Goal: Task Accomplishment & Management: Complete application form

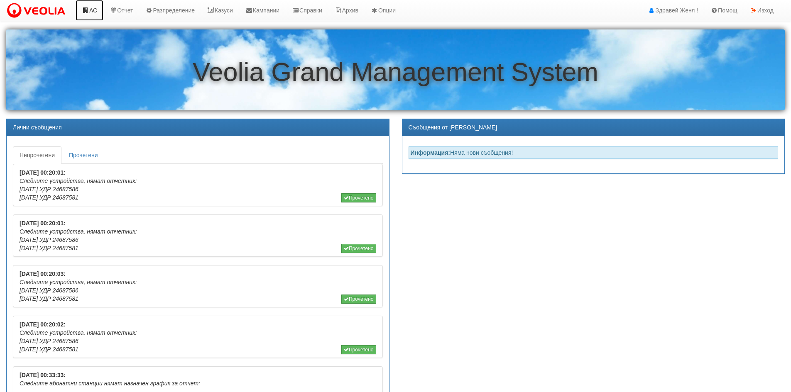
click at [92, 12] on link "АС" at bounding box center [90, 10] width 28 height 21
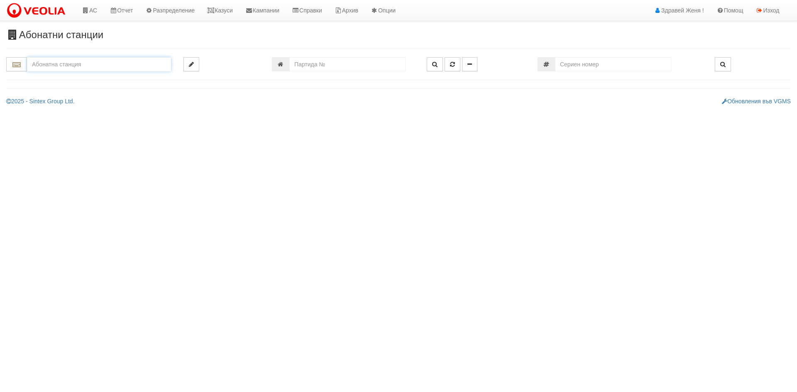
click at [60, 64] on input "text" at bounding box center [99, 64] width 144 height 14
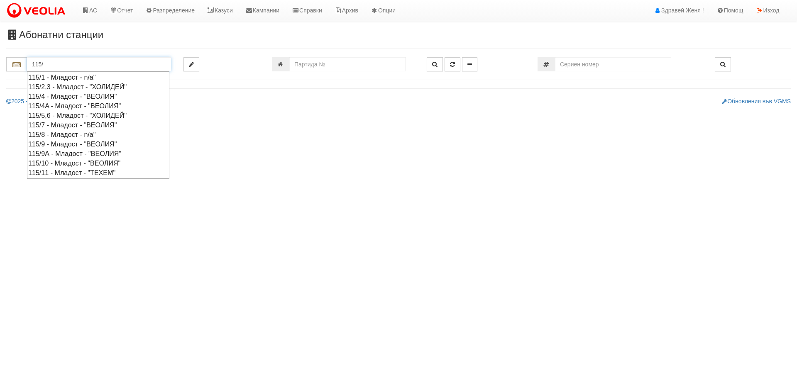
click at [66, 106] on div "115/4A - Младост - "ВЕОЛИЯ"" at bounding box center [98, 106] width 140 height 10
type input "115/4A - Младост - "ВЕОЛИЯ""
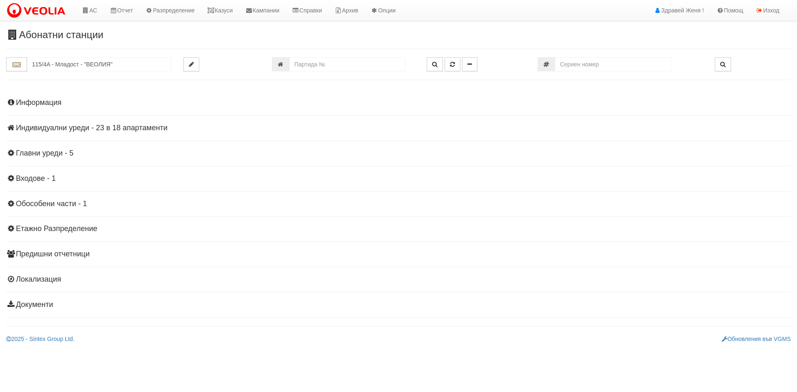
click at [86, 127] on h4 "Индивидуални уреди - 23 в 18 апартаменти" at bounding box center [398, 128] width 785 height 8
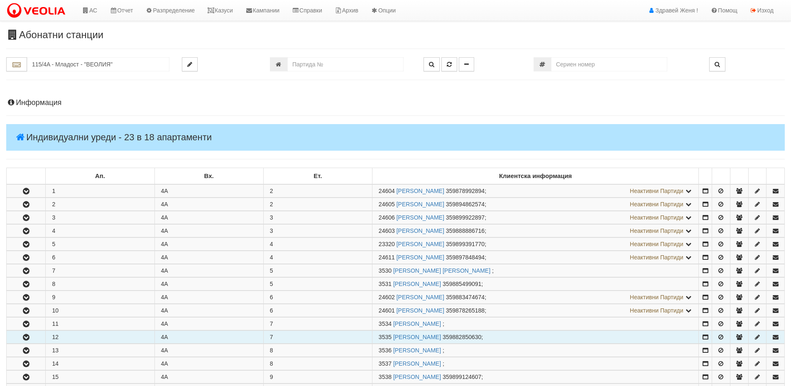
click at [147, 336] on td "12" at bounding box center [100, 337] width 109 height 13
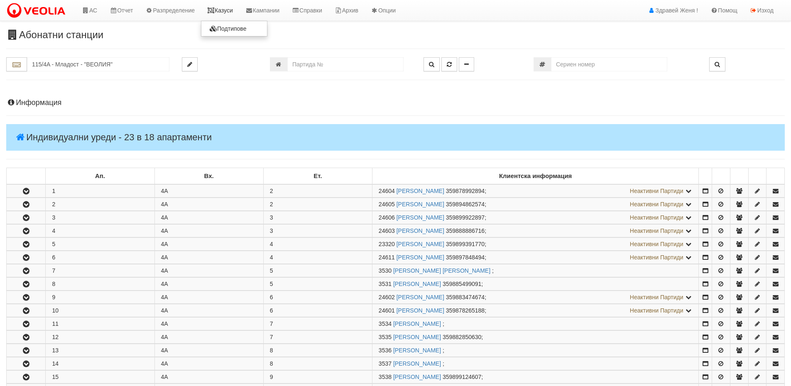
click at [232, 13] on link "Казуси" at bounding box center [220, 10] width 38 height 21
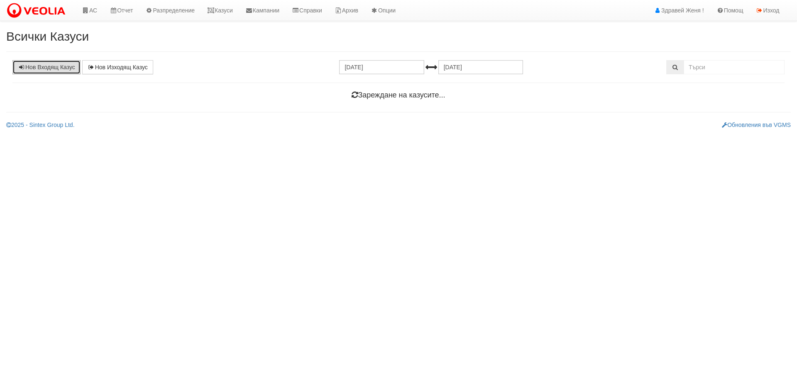
click at [47, 66] on link "Нов Входящ Казус" at bounding box center [46, 67] width 68 height 14
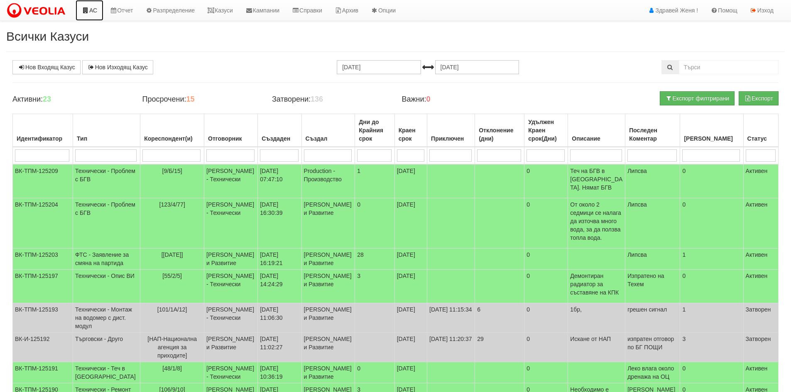
click at [88, 9] on icon at bounding box center [85, 10] width 7 height 6
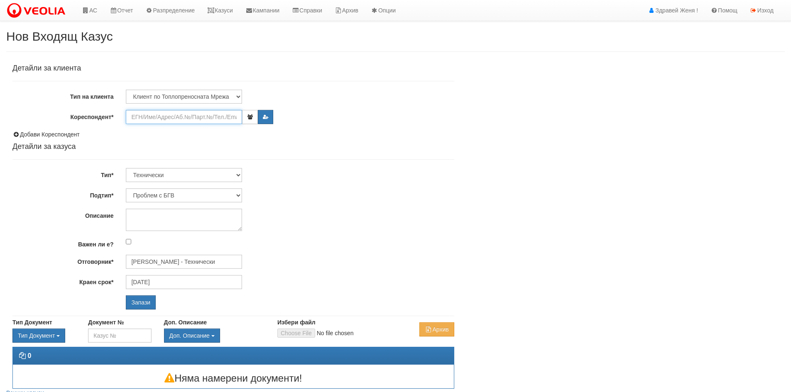
click at [137, 120] on input "Кореспондент*" at bounding box center [184, 117] width 116 height 14
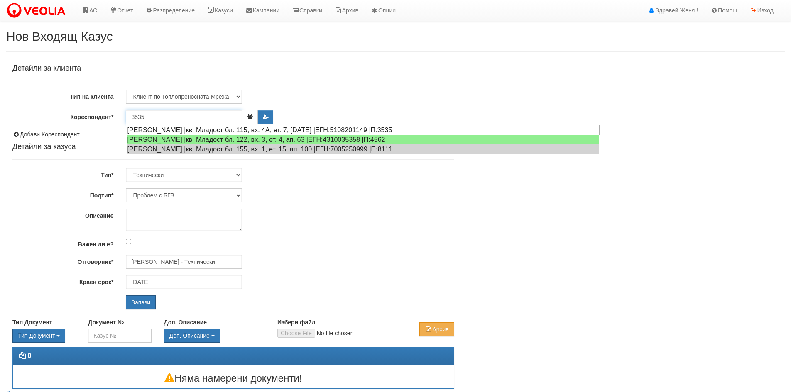
click at [235, 130] on div "СТОИЛКО ГОСПОДИНОВ СТОИЛОВ |кв. Младост бл. 115, вх. 4А, ет. 7, ап. 12 |ЕГН:510…" at bounding box center [363, 130] width 473 height 10
type input "[PERSON_NAME]"
type input "Дончо Дончев - Технически"
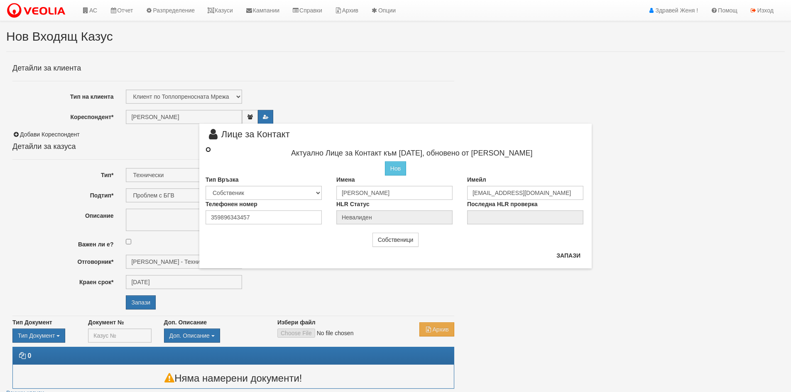
click at [208, 149] on input "radio" at bounding box center [208, 149] width 5 height 5
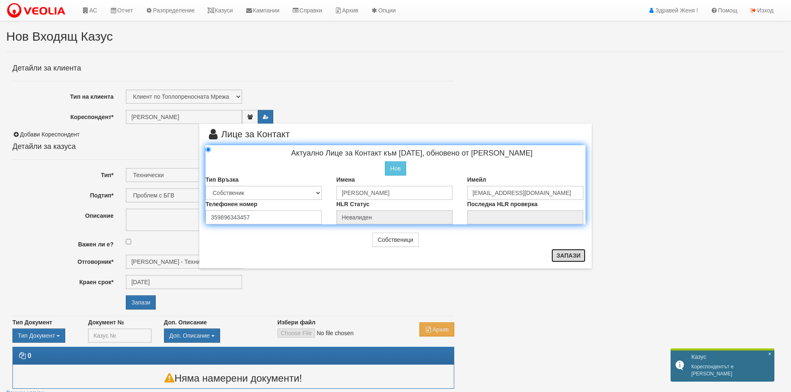
click at [561, 257] on button "Запази" at bounding box center [568, 255] width 34 height 13
radio input "true"
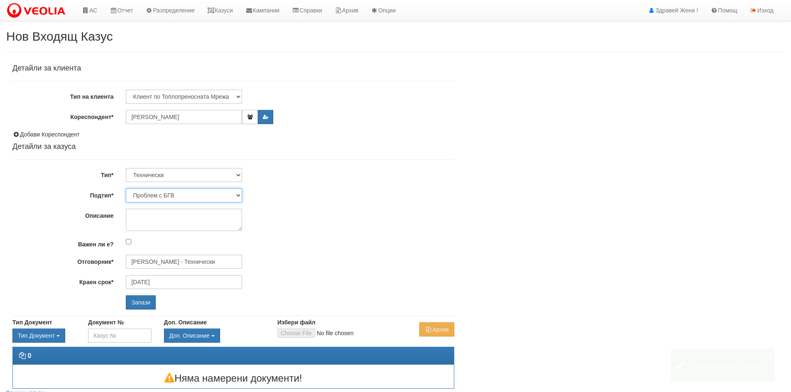
click at [237, 196] on select "Проблем с БГВ Теч ВОИ Теч БГВ Теч в АС Теч от водомер Проблем в АС Интервенция …" at bounding box center [184, 196] width 116 height 14
select select "Писмена молба/жалба"
click at [126, 189] on select "Проблем с БГВ Теч ВОИ Теч БГВ Теч в АС Теч от водомер Проблем в АС Интервенция …" at bounding box center [184, 196] width 116 height 14
type input "[DATE]"
type input "[PERSON_NAME] - Технически"
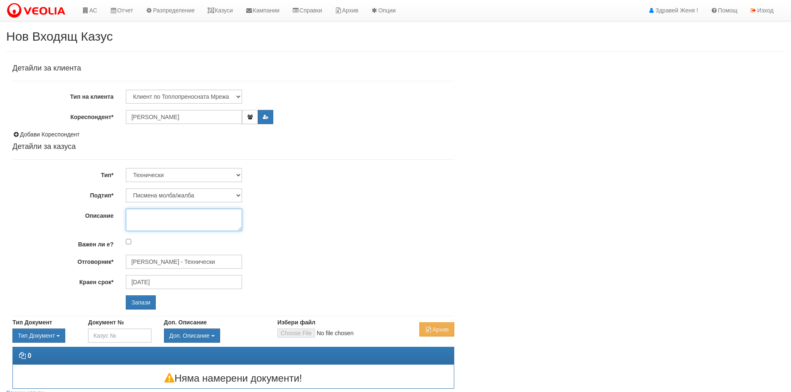
click at [142, 219] on textarea "Описание" at bounding box center [184, 220] width 116 height 22
click at [144, 304] on input "Запази" at bounding box center [141, 303] width 30 height 14
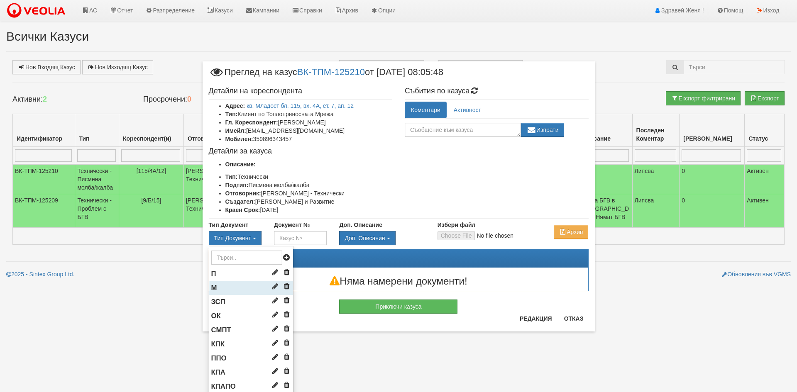
click at [231, 287] on li "М" at bounding box center [251, 288] width 84 height 14
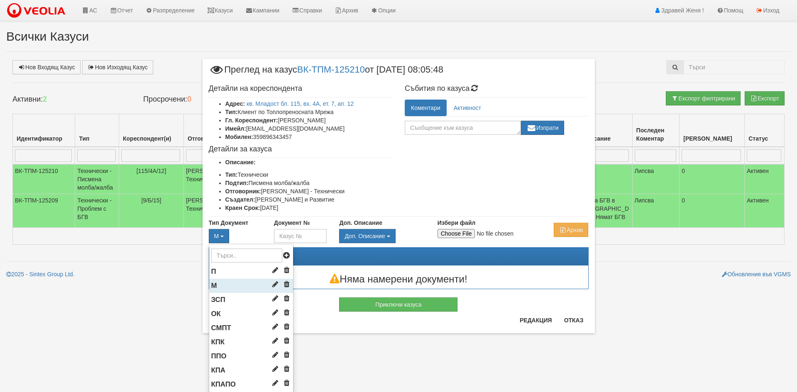
click at [231, 287] on li "М" at bounding box center [251, 286] width 84 height 14
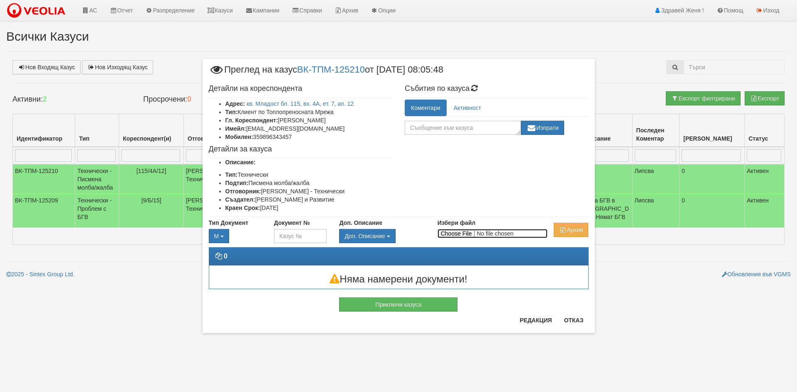
click at [467, 231] on input "Избери файл" at bounding box center [493, 233] width 110 height 9
type input "C:\fakepath\DOC047.pdf"
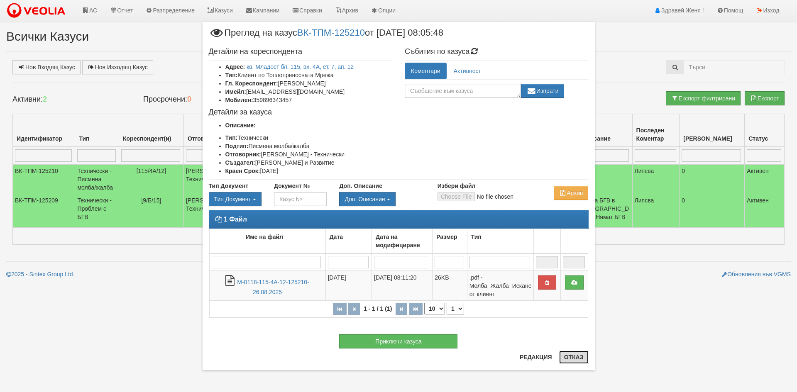
click at [568, 362] on button "Отказ" at bounding box center [573, 357] width 29 height 13
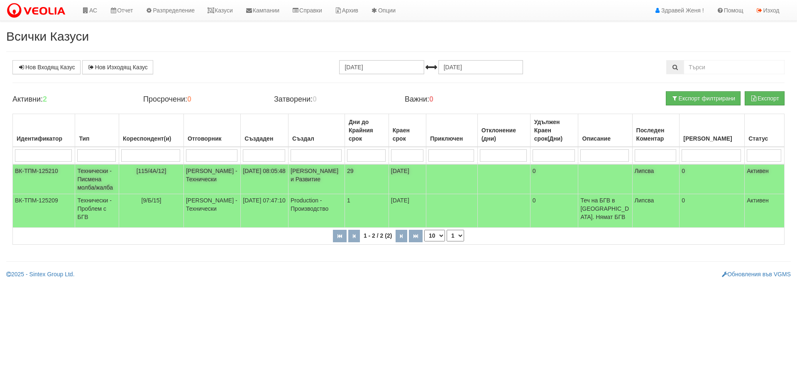
click at [198, 176] on td "Дончо Дончев - Технически" at bounding box center [212, 179] width 57 height 30
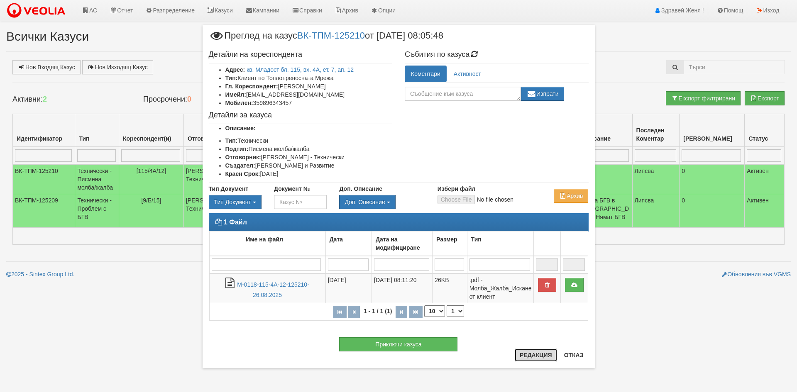
click at [529, 353] on button "Редакция" at bounding box center [536, 355] width 42 height 13
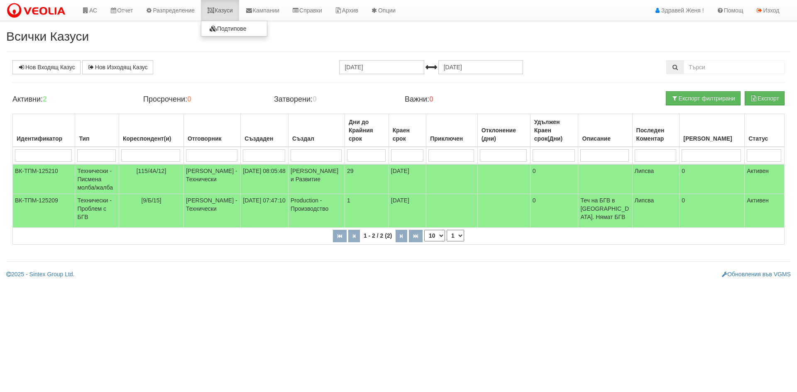
click at [233, 7] on link "Казуси" at bounding box center [220, 10] width 38 height 21
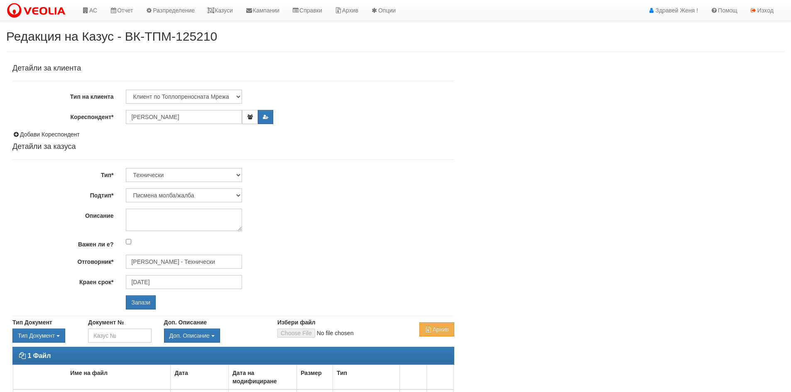
select select "Писмена молба/жалба"
click at [156, 222] on textarea "Описание" at bounding box center [184, 220] width 116 height 22
click at [197, 215] on textarea "0882850630 ж-х Ъ" at bounding box center [184, 220] width 116 height 22
type textarea "0"
click at [150, 304] on input "Запази" at bounding box center [141, 303] width 30 height 14
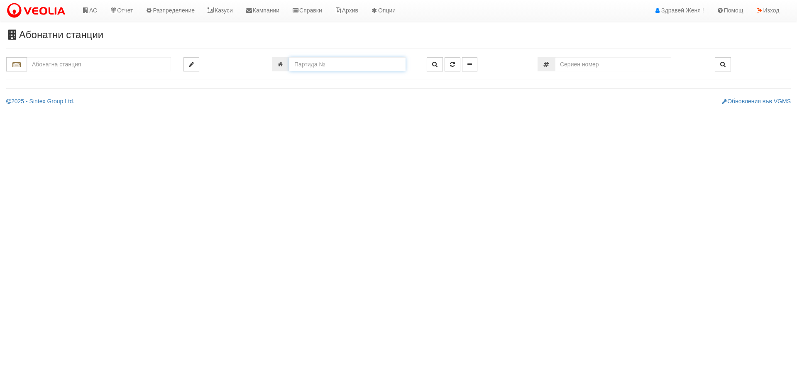
click at [358, 65] on input "number" at bounding box center [347, 64] width 116 height 14
type input "2807"
type input "109/6 - "[PERSON_NAME] [GEOGRAPHIC_DATA] " ЕАД"
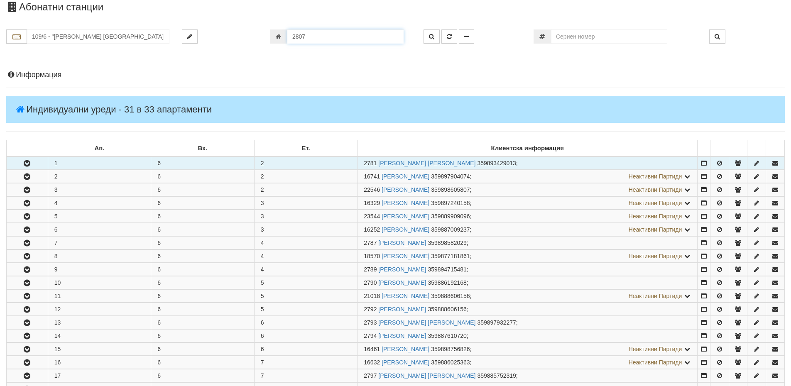
scroll to position [24, 0]
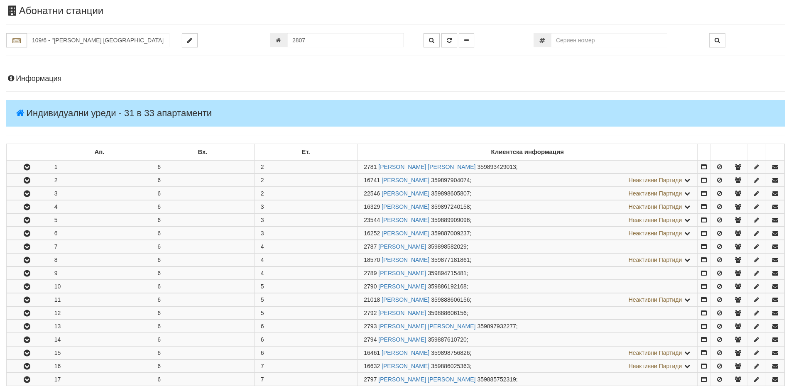
click at [53, 78] on h4 "Информация" at bounding box center [395, 79] width 779 height 8
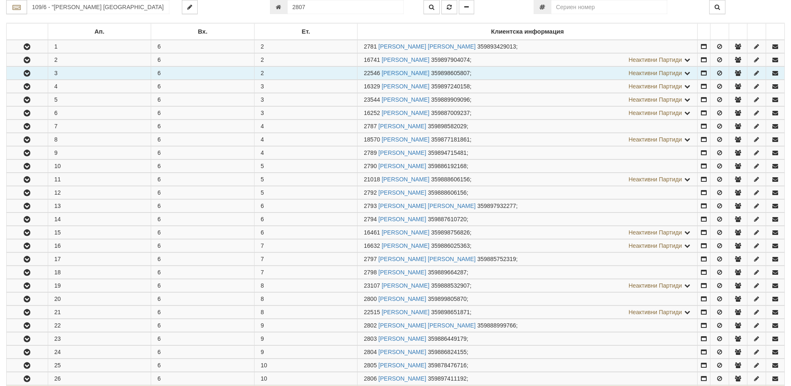
scroll to position [647, 0]
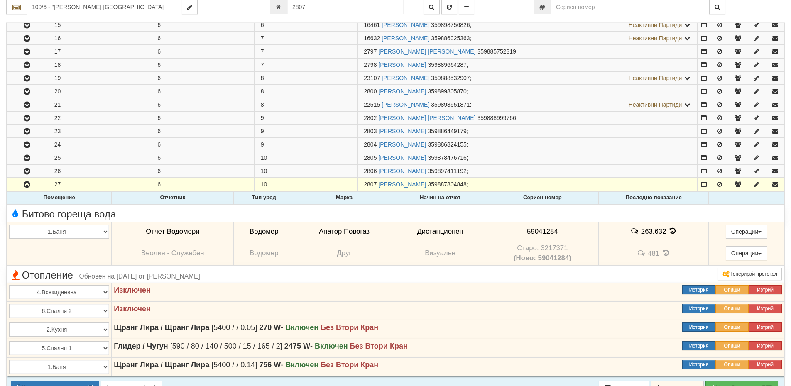
click at [671, 234] on icon at bounding box center [672, 231] width 9 height 7
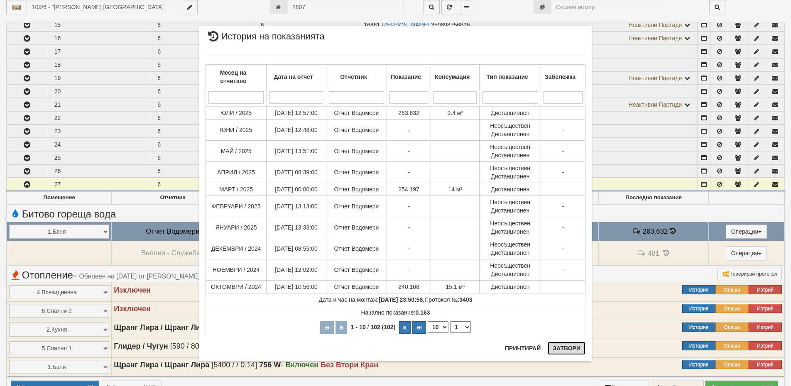
click at [565, 352] on button "Затвори" at bounding box center [567, 348] width 38 height 13
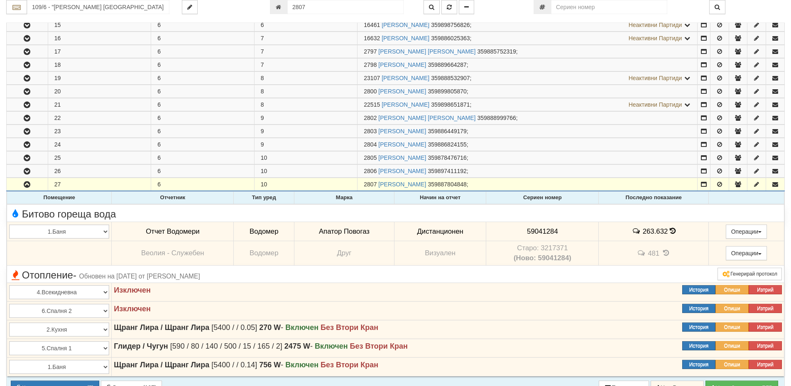
click at [672, 230] on icon at bounding box center [673, 231] width 6 height 7
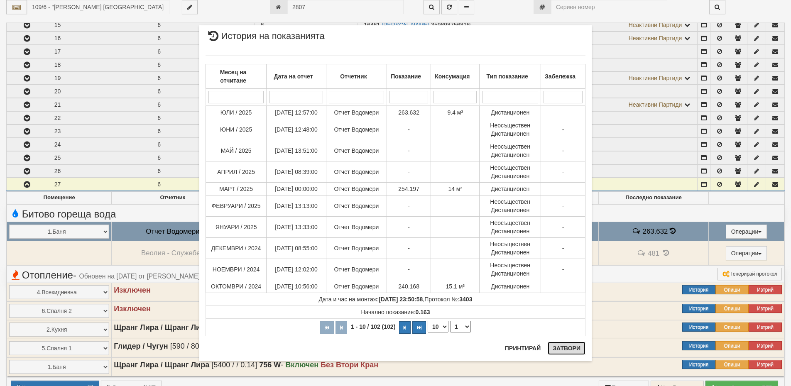
click at [565, 351] on button "Затвори" at bounding box center [567, 348] width 38 height 13
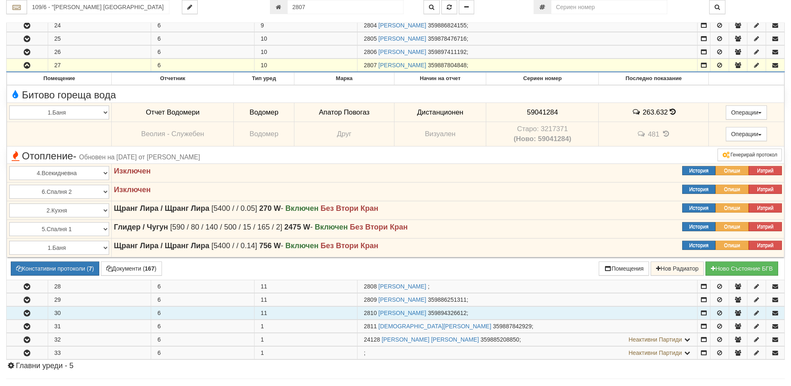
scroll to position [772, 0]
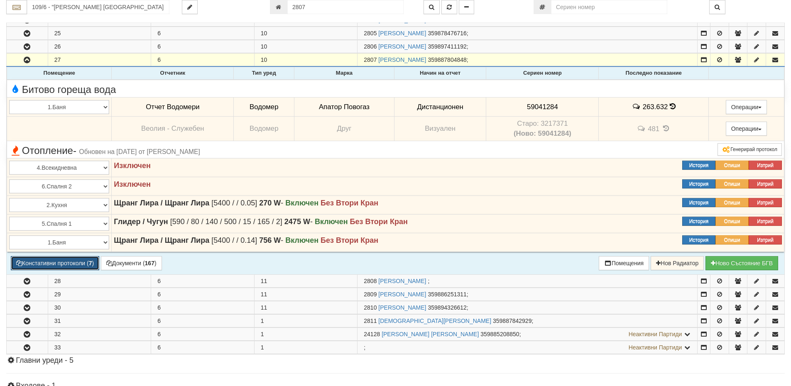
click at [66, 263] on button "Констативни протоколи ( 7 )" at bounding box center [55, 263] width 88 height 14
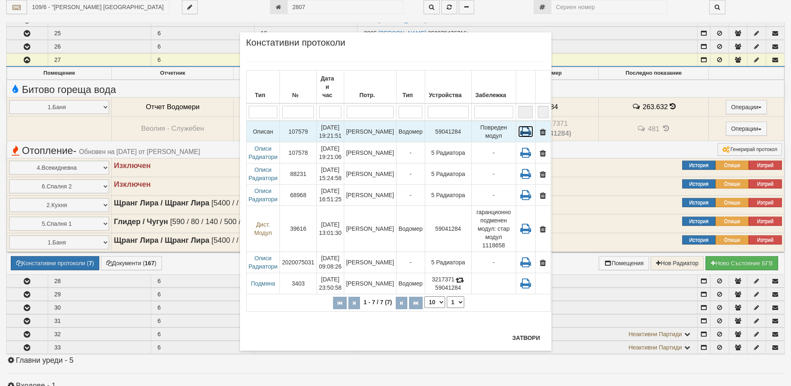
click at [518, 126] on icon at bounding box center [525, 132] width 15 height 12
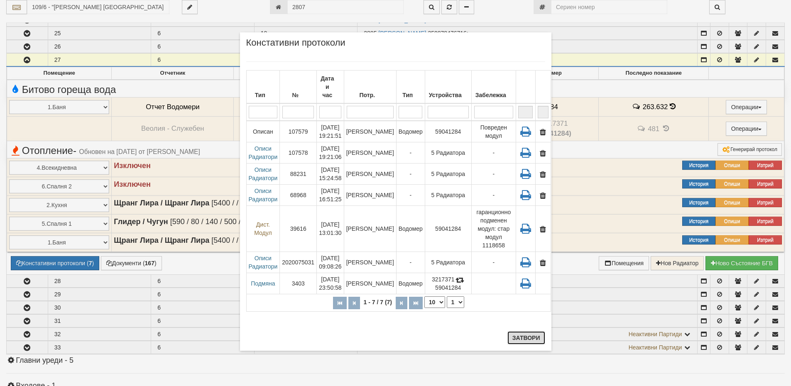
click at [535, 336] on button "Затвори" at bounding box center [526, 337] width 38 height 13
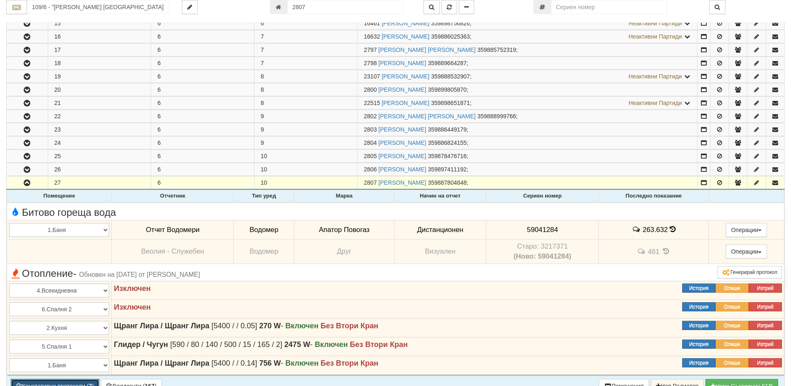
scroll to position [647, 0]
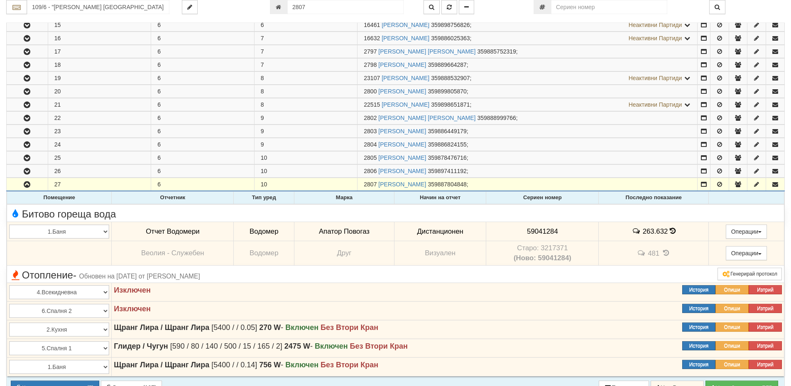
click at [671, 230] on icon at bounding box center [673, 231] width 6 height 7
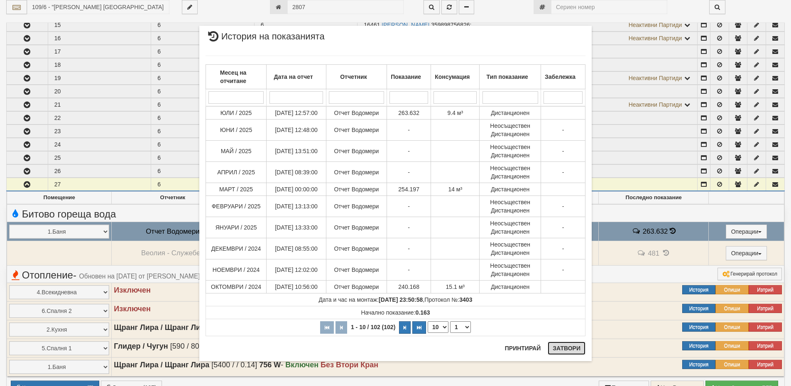
click at [571, 345] on button "Затвори" at bounding box center [567, 348] width 38 height 13
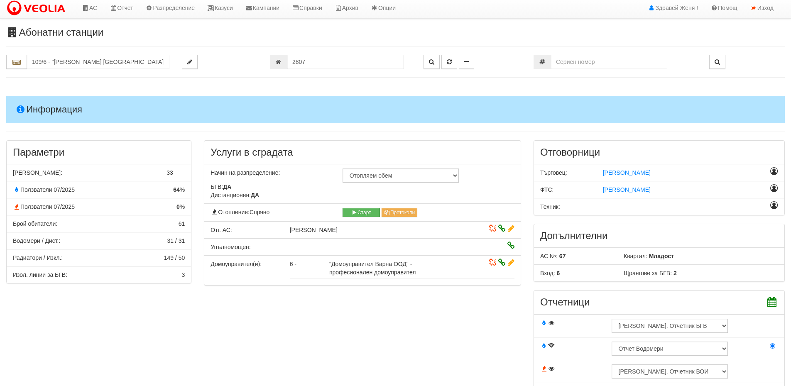
scroll to position [0, 0]
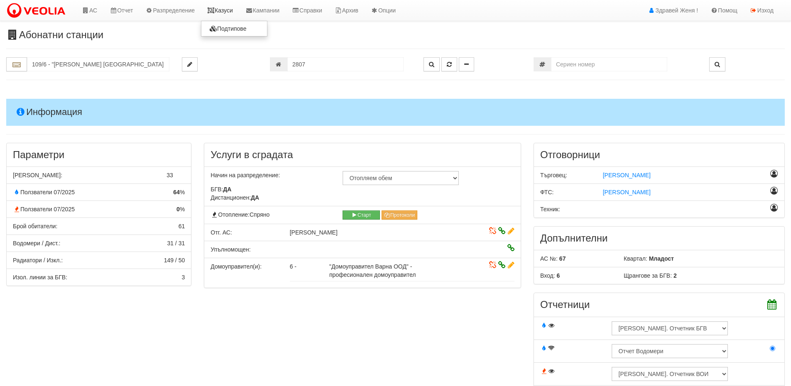
click at [224, 10] on link "Казуси" at bounding box center [220, 10] width 38 height 21
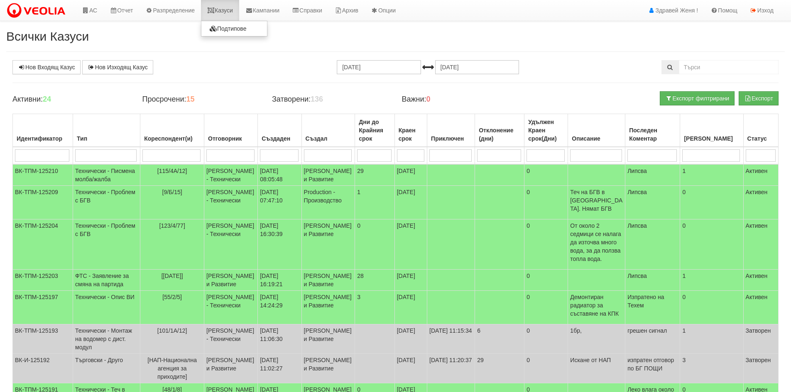
click at [223, 9] on link "Казуси" at bounding box center [220, 10] width 38 height 21
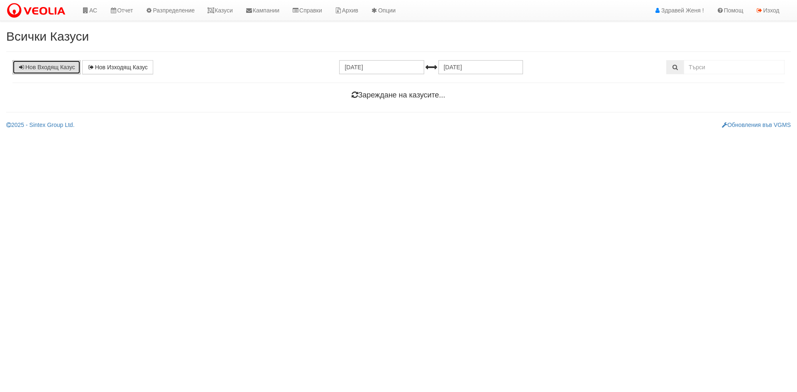
click at [66, 72] on link "Нов Входящ Казус" at bounding box center [46, 67] width 68 height 14
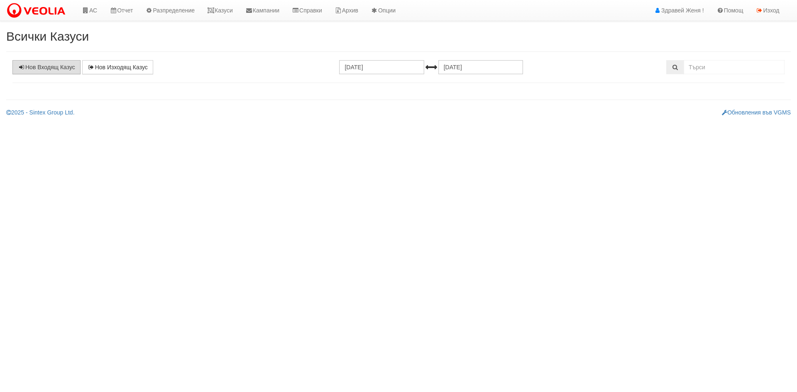
select select "1"
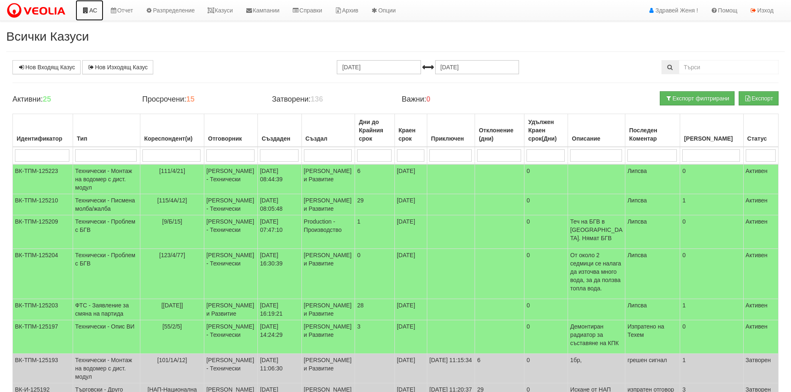
click at [93, 14] on link "АС" at bounding box center [90, 10] width 28 height 21
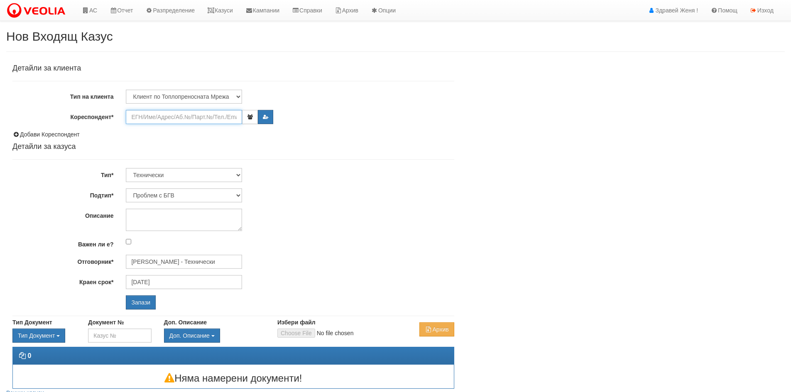
click at [203, 118] on input "Кореспондент*" at bounding box center [184, 117] width 116 height 14
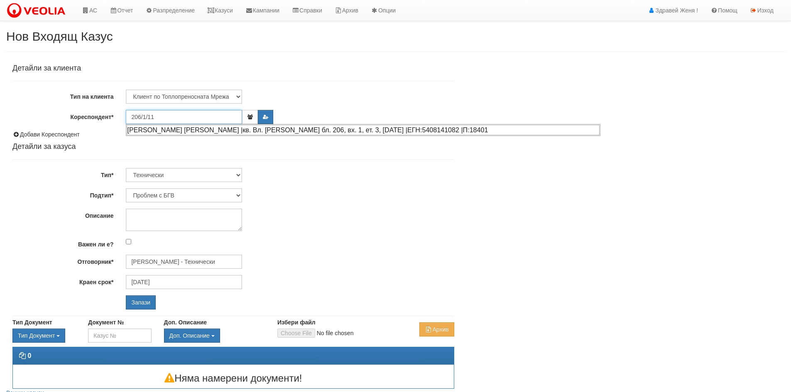
click at [200, 131] on div "МАРИН ГРОЗДЕВ МАРИНОВ |кв. Вл. Варненчик бл. 206, вх. 1, ет. 3, ап. 11 |ЕГН:540…" at bounding box center [363, 130] width 473 height 10
type input "МАРИН ГРОЗДЕВ МАРИНОВ"
type input "Дончо Дончев - Технически"
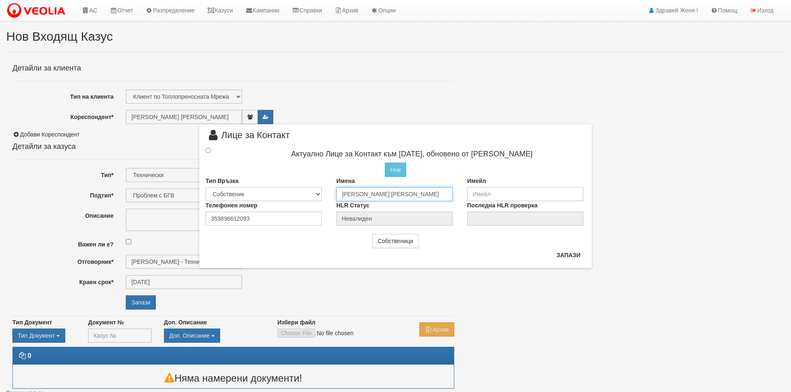
drag, startPoint x: 440, startPoint y: 193, endPoint x: 309, endPoint y: 192, distance: 130.8
click at [309, 192] on div "Тип Връзка Собственик Наемател Роднина Съсед Приятел Имена МАРИН ГРОЗДЕВ МАРИНО…" at bounding box center [395, 189] width 392 height 24
type input "[PERSON_NAME]"
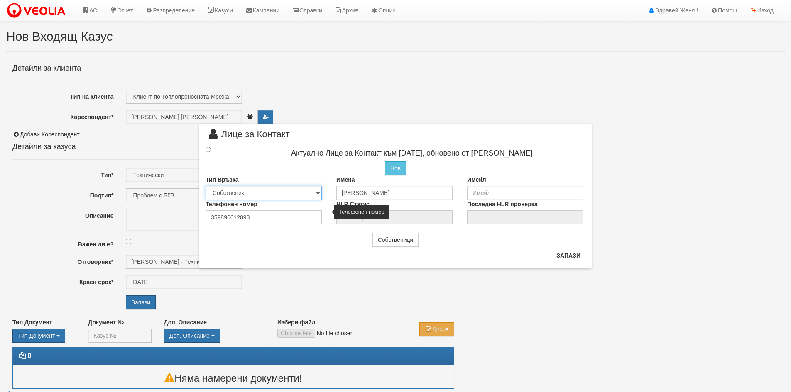
click at [300, 201] on div "Актуално Лице за Контакт към 20/07/2022, обновено от Николай Шишманов Нов Проме…" at bounding box center [395, 185] width 392 height 80
select select "2"
click at [206, 186] on select "Собственик Наемател Роднина Съсед Приятел" at bounding box center [264, 193] width 116 height 14
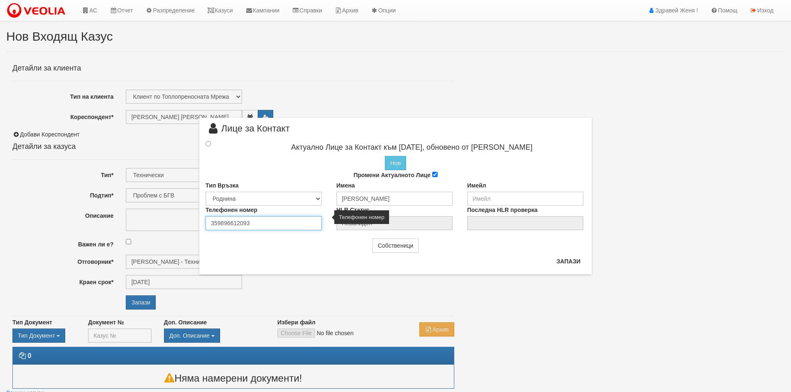
drag, startPoint x: 300, startPoint y: 218, endPoint x: 221, endPoint y: 217, distance: 78.5
click at [221, 217] on input "359896612093" at bounding box center [264, 223] width 116 height 14
type input "359896612093"
click at [210, 142] on input "radio" at bounding box center [208, 143] width 5 height 5
radio input "true"
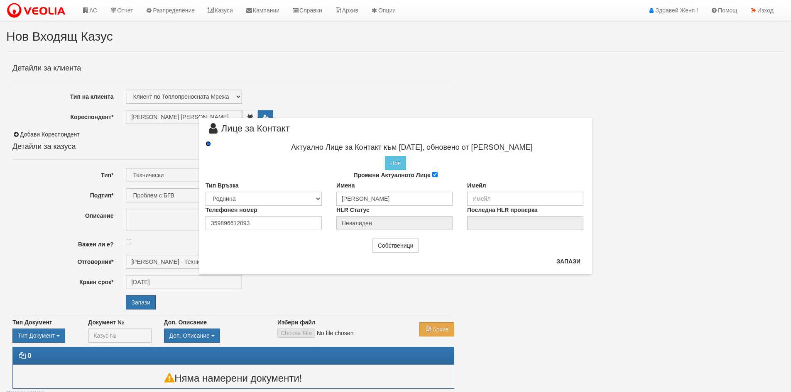
type input "Тихомир Василев"
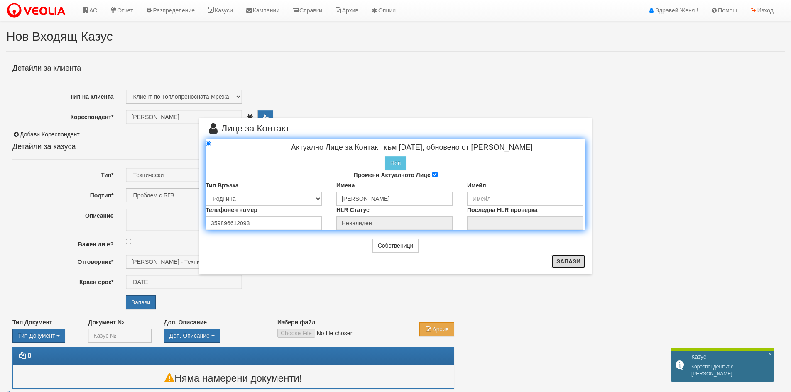
click at [564, 260] on button "Запази" at bounding box center [568, 261] width 34 height 13
radio input "true"
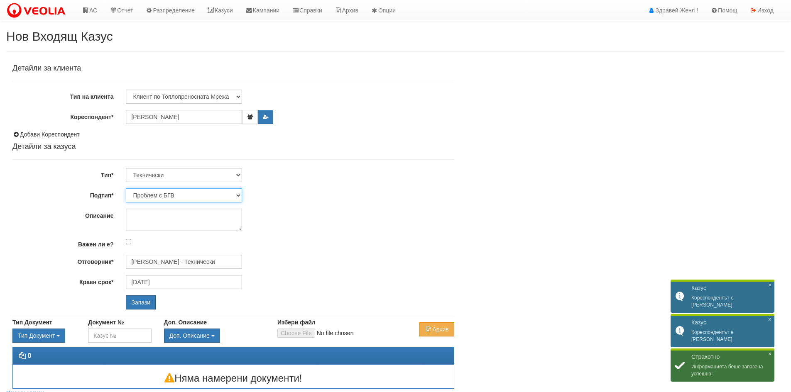
click at [195, 191] on select "Проблем с БГВ Теч ВОИ Теч БГВ Теч в АС Теч от водомер Проблем в АС Интервенция …" at bounding box center [184, 196] width 116 height 14
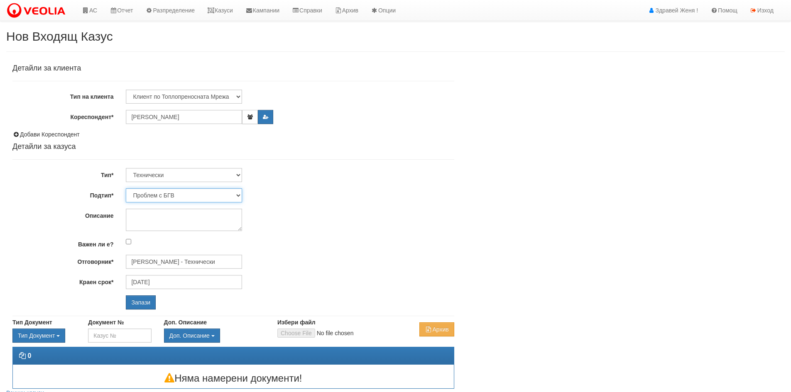
select select "Обучение на Отговорник на АС"
click at [126, 189] on select "Проблем с БГВ Теч ВОИ Теч БГВ Теч в АС Теч от водомер Проблем в АС Интервенция …" at bounding box center [184, 196] width 116 height 14
type input "[DATE]"
type input "[PERSON_NAME] - Технически"
click at [133, 305] on input "Запази" at bounding box center [141, 303] width 30 height 14
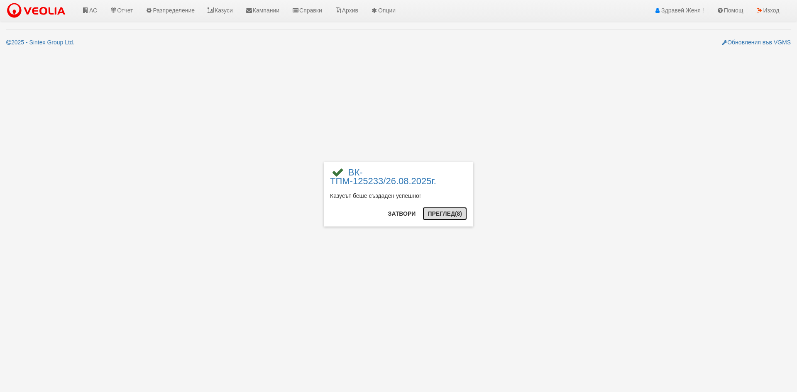
click at [437, 213] on button "Преглед (8)" at bounding box center [445, 213] width 44 height 13
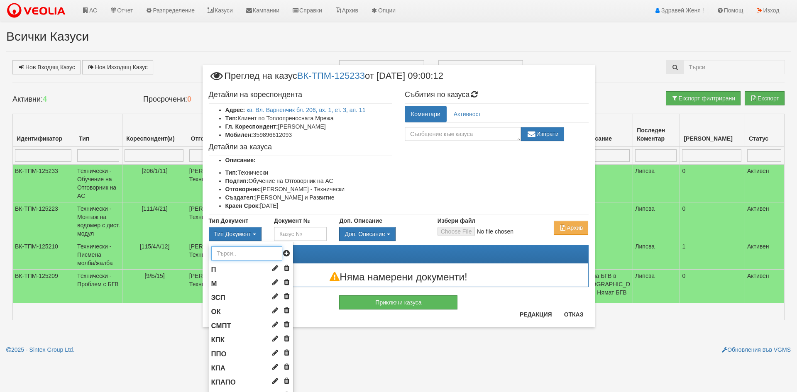
click at [230, 253] on input "text" at bounding box center [246, 254] width 71 height 14
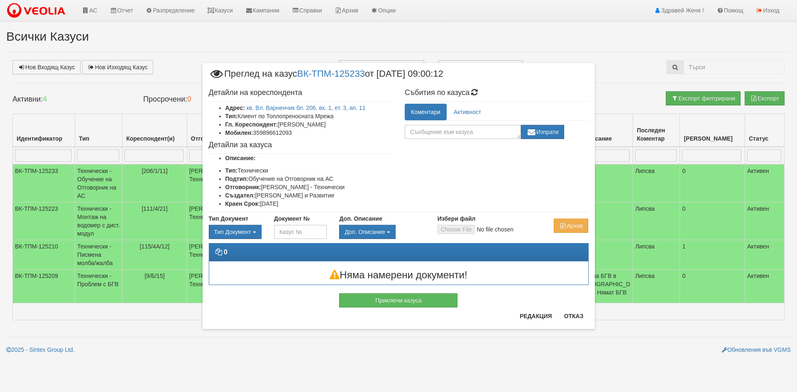
type input "пос"
drag, startPoint x: 229, startPoint y: 251, endPoint x: 186, endPoint y: 254, distance: 43.7
click at [186, 254] on div "× Преглед на казус ВК-ТПМ-125233 от 26/08/2025 09:00:12 Детайли на кореспондент…" at bounding box center [399, 175] width 486 height 350
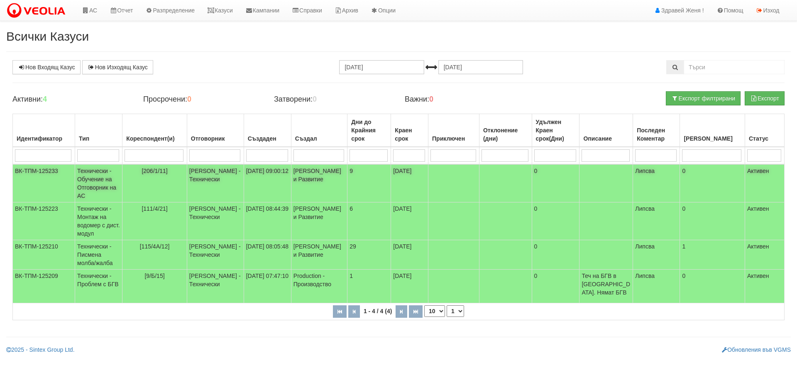
click at [143, 177] on td "[206/1/11]" at bounding box center [154, 183] width 65 height 38
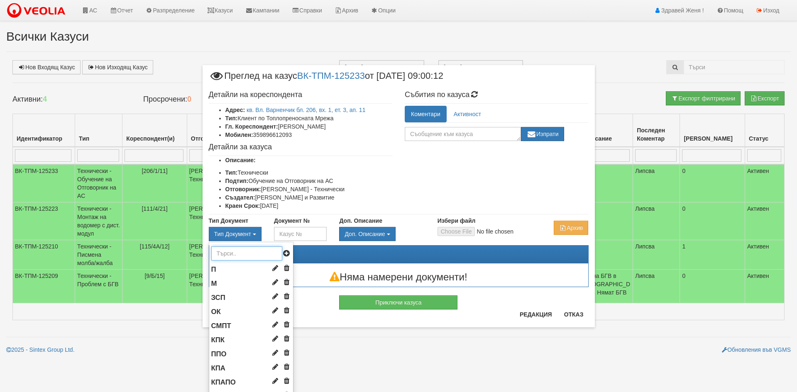
click at [225, 248] on input "text" at bounding box center [246, 254] width 71 height 14
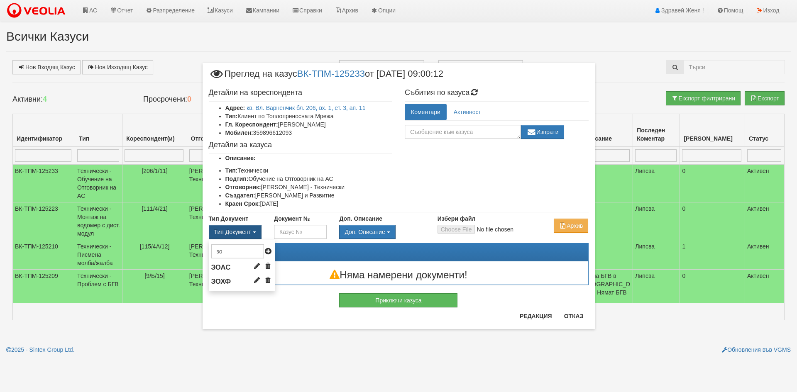
click at [231, 233] on span "Тип Документ" at bounding box center [232, 232] width 37 height 7
click at [254, 230] on button "Тип Документ" at bounding box center [235, 232] width 53 height 14
click at [230, 254] on input "зо" at bounding box center [237, 252] width 53 height 14
type input "з"
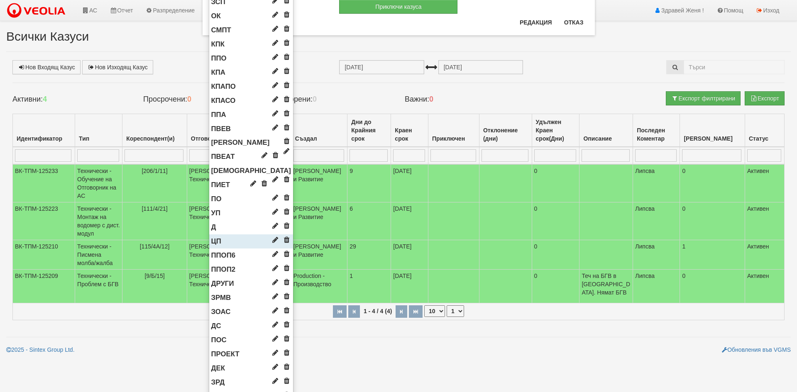
scroll to position [374, 0]
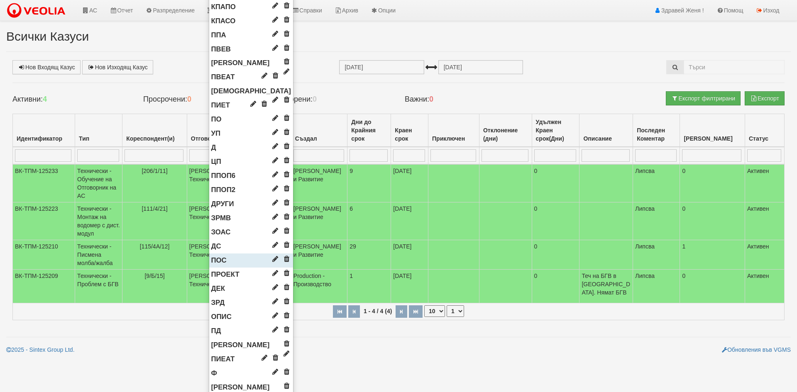
click at [213, 260] on span "ПОС" at bounding box center [218, 261] width 15 height 8
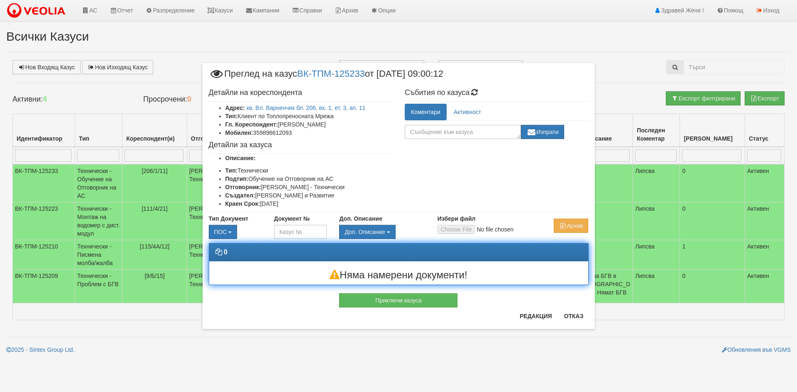
scroll to position [0, 0]
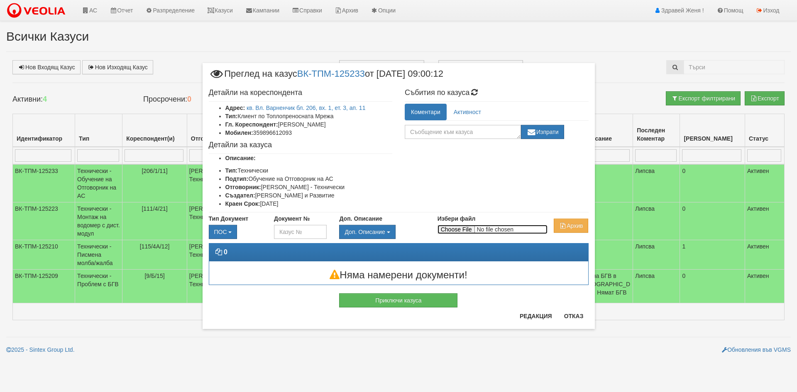
click at [461, 228] on input "Избери файл" at bounding box center [493, 229] width 110 height 9
type input "C:\fakepath\DOC048.pdf"
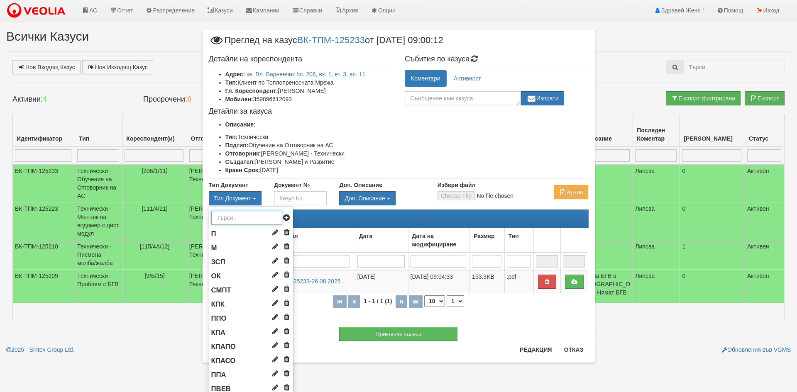
click at [225, 216] on input "text" at bounding box center [246, 218] width 71 height 14
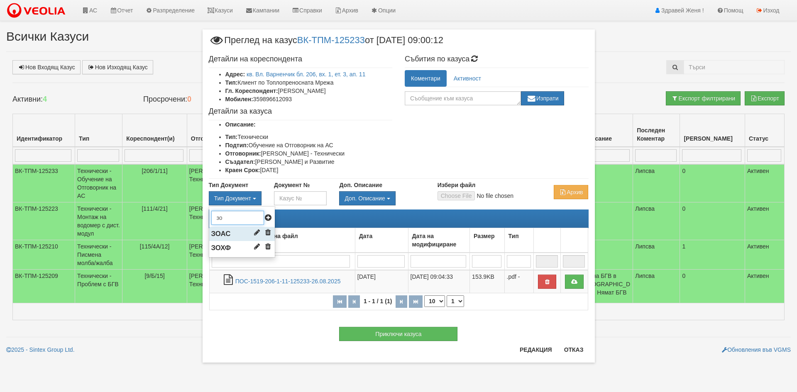
type input "зо"
click at [229, 236] on span "ЗОАС" at bounding box center [221, 234] width 20 height 8
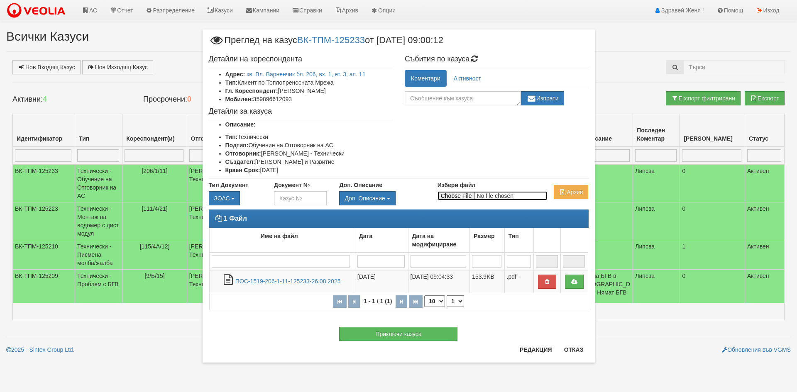
click at [446, 196] on input "Избери файл" at bounding box center [493, 195] width 110 height 9
type input "C:\fakepath\DOC049.pdf"
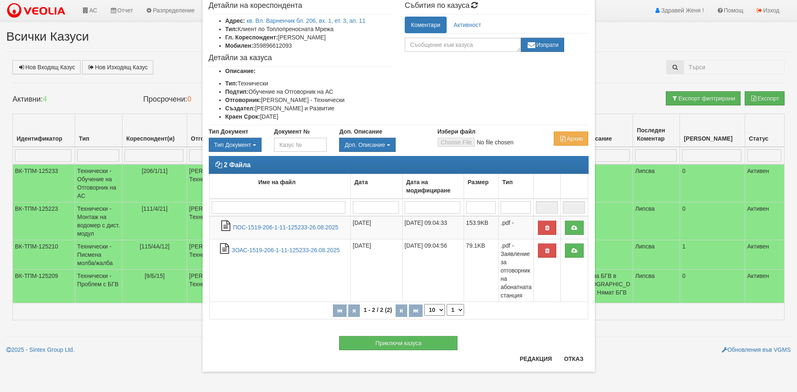
scroll to position [45, 0]
drag, startPoint x: 566, startPoint y: 358, endPoint x: 573, endPoint y: 358, distance: 6.2
click at [566, 358] on button "Отказ" at bounding box center [573, 358] width 29 height 13
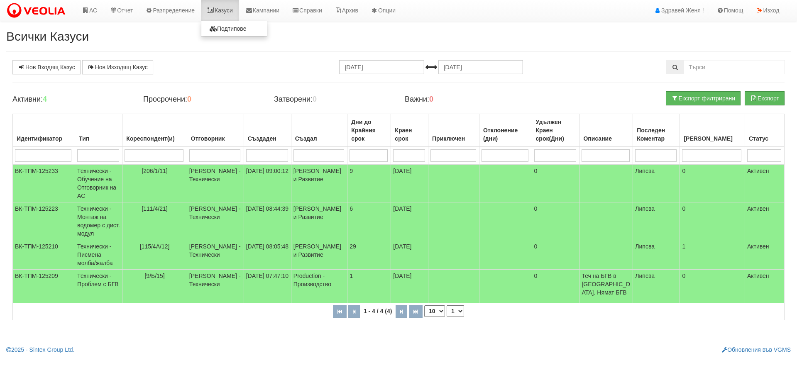
click at [230, 11] on link "Казуси" at bounding box center [220, 10] width 38 height 21
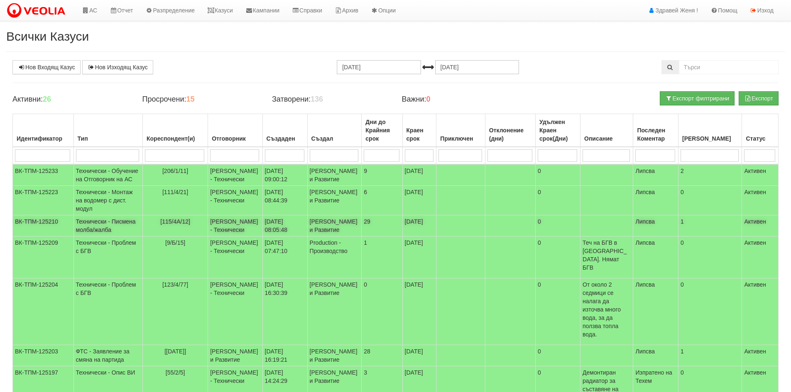
click at [107, 237] on td "Технически - Писмена молба/жалба" at bounding box center [107, 226] width 69 height 21
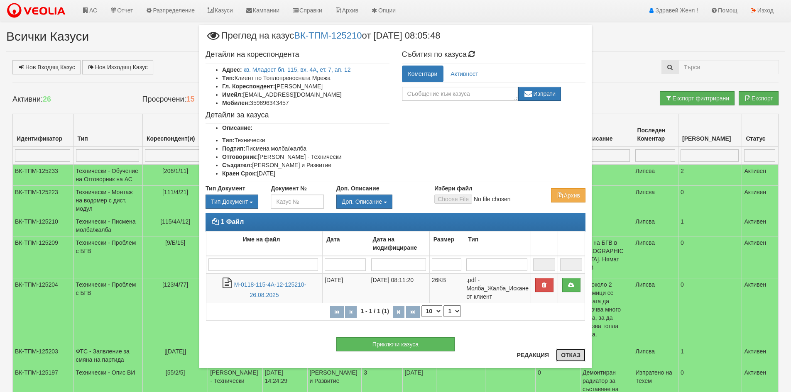
click at [582, 354] on button "Отказ" at bounding box center [570, 355] width 29 height 13
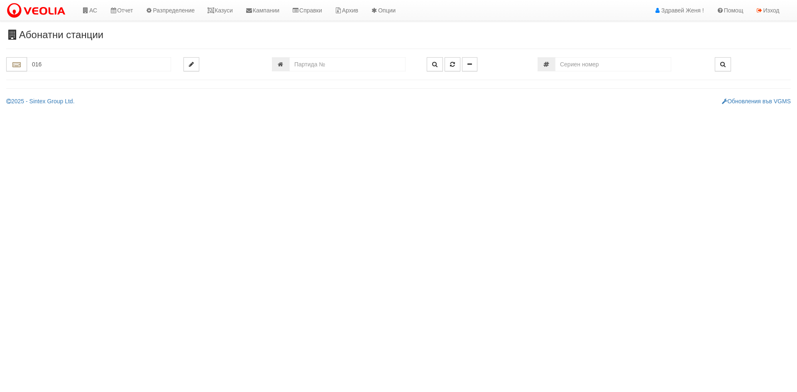
click at [599, 112] on html "АС Отчет Настройки Период Глобални Параметри Сваляне Отчетни Карти Нулиране УДР" at bounding box center [398, 56] width 797 height 112
drag, startPoint x: 47, startPoint y: 65, endPoint x: 0, endPoint y: 62, distance: 46.6
click at [0, 62] on div "016" at bounding box center [88, 64] width 177 height 14
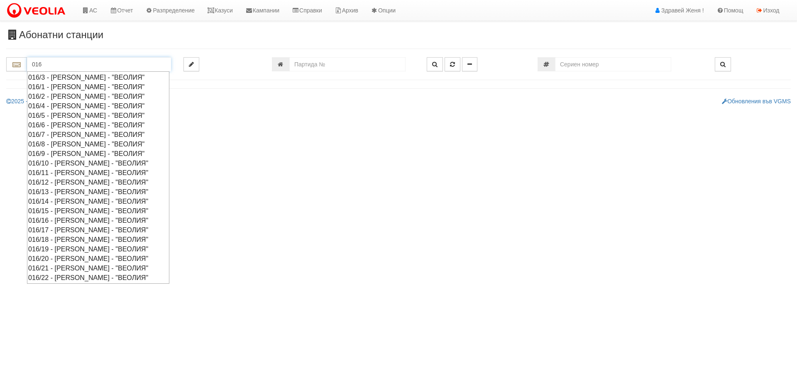
click at [44, 115] on div "016/5 - [PERSON_NAME] - "ВЕОЛИЯ"" at bounding box center [98, 116] width 140 height 10
type input "016/5 - [PERSON_NAME] - "ВЕОЛИЯ""
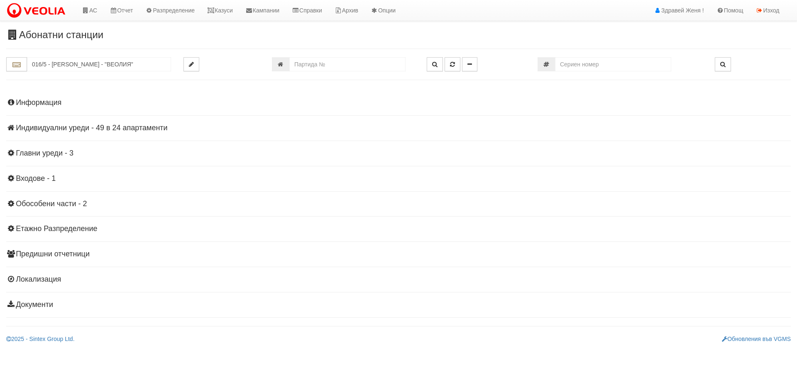
click at [85, 128] on h4 "Индивидуални уреди - 49 в 24 апартаменти" at bounding box center [398, 128] width 785 height 8
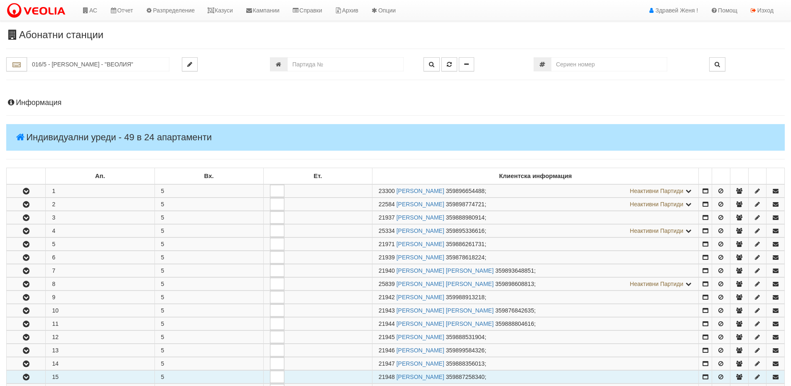
click at [69, 377] on td "15" at bounding box center [100, 377] width 109 height 13
click at [24, 378] on icon "button" at bounding box center [26, 378] width 10 height 6
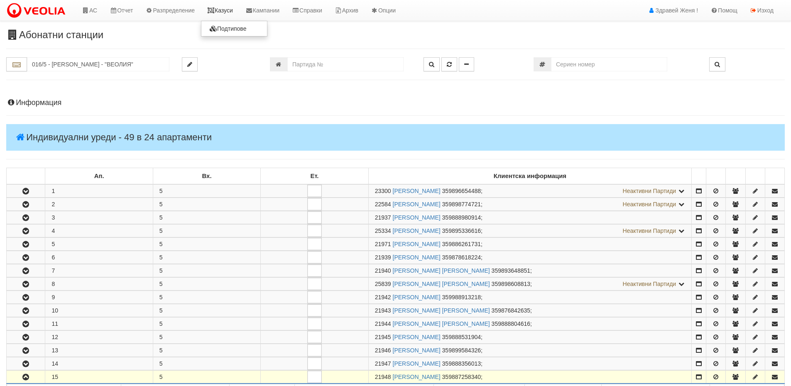
click at [215, 11] on icon at bounding box center [210, 10] width 7 height 6
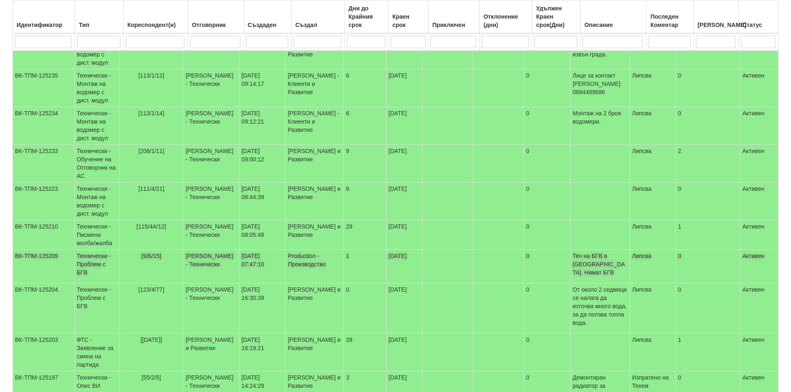
scroll to position [182, 0]
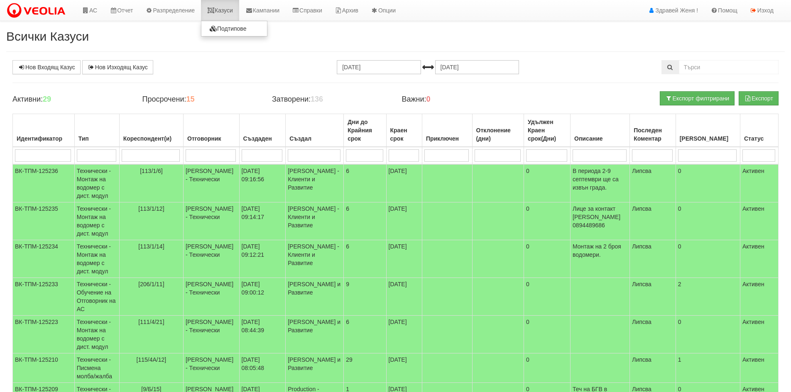
click at [237, 11] on link "Казуси" at bounding box center [220, 10] width 38 height 21
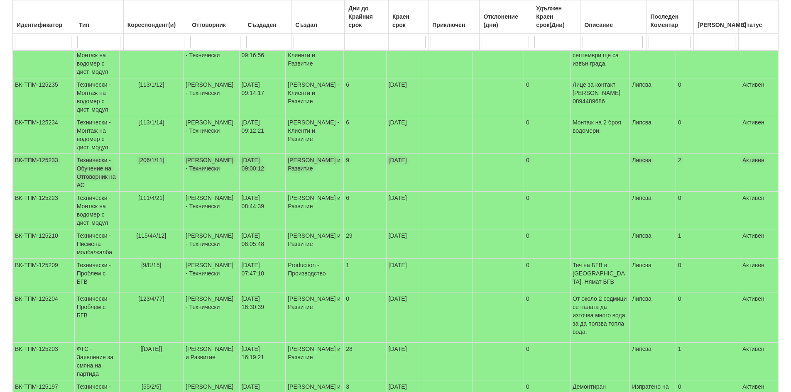
scroll to position [125, 0]
click at [154, 345] on span "[16/5/15]" at bounding box center [151, 348] width 22 height 7
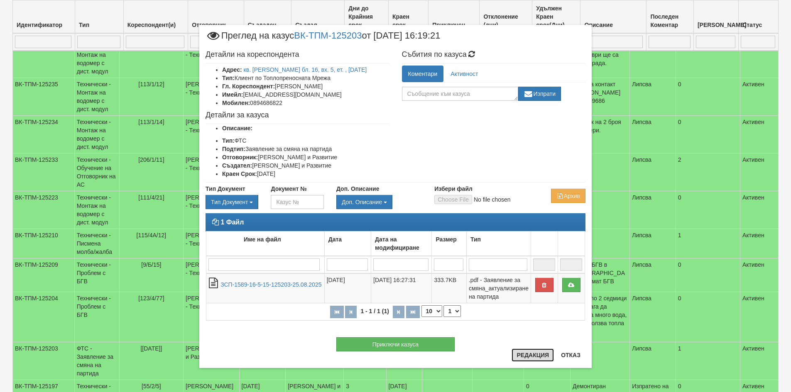
click at [531, 354] on button "Редакция" at bounding box center [533, 355] width 42 height 13
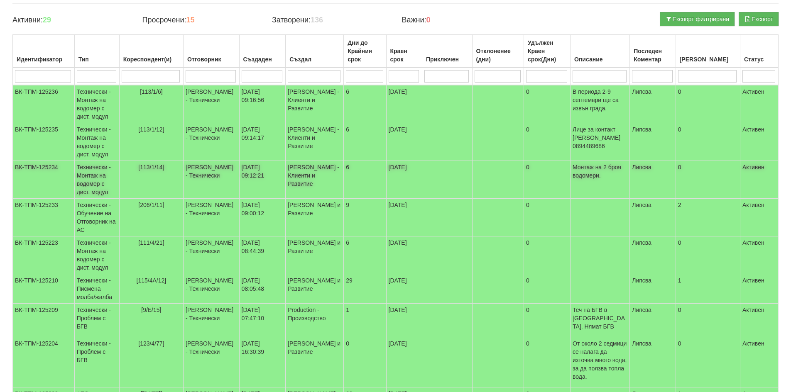
scroll to position [0, 0]
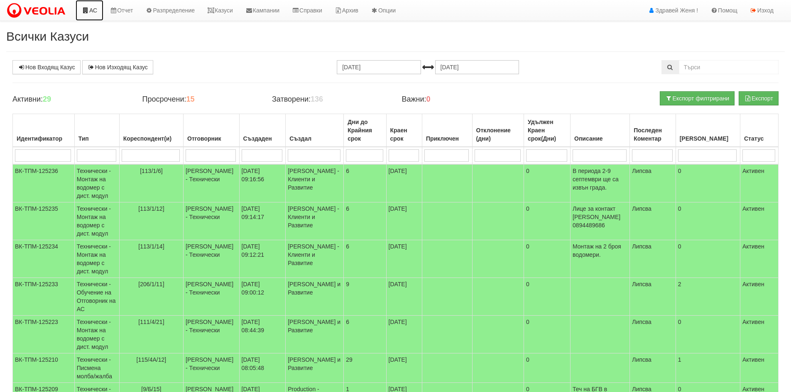
click at [90, 10] on link "АС" at bounding box center [90, 10] width 28 height 21
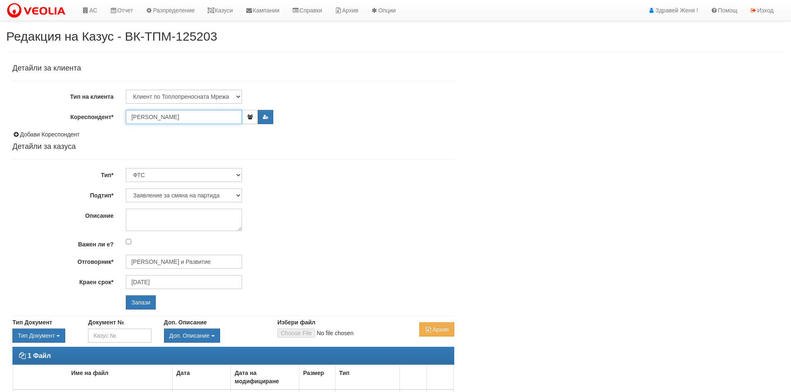
click at [181, 117] on input "[PERSON_NAME]" at bounding box center [184, 117] width 116 height 14
type input "[PERSON_NAME]"
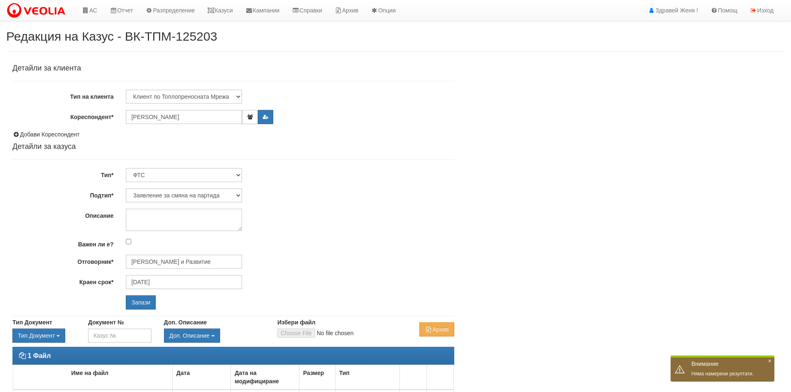
click at [314, 201] on div "Заявление за смяна на партида Заявление за равни месечни вноски Разпределение о…" at bounding box center [290, 196] width 341 height 14
click at [267, 113] on button "button" at bounding box center [265, 117] width 15 height 14
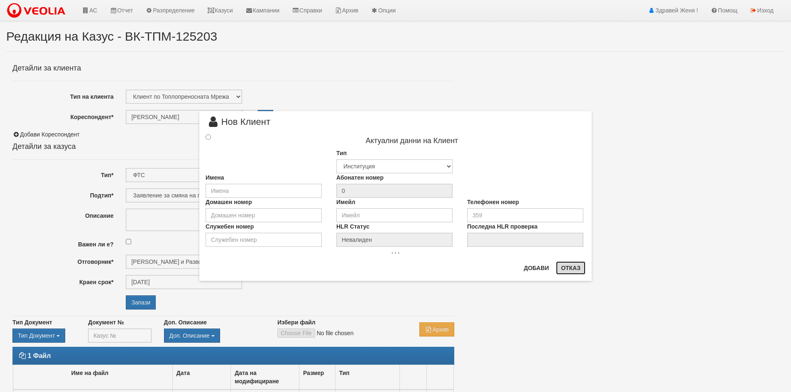
click at [580, 267] on button "Отказ" at bounding box center [570, 268] width 29 height 13
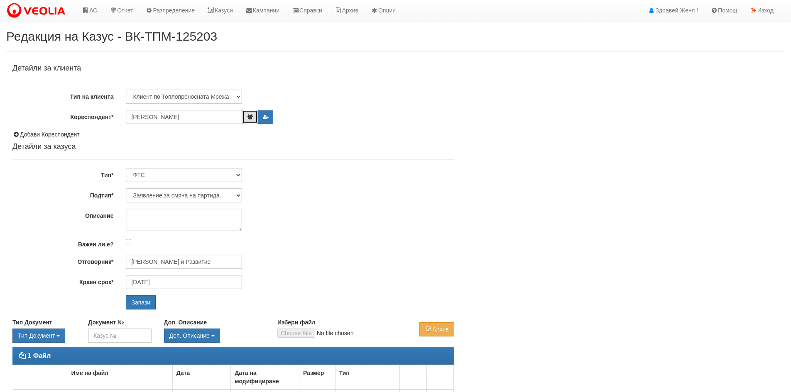
click at [249, 116] on icon "button" at bounding box center [250, 117] width 6 height 5
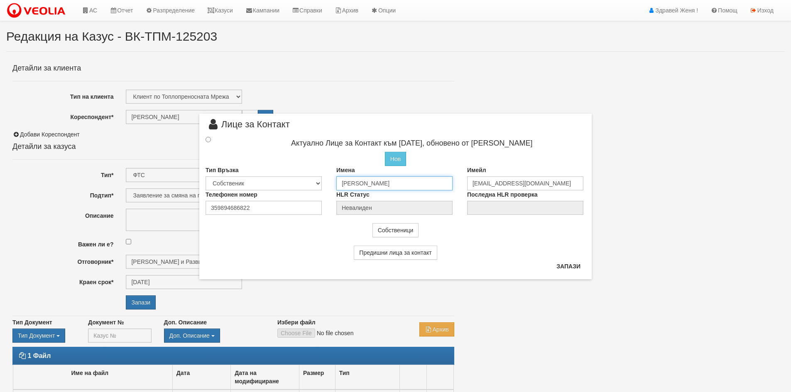
click at [391, 184] on input "Асен Георгиев Колев" at bounding box center [394, 183] width 116 height 14
type input "[PERSON_NAME]"
drag, startPoint x: 518, startPoint y: 183, endPoint x: 466, endPoint y: 176, distance: 52.3
click at [466, 176] on div "Имейл julian@bulex.net" at bounding box center [526, 176] width 131 height 24
type input "к"
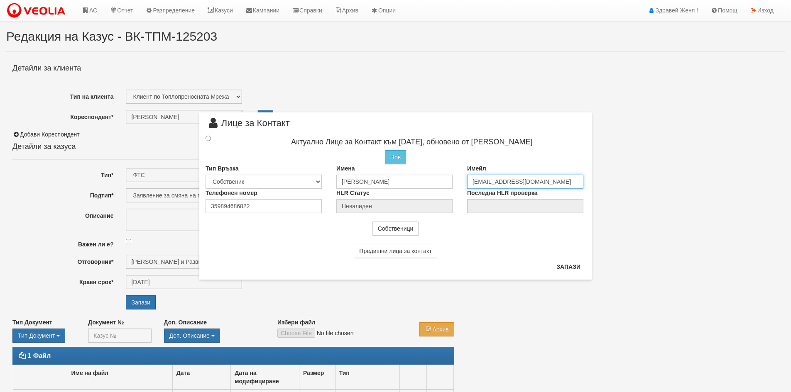
type input "kolchev_07@abv.bg"
click at [209, 138] on input "radio" at bounding box center [208, 138] width 5 height 5
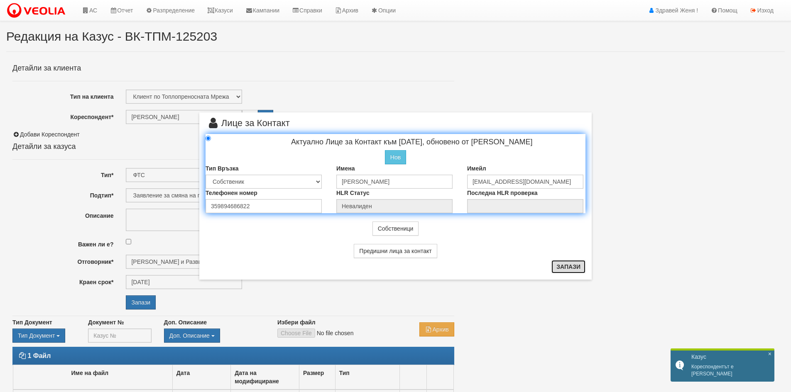
click at [574, 266] on button "Запази" at bounding box center [568, 266] width 34 height 13
radio input "true"
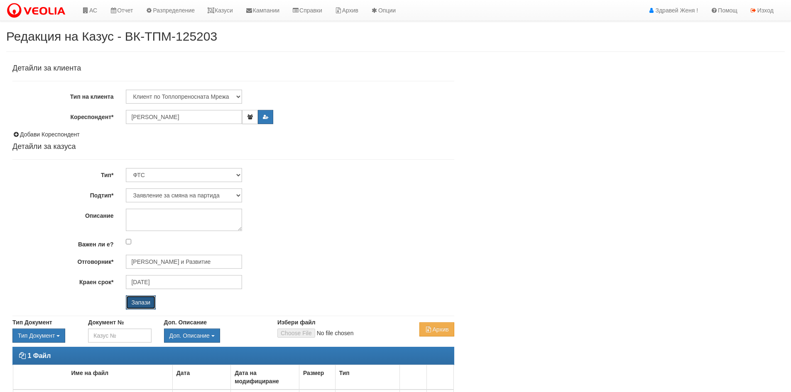
click at [137, 305] on input "Запази" at bounding box center [141, 303] width 30 height 14
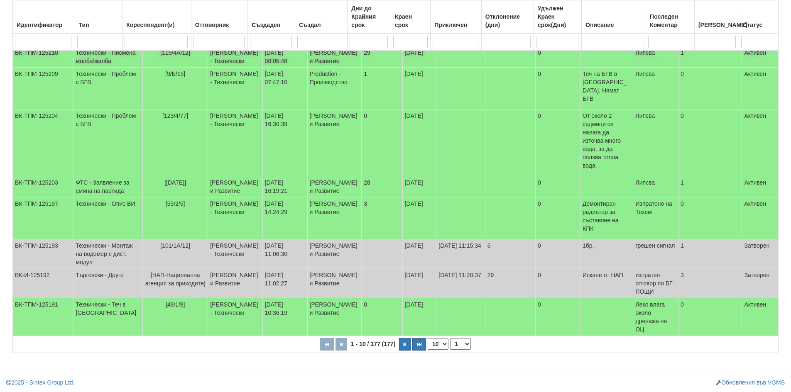
scroll to position [178, 0]
click at [236, 176] on td "[PERSON_NAME] и Развитие" at bounding box center [235, 186] width 54 height 21
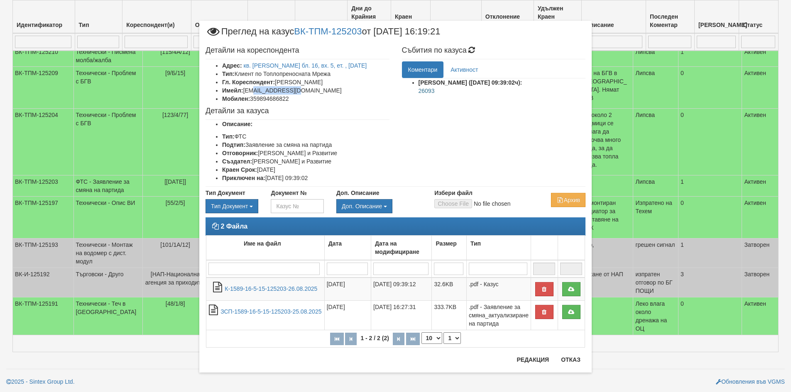
drag, startPoint x: 297, startPoint y: 89, endPoint x: 246, endPoint y: 90, distance: 51.5
click at [247, 90] on li "Имейл: [EMAIL_ADDRESS][DOMAIN_NAME]" at bounding box center [305, 90] width 167 height 8
click at [318, 96] on li "Мобилен: 359894686822" at bounding box center [305, 99] width 167 height 8
drag, startPoint x: 297, startPoint y: 89, endPoint x: 241, endPoint y: 91, distance: 56.5
click at [241, 91] on li "Имейл: kolchev_07@abv.bg" at bounding box center [305, 90] width 167 height 8
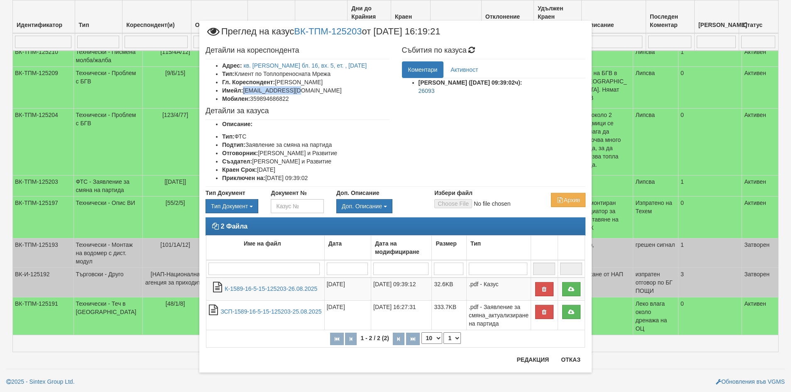
copy li "kolchev_07@abv.bg"
click at [570, 355] on div "2 Файла Име на файл Дата Дата на модифициране Размер Тип 1 - 2 / 2 (2) 10 20 30…" at bounding box center [395, 287] width 392 height 139
click at [569, 359] on button "Отказ" at bounding box center [570, 359] width 29 height 13
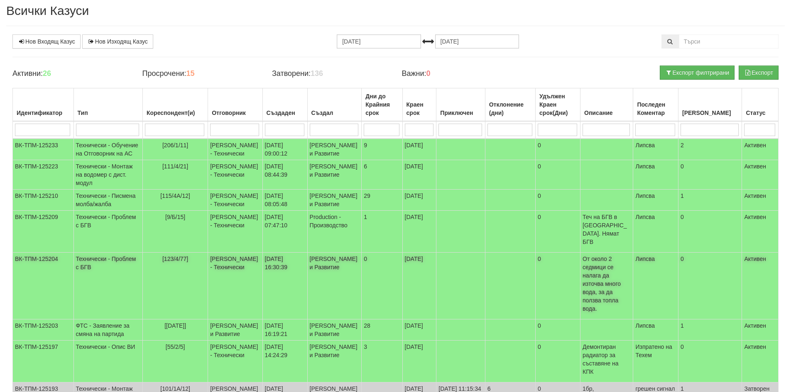
scroll to position [0, 0]
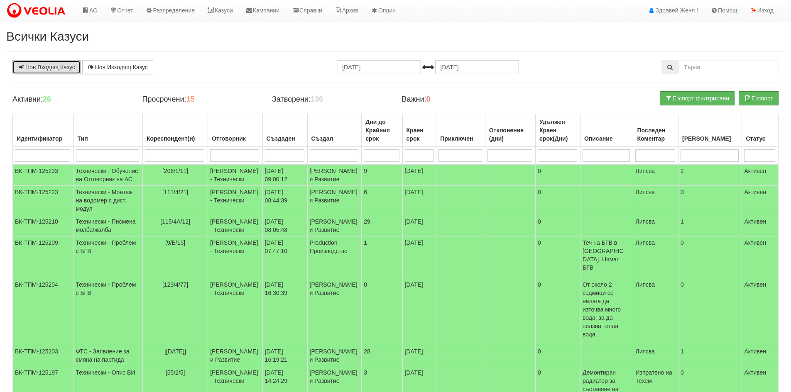
click at [65, 63] on link "Нов Входящ Казус" at bounding box center [46, 67] width 68 height 14
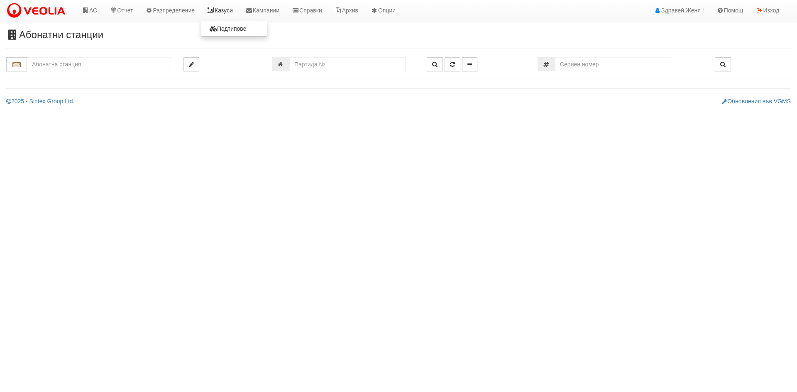
click at [228, 10] on link "Казуси" at bounding box center [220, 10] width 38 height 21
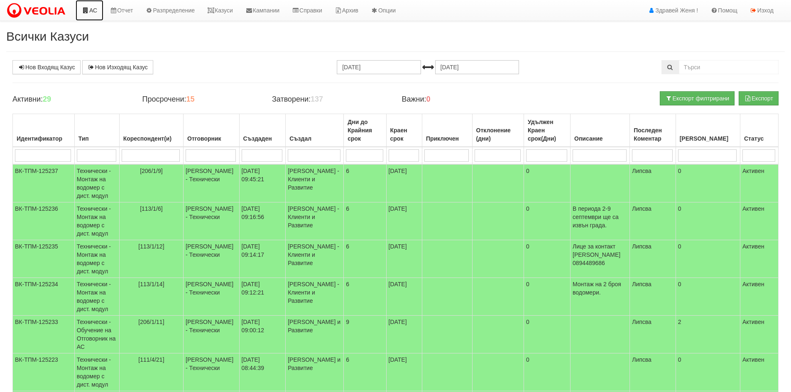
click at [91, 10] on link "АС" at bounding box center [90, 10] width 28 height 21
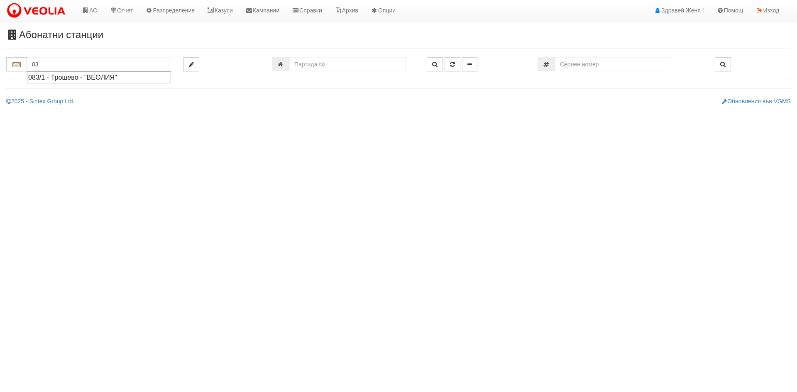
click at [41, 81] on div "083/1 - Трошево - "ВЕОЛИЯ"" at bounding box center [99, 78] width 142 height 10
type input "083/1 - Трошево - "ВЕОЛИЯ""
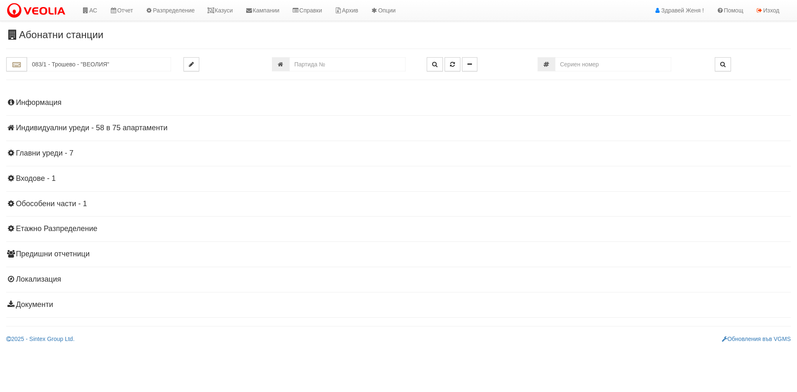
click at [51, 101] on h4 "Информация" at bounding box center [398, 103] width 785 height 8
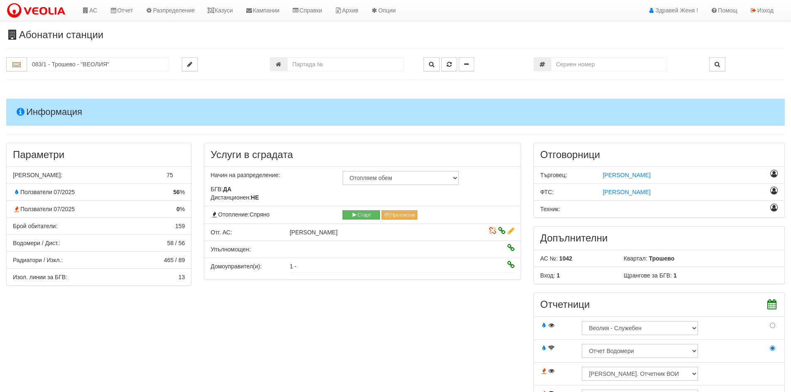
click at [510, 233] on icon at bounding box center [511, 231] width 7 height 6
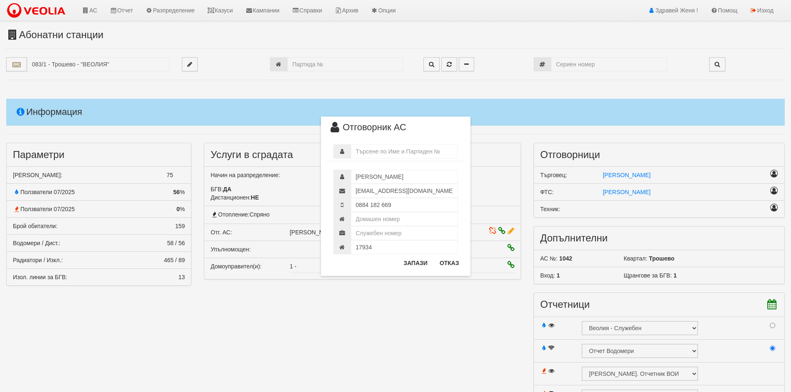
click at [223, 13] on div "× Отговорник АС ЛЮБОМИР КОСТОВ КОСТОВ liubkooo@gmail.com 0884 182 669 17934" at bounding box center [396, 138] width 486 height 276
click at [444, 262] on button "Отказ" at bounding box center [449, 263] width 29 height 13
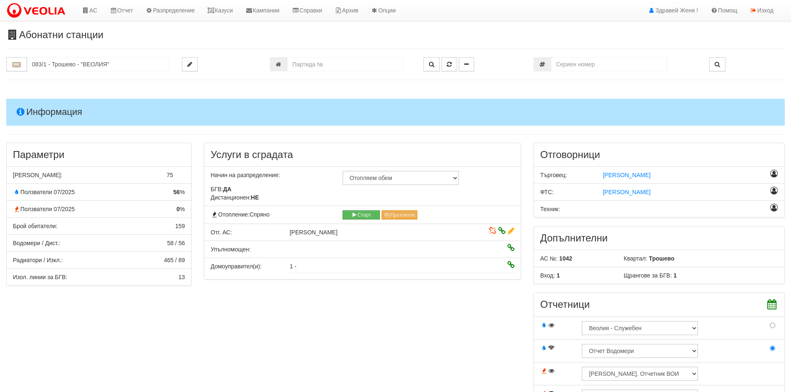
click at [608, 301] on h3 "Отчетници" at bounding box center [659, 304] width 238 height 11
click at [89, 14] on link "АС" at bounding box center [90, 10] width 28 height 21
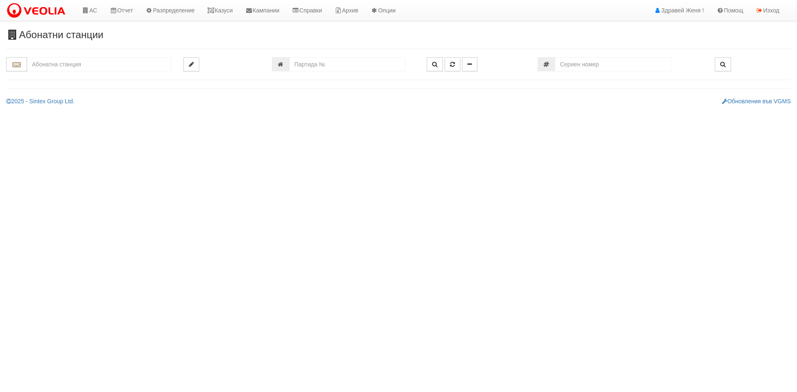
click at [46, 59] on input "text" at bounding box center [99, 64] width 144 height 14
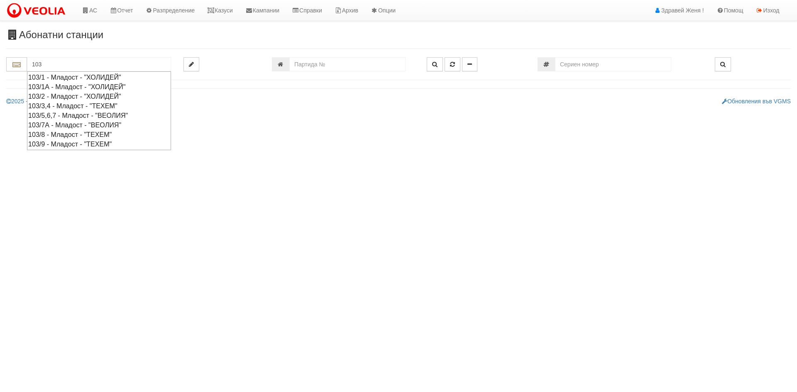
click at [62, 85] on div "103/1А - Младост - "ХОЛИДЕЙ"" at bounding box center [99, 87] width 142 height 10
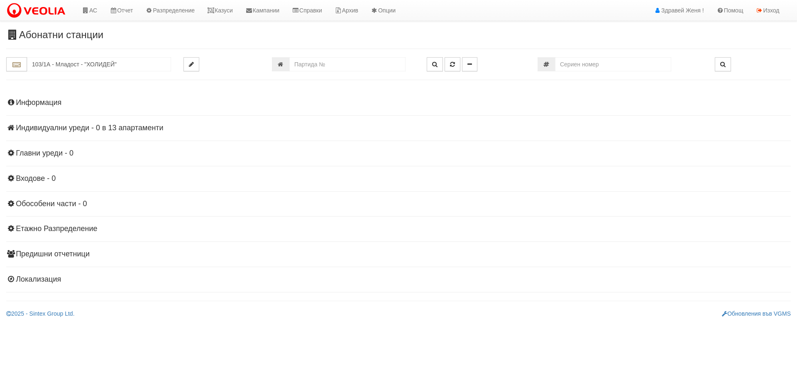
click at [91, 129] on h4 "Индивидуални уреди - 0 в 13 апартаменти" at bounding box center [398, 128] width 785 height 8
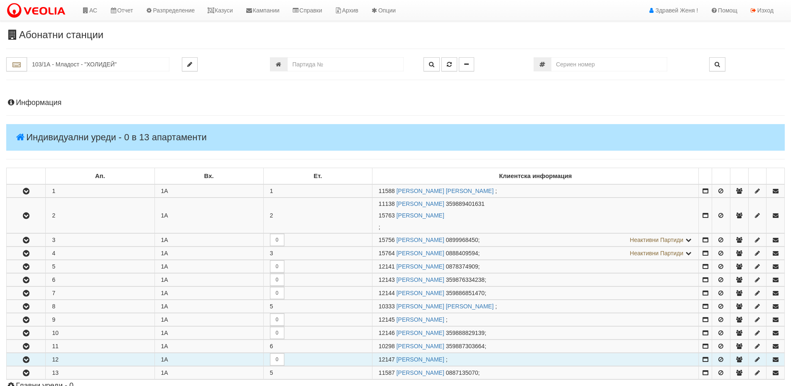
click at [75, 361] on td "12" at bounding box center [100, 359] width 109 height 13
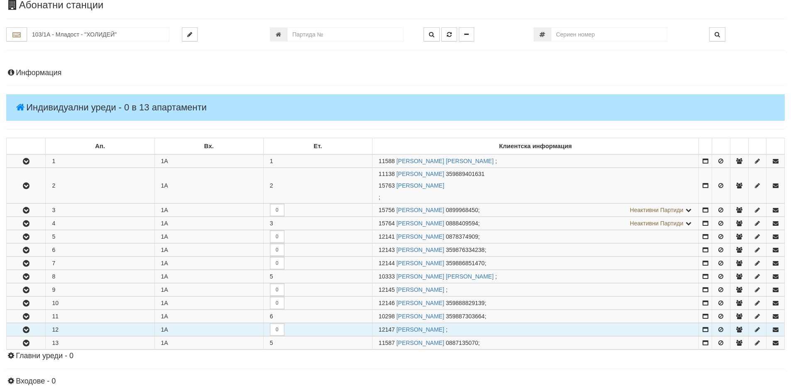
scroll to position [42, 0]
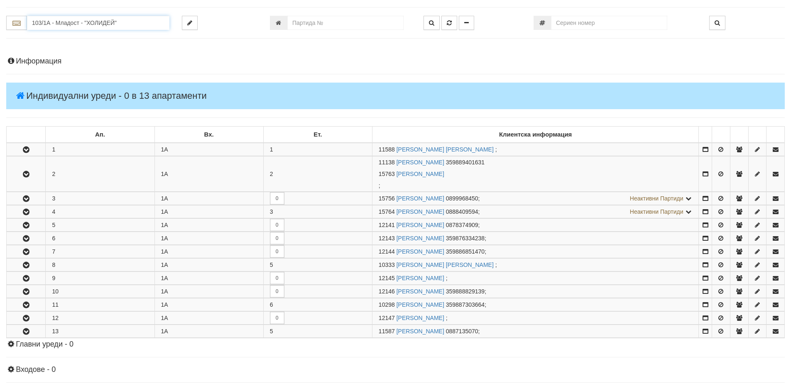
click at [45, 22] on input "103/1А - Младост - "ХОЛИДЕЙ"" at bounding box center [98, 23] width 142 height 14
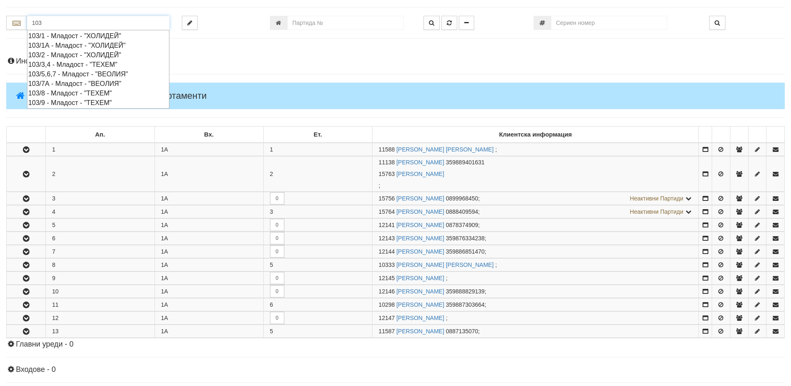
click at [55, 81] on div "103/7А - Младост - "ВЕОЛИЯ"" at bounding box center [98, 84] width 140 height 10
type input "103/7А - Младост - "ВЕОЛИЯ""
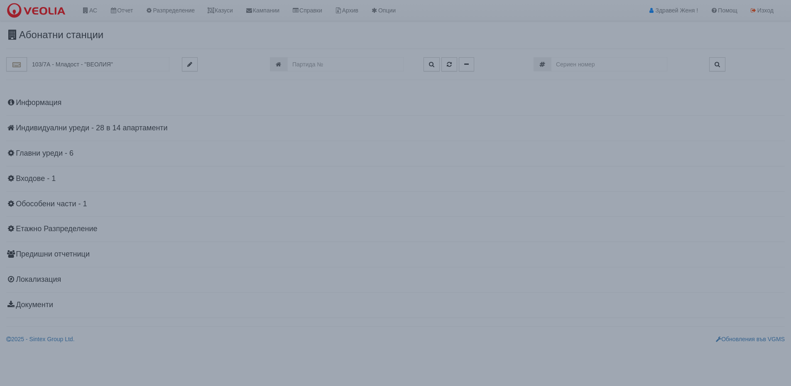
scroll to position [0, 0]
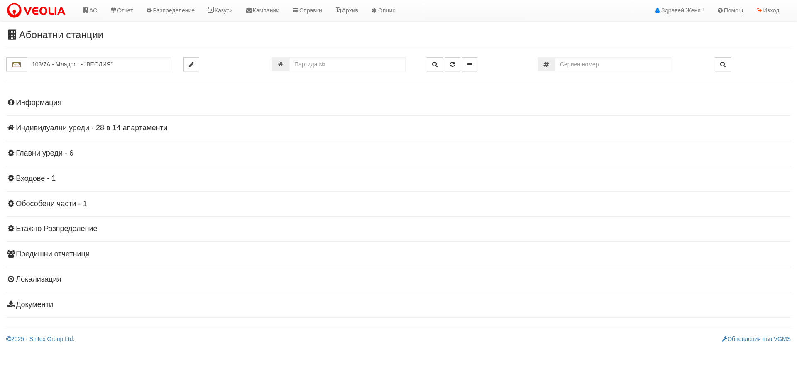
click at [140, 129] on h4 "Индивидуални уреди - 28 в 14 апартаменти" at bounding box center [398, 128] width 785 height 8
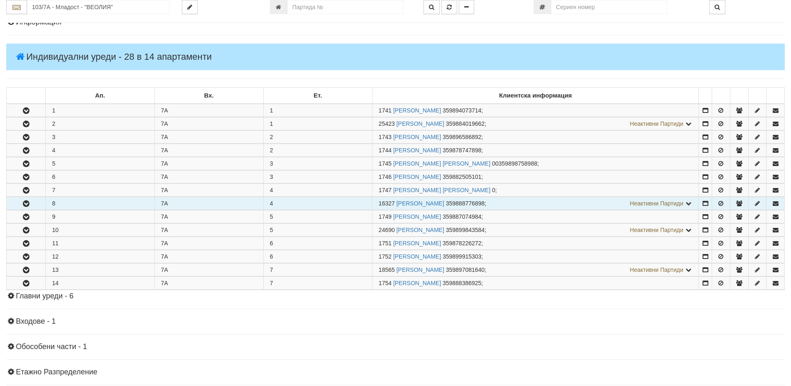
scroll to position [83, 0]
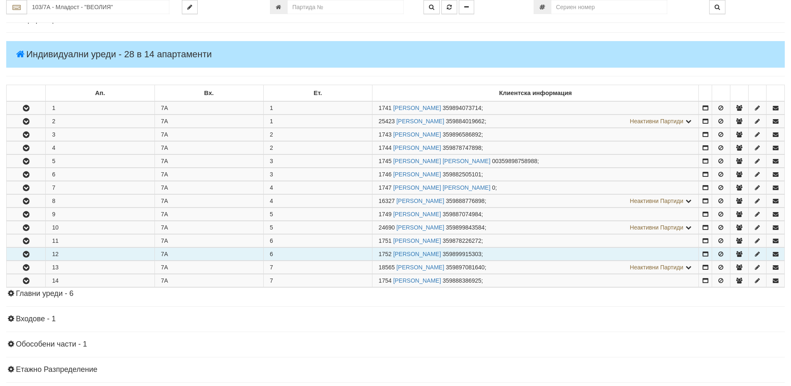
click at [30, 252] on icon "button" at bounding box center [26, 255] width 10 height 6
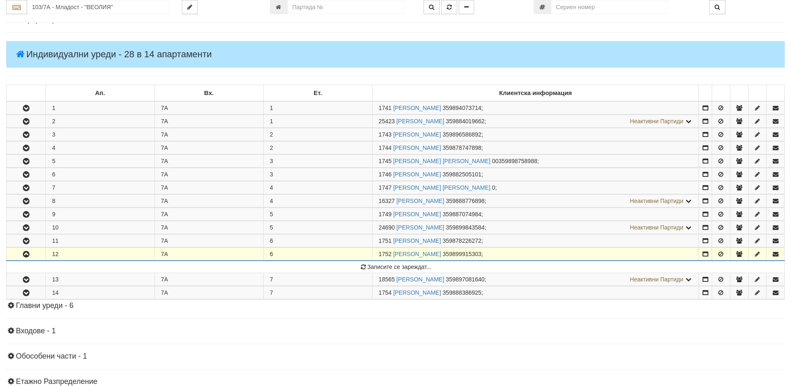
drag, startPoint x: 391, startPoint y: 252, endPoint x: 376, endPoint y: 253, distance: 15.0
click at [376, 253] on td "1752 ПАВЛИН ГЕОРГИЕВ ПАНАЙОТОВ 359899915303 ;" at bounding box center [535, 254] width 327 height 13
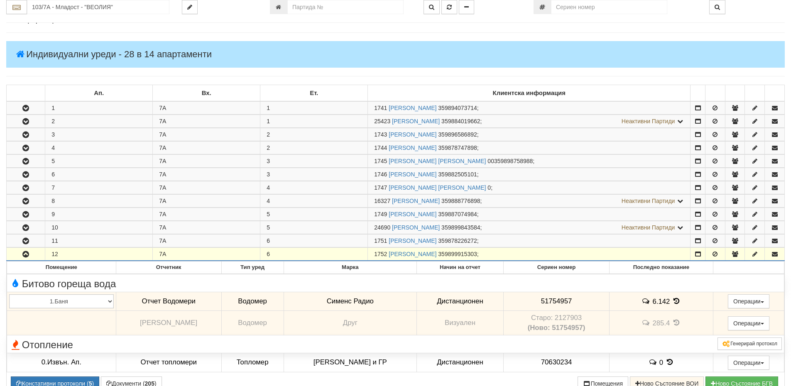
copy span "1752"
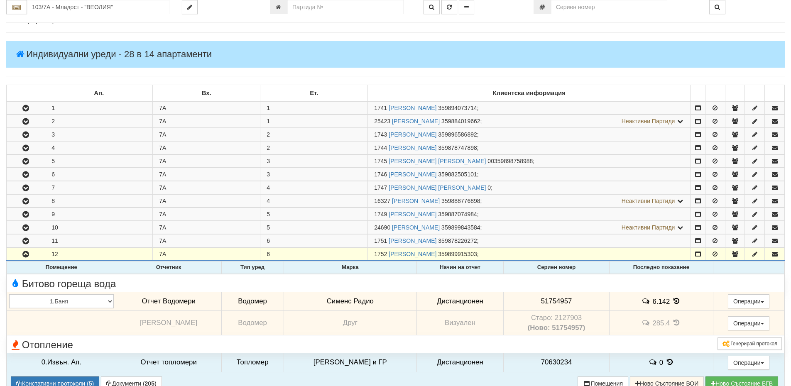
click at [673, 304] on icon at bounding box center [676, 301] width 9 height 7
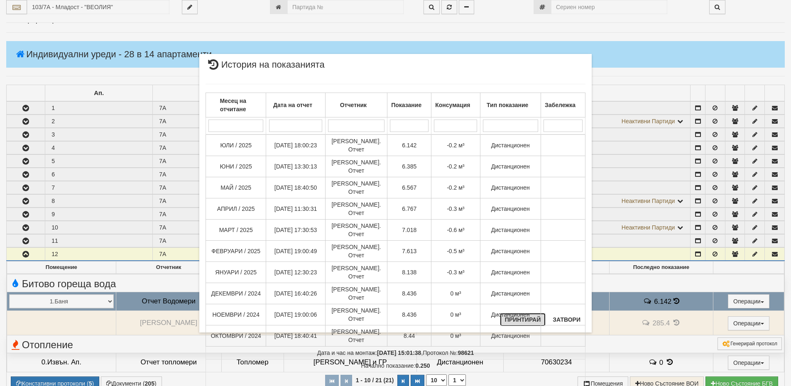
click at [546, 322] on button "Принтирай" at bounding box center [523, 319] width 46 height 13
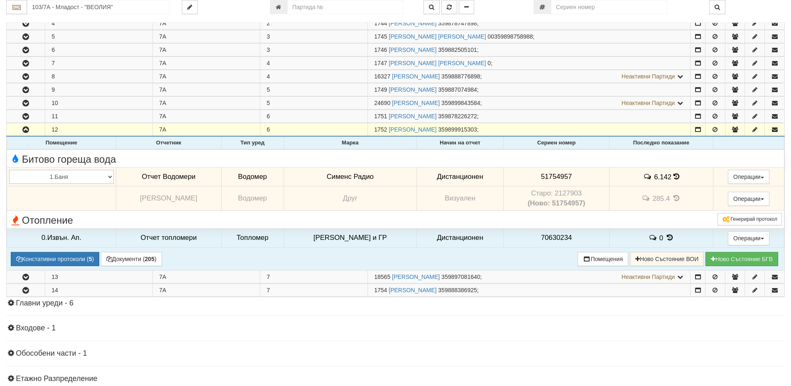
scroll to position [249, 0]
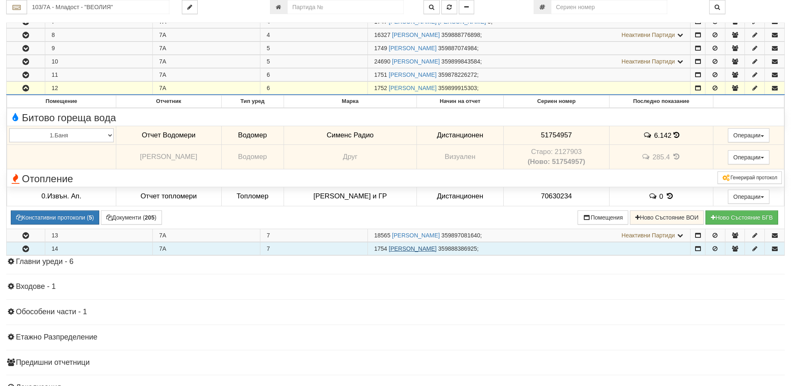
click at [393, 250] on link "ГЕОРГИ МИХАЙЛОВ ДОЛАПЧИЕВ" at bounding box center [413, 248] width 48 height 7
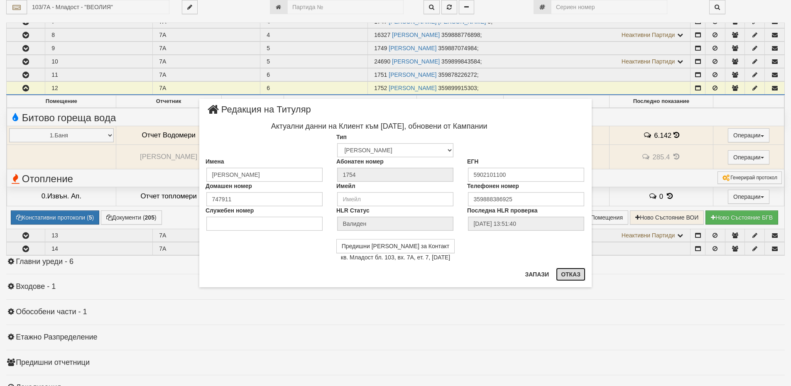
click at [573, 274] on button "Отказ" at bounding box center [570, 274] width 29 height 13
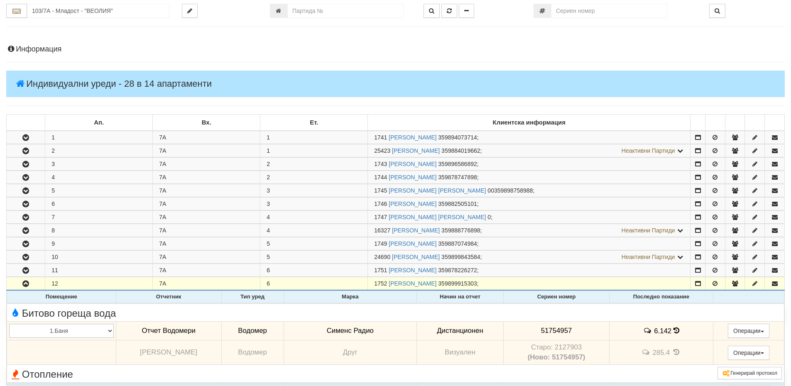
scroll to position [0, 0]
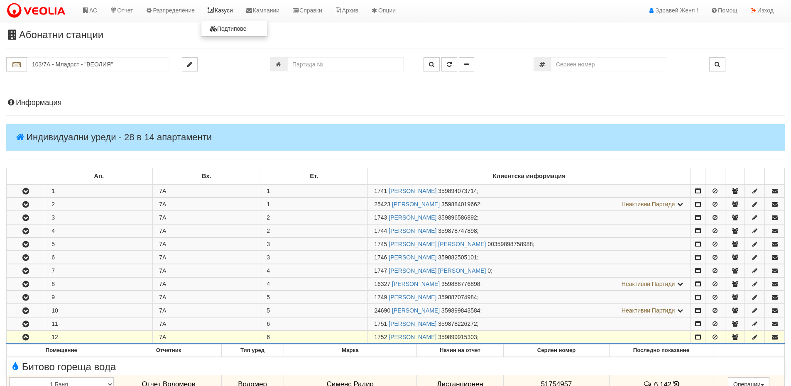
click at [231, 10] on link "Казуси" at bounding box center [220, 10] width 38 height 21
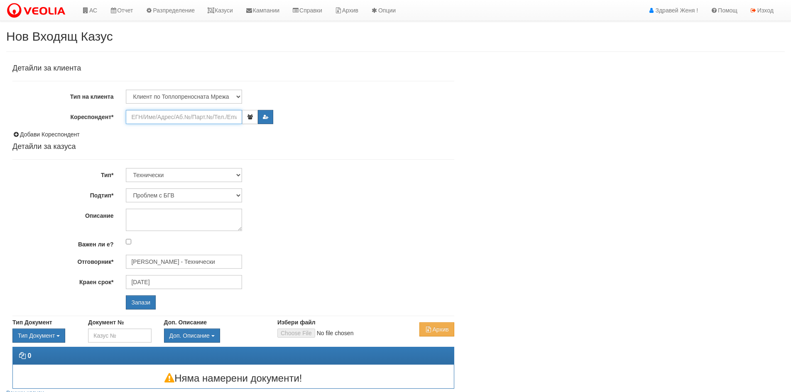
click at [162, 117] on input "Кореспондент*" at bounding box center [184, 117] width 116 height 14
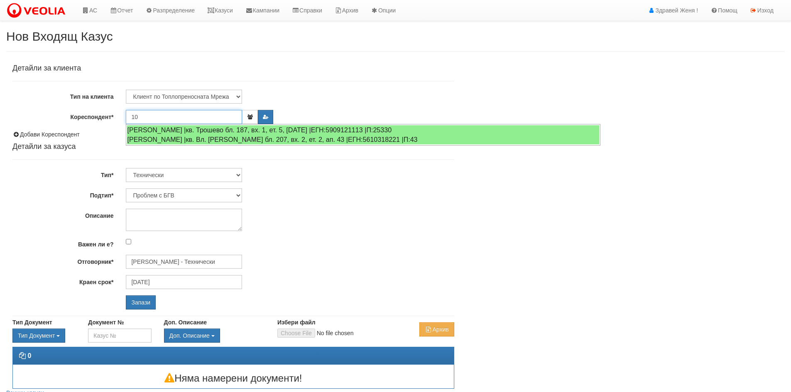
type input "1"
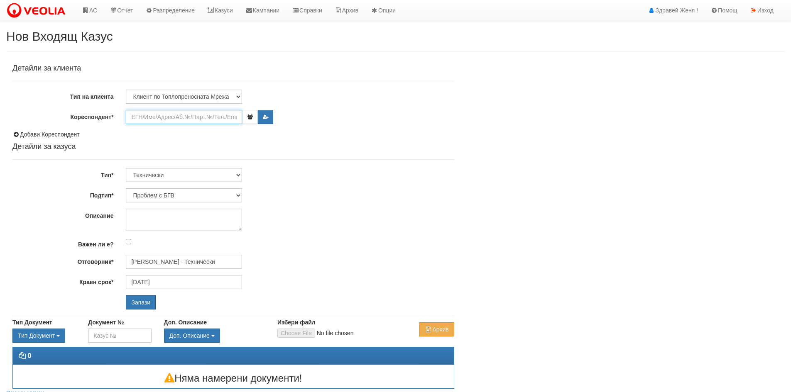
paste input "1752"
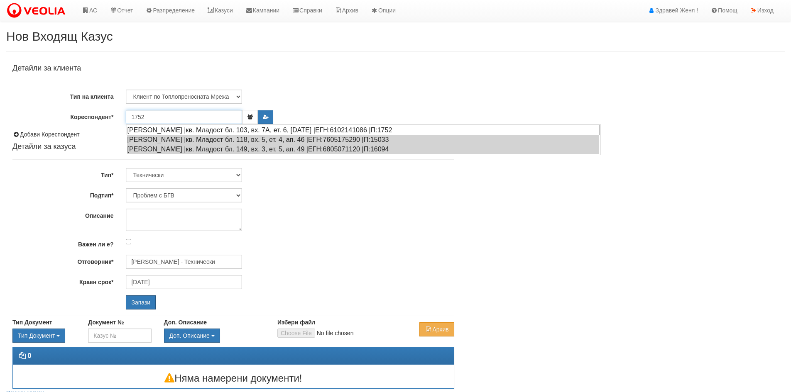
click at [199, 129] on div "[PERSON_NAME] |кв. Младост бл. 103, вх. 7А, ет. 6, [DATE] |ЕГН:6102141086 |П:17…" at bounding box center [363, 130] width 473 height 10
type input "[PERSON_NAME]"
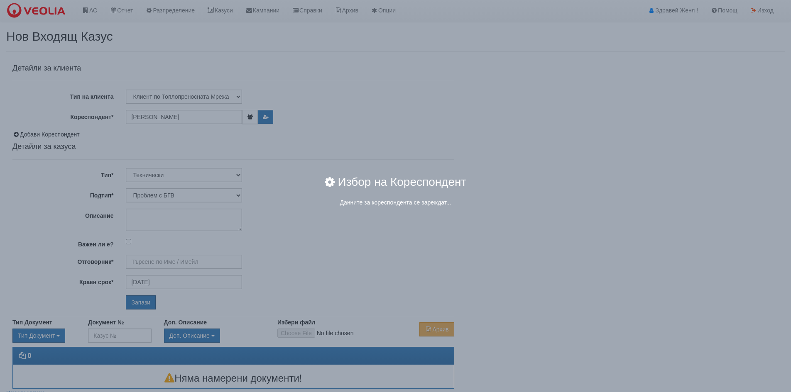
type input "[PERSON_NAME] - Технически"
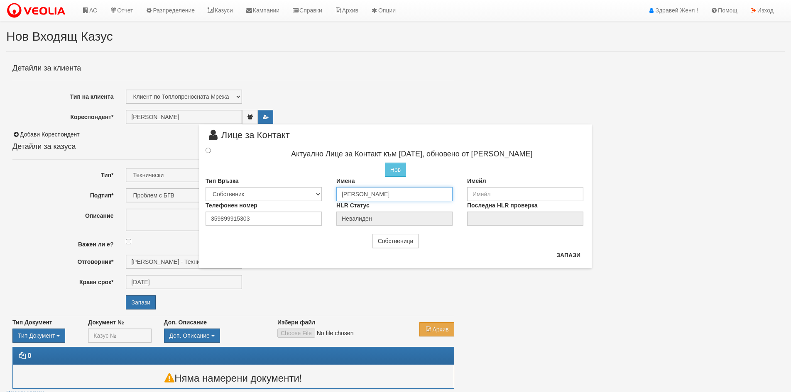
drag, startPoint x: 399, startPoint y: 195, endPoint x: 282, endPoint y: 201, distance: 117.3
click at [282, 201] on div "Тип Връзка Собственик Наемател Роднина Съсед Приятел Имена Павлин Панайотов Име…" at bounding box center [395, 189] width 392 height 24
type input "I"
click at [372, 194] on input "text" at bounding box center [394, 194] width 116 height 14
type input "[PERSON_NAME]"
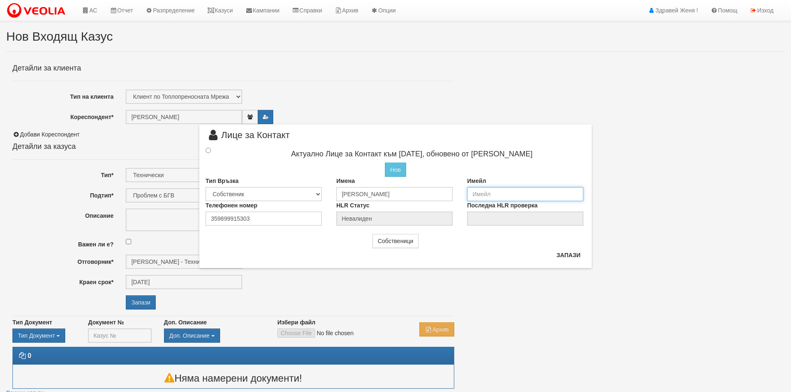
click at [483, 192] on input "email" at bounding box center [525, 194] width 116 height 14
drag, startPoint x: 253, startPoint y: 217, endPoint x: 188, endPoint y: 219, distance: 64.8
click at [188, 219] on div "× Лице за Контакт Актуално Лице за Контакт към 06/08/2021, обновено от Стефка С…" at bounding box center [396, 134] width 486 height 269
type input "0896768447"
click at [209, 149] on input "radio" at bounding box center [208, 149] width 5 height 5
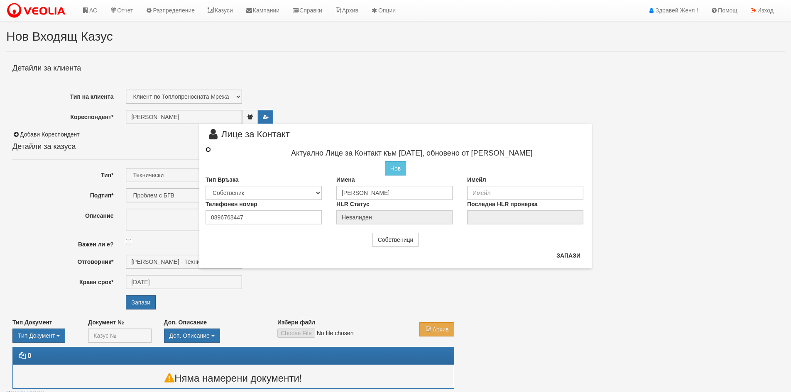
radio input "true"
type input "[PERSON_NAME]"
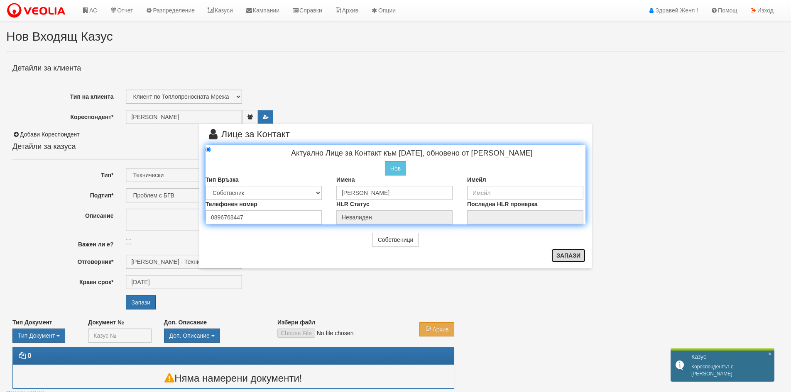
click at [563, 257] on button "Запази" at bounding box center [568, 255] width 34 height 13
radio input "true"
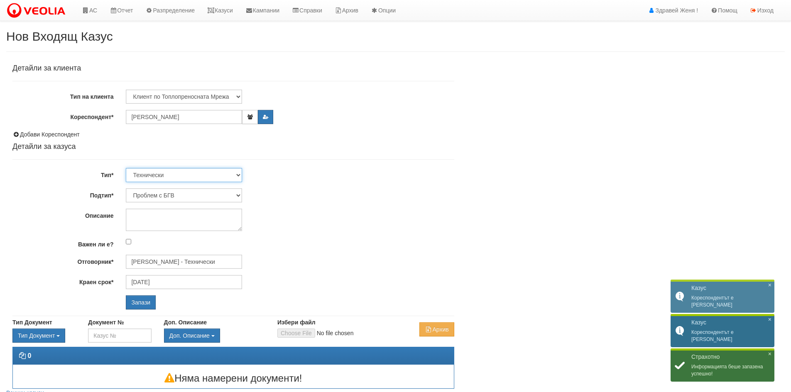
click at [238, 174] on select "Технически ФТС Търговски Административен Производствен Експлоатационен Финансов…" at bounding box center [184, 175] width 116 height 14
select select "1"
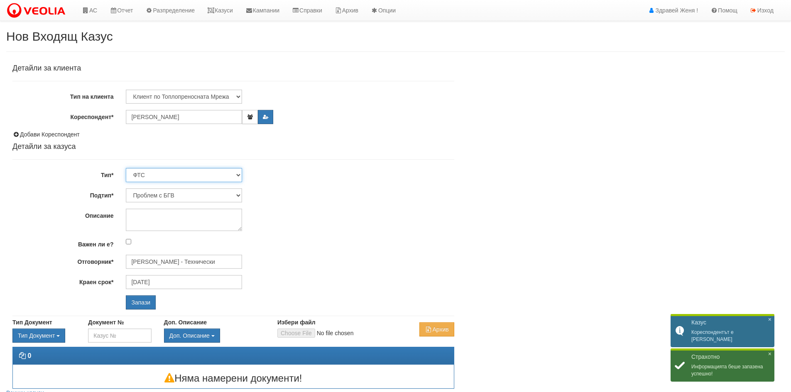
click at [126, 168] on select "Технически ФТС Търговски Административен Производствен Експлоатационен Финансов…" at bounding box center [184, 175] width 116 height 14
type input "[DATE]"
type input "[PERSON_NAME] и Развитие"
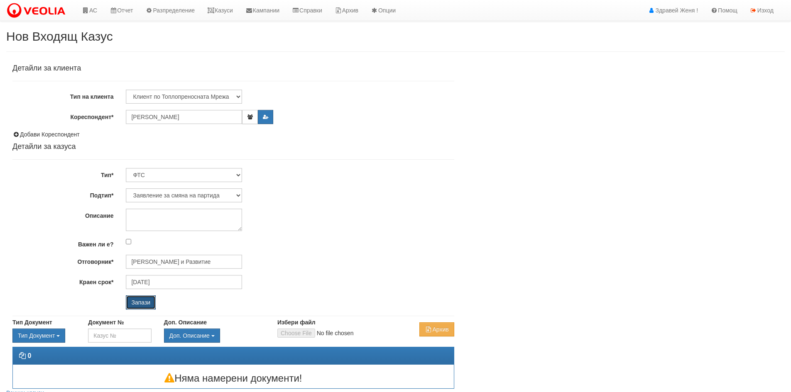
click at [134, 301] on input "Запази" at bounding box center [141, 303] width 30 height 14
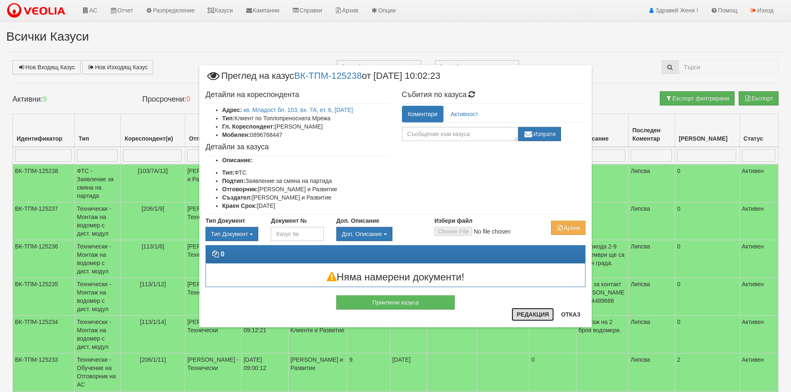
click at [530, 314] on button "Редакция" at bounding box center [533, 314] width 42 height 13
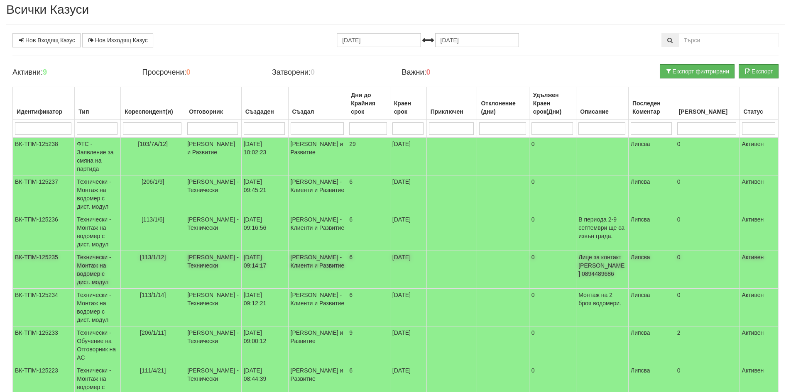
scroll to position [42, 0]
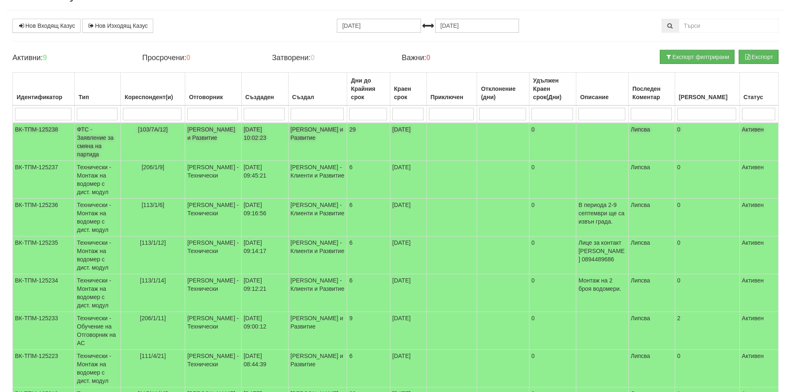
click at [202, 135] on td "[PERSON_NAME] и Развитие" at bounding box center [213, 142] width 56 height 38
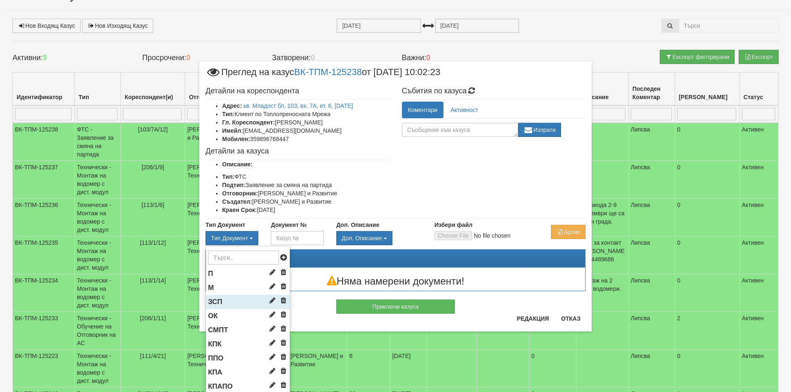
click at [238, 303] on li "ЗСП" at bounding box center [248, 302] width 84 height 14
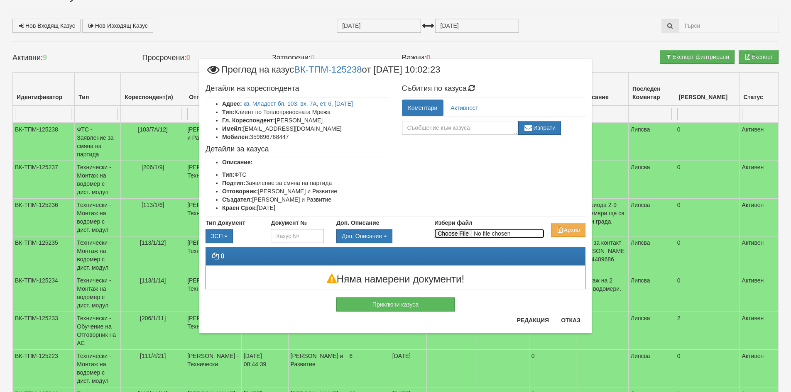
click at [447, 235] on input "Избери файл" at bounding box center [489, 233] width 110 height 9
type input "C:\fakepath\DOC050.pdf"
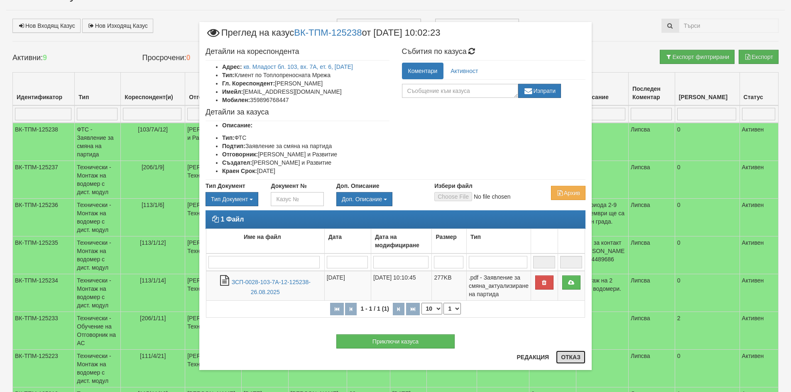
click at [582, 355] on button "Отказ" at bounding box center [570, 357] width 29 height 13
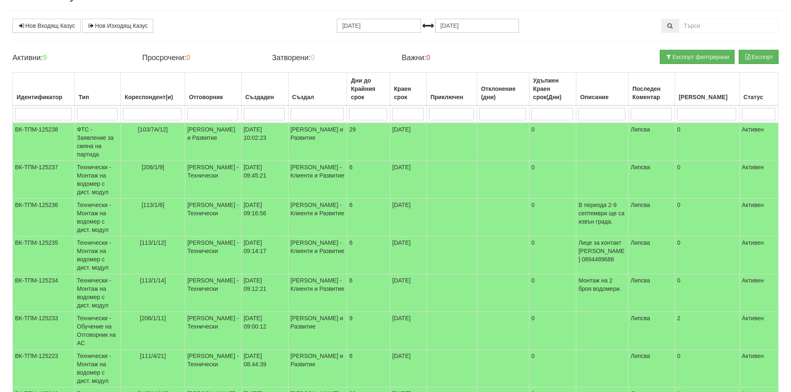
scroll to position [0, 0]
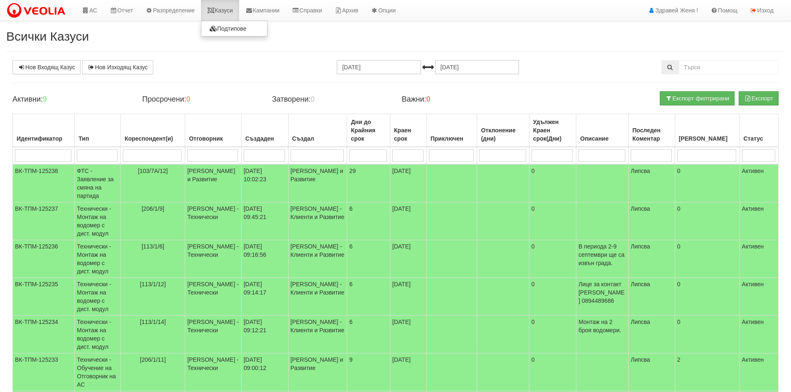
click at [238, 6] on link "Казуси" at bounding box center [220, 10] width 38 height 21
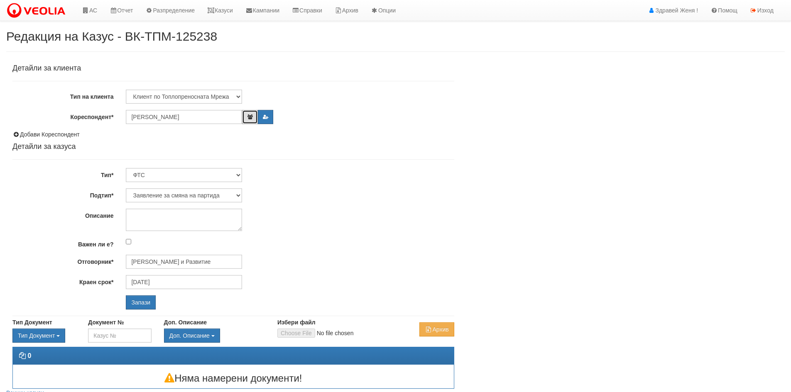
click at [247, 118] on icon "button" at bounding box center [250, 117] width 6 height 5
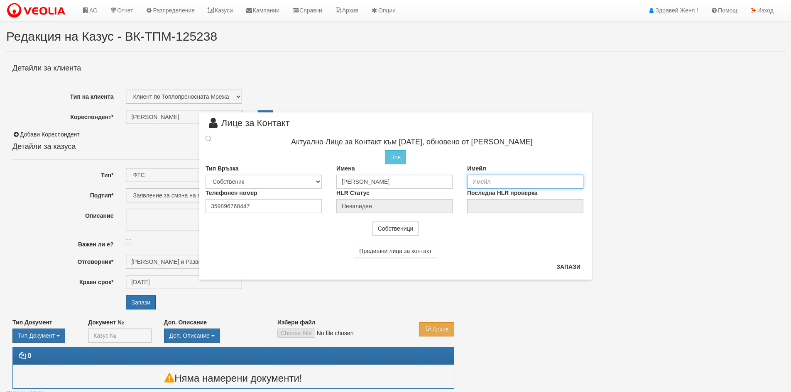
click at [503, 180] on input "email" at bounding box center [525, 182] width 116 height 14
type input "ivanstanev199@gmail.com"
click at [572, 269] on button "Запази" at bounding box center [568, 266] width 34 height 13
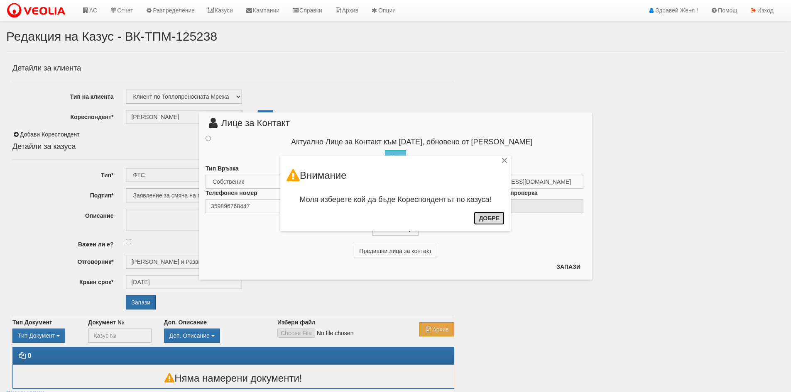
click at [478, 218] on button "Добре" at bounding box center [489, 218] width 31 height 13
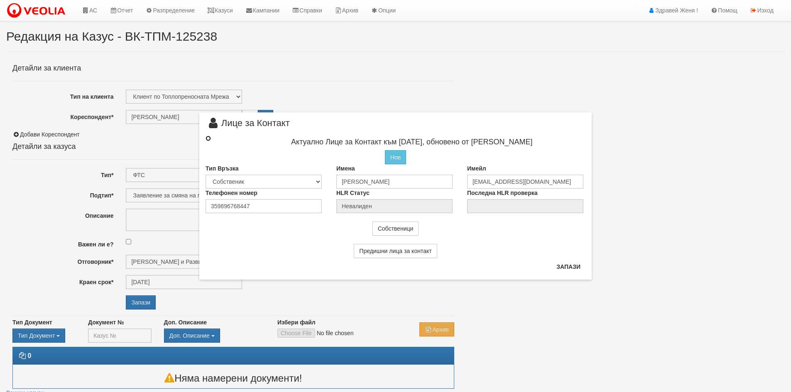
click at [207, 138] on input "radio" at bounding box center [208, 138] width 5 height 5
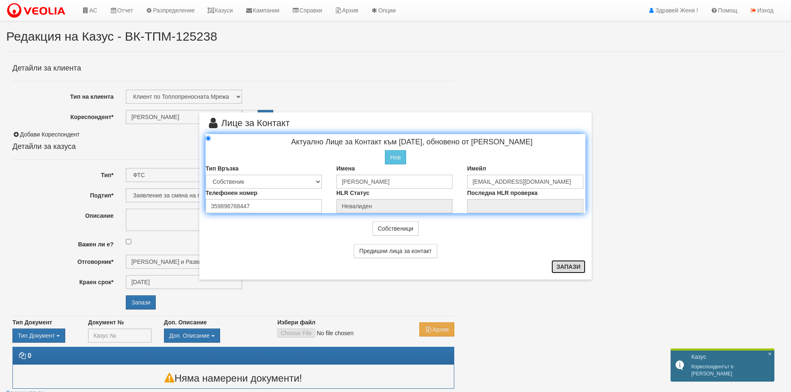
click at [577, 265] on button "Запази" at bounding box center [568, 266] width 34 height 13
radio input "true"
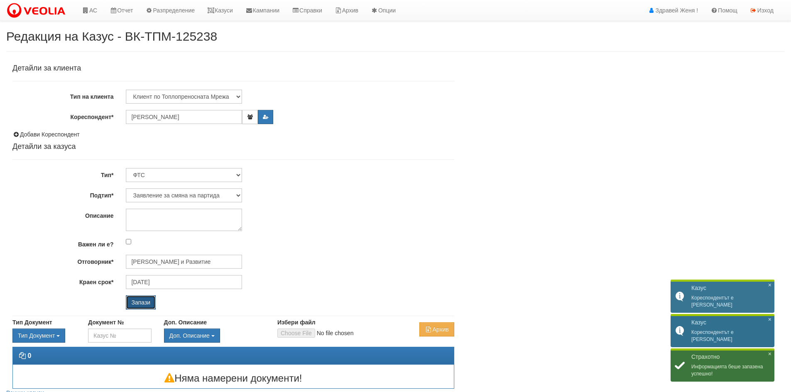
click at [135, 300] on input "Запази" at bounding box center [141, 303] width 30 height 14
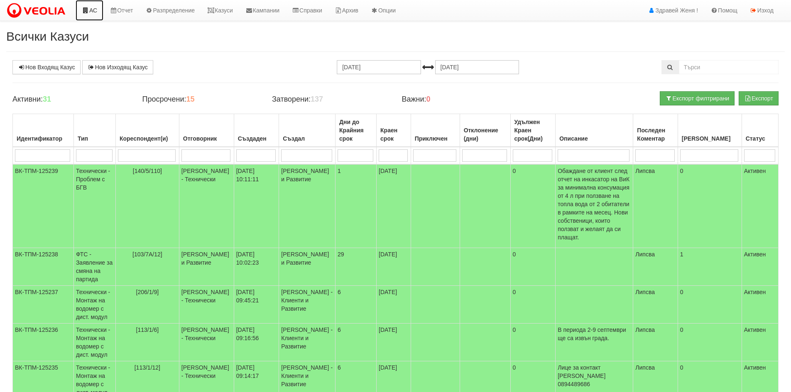
click at [93, 7] on link "АС" at bounding box center [90, 10] width 28 height 21
click at [93, 11] on link "АС" at bounding box center [90, 10] width 28 height 21
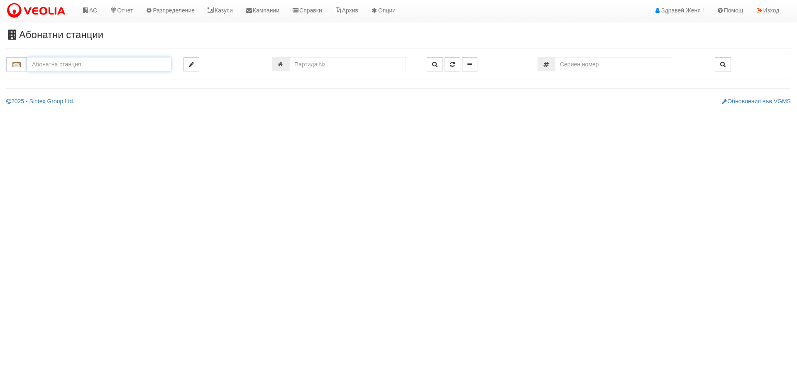
click at [45, 62] on input "text" at bounding box center [99, 64] width 144 height 14
click at [48, 85] on div "111/3 - Младост - "ВЕОЛИЯ"" at bounding box center [99, 87] width 142 height 10
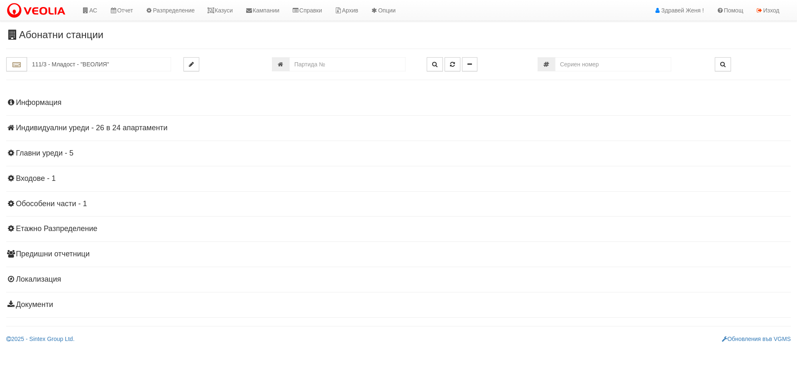
click at [77, 131] on h4 "Индивидуални уреди - 26 в 24 апартаменти" at bounding box center [398, 128] width 785 height 8
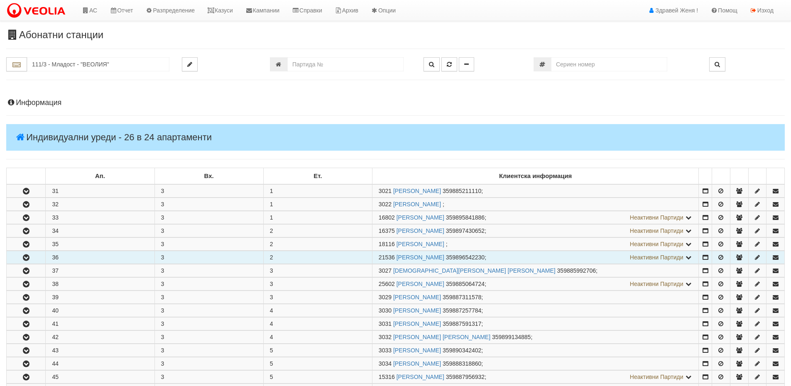
click at [103, 257] on td "36" at bounding box center [100, 257] width 109 height 13
click at [27, 257] on icon "button" at bounding box center [26, 258] width 10 height 6
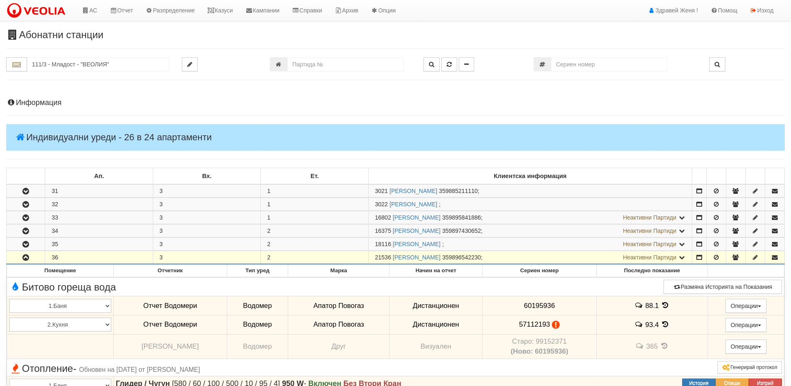
drag, startPoint x: 392, startPoint y: 257, endPoint x: 372, endPoint y: 257, distance: 19.5
click at [372, 257] on td "21536 КРАСИМИР ГЕОРГИЕВ ГЕОРГИЕВ 359896542230 ; Неактивни Партиди 3026 КОСТА ТО…" at bounding box center [530, 257] width 323 height 13
copy span "21536"
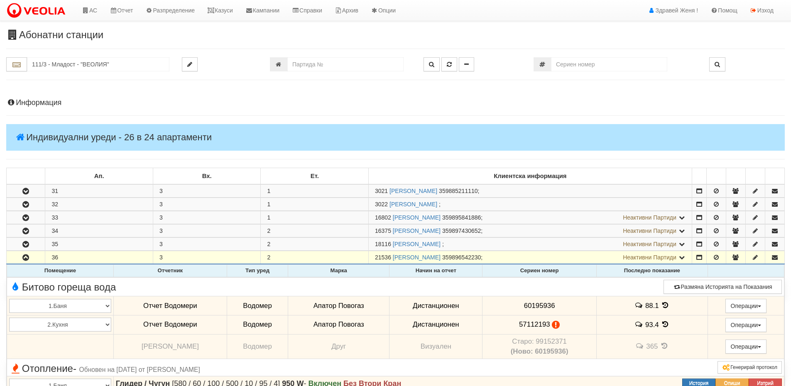
click at [552, 328] on icon at bounding box center [556, 324] width 8 height 7
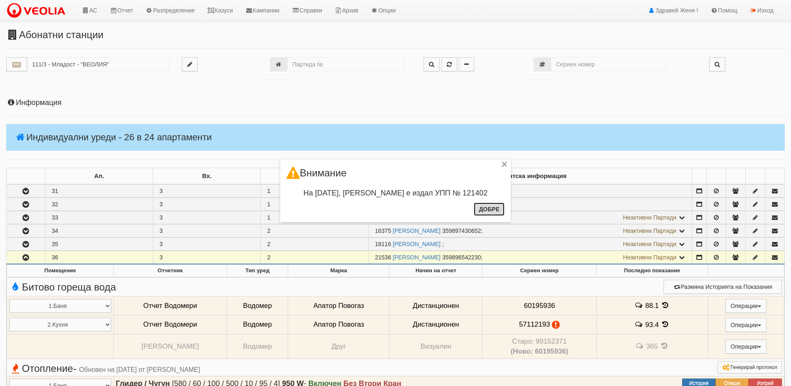
click at [489, 210] on button "Добре" at bounding box center [489, 209] width 31 height 13
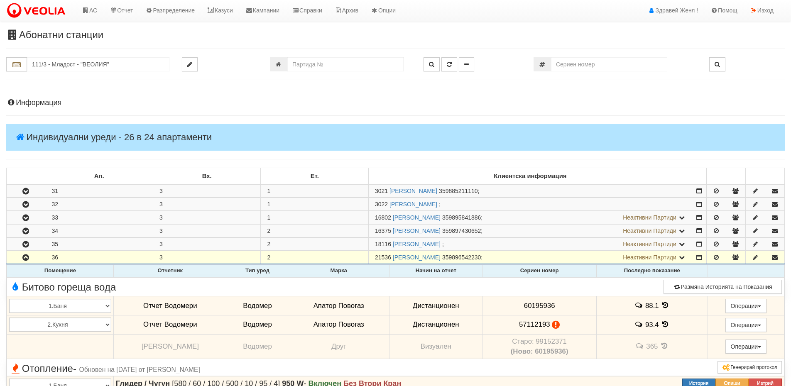
click at [559, 306] on td "60195936" at bounding box center [540, 305] width 114 height 19
click at [661, 306] on icon at bounding box center [665, 305] width 9 height 7
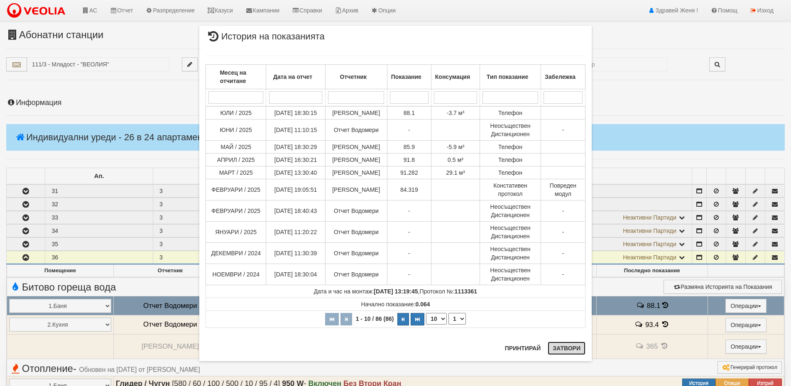
click at [566, 352] on button "Затвори" at bounding box center [567, 348] width 38 height 13
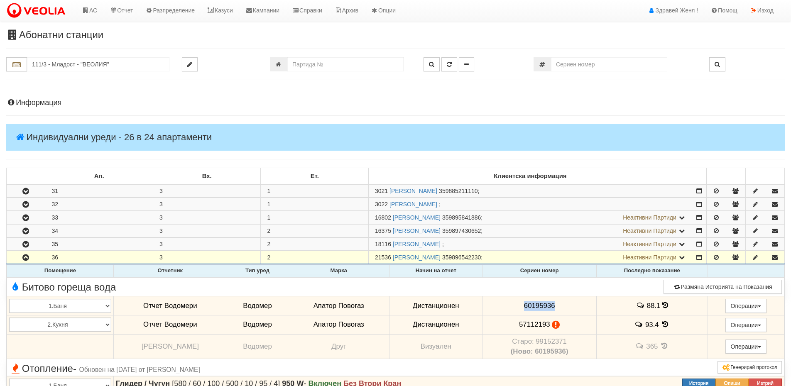
drag, startPoint x: 555, startPoint y: 301, endPoint x: 519, endPoint y: 303, distance: 36.1
click at [519, 303] on td "60195936" at bounding box center [540, 305] width 114 height 19
copy span "60195936"
drag, startPoint x: 546, startPoint y: 325, endPoint x: 510, endPoint y: 317, distance: 36.9
click at [510, 317] on td "57112193" at bounding box center [540, 324] width 114 height 19
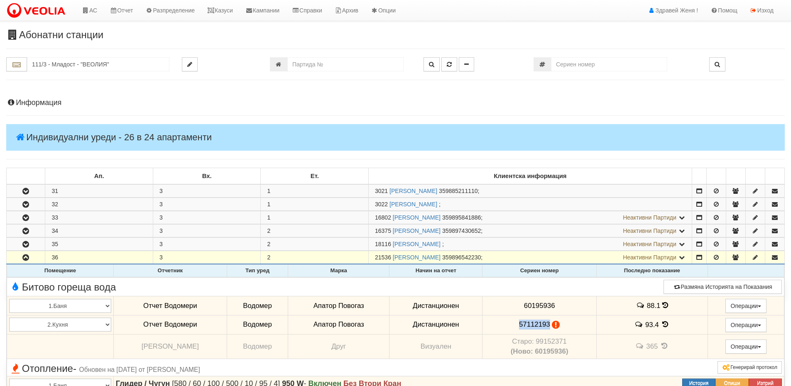
drag, startPoint x: 522, startPoint y: 317, endPoint x: 520, endPoint y: 325, distance: 8.0
copy span "57112193"
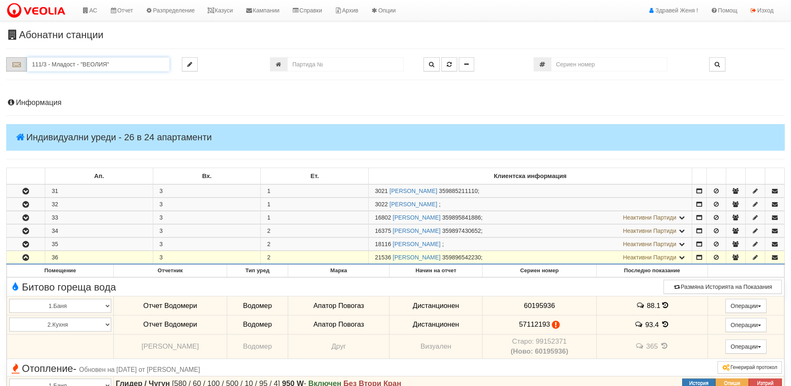
drag, startPoint x: 110, startPoint y: 66, endPoint x: 25, endPoint y: 61, distance: 84.9
click at [25, 61] on div "111/3 - Младост - "ВЕОЛИЯ"" at bounding box center [87, 64] width 163 height 14
click at [63, 79] on div "115/4 - Младост - "ВЕОЛИЯ"" at bounding box center [98, 78] width 140 height 10
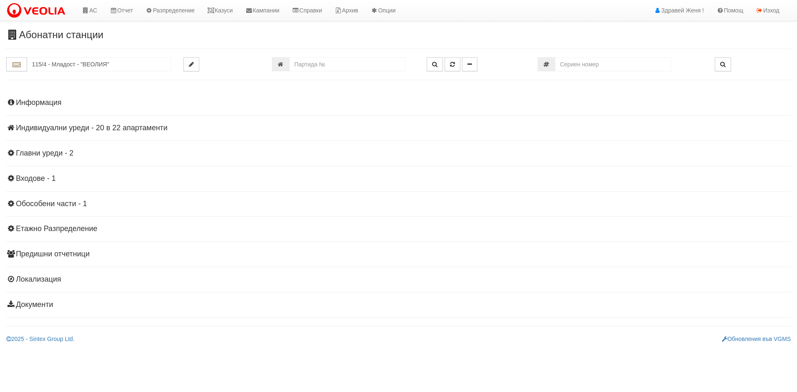
click at [135, 130] on h4 "Индивидуални уреди - 20 в 22 апартаменти" at bounding box center [398, 128] width 785 height 8
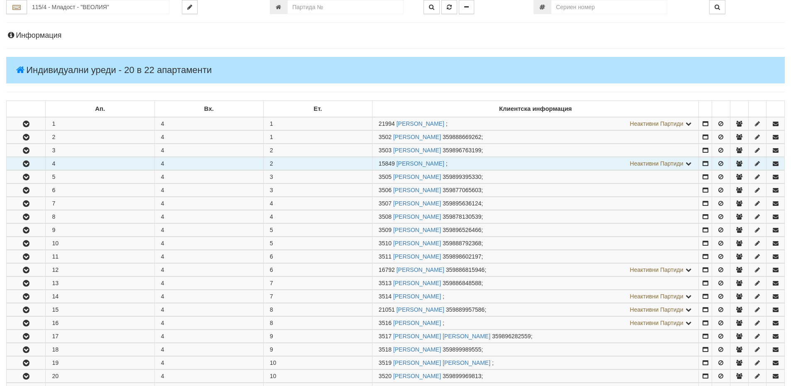
scroll to position [42, 0]
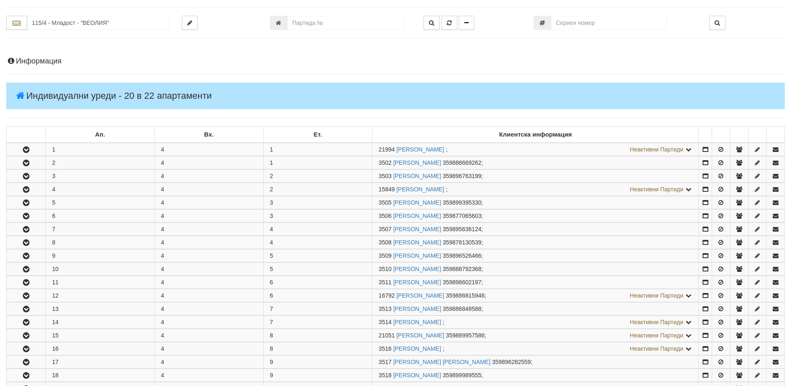
click at [41, 59] on h4 "Информация" at bounding box center [395, 61] width 779 height 8
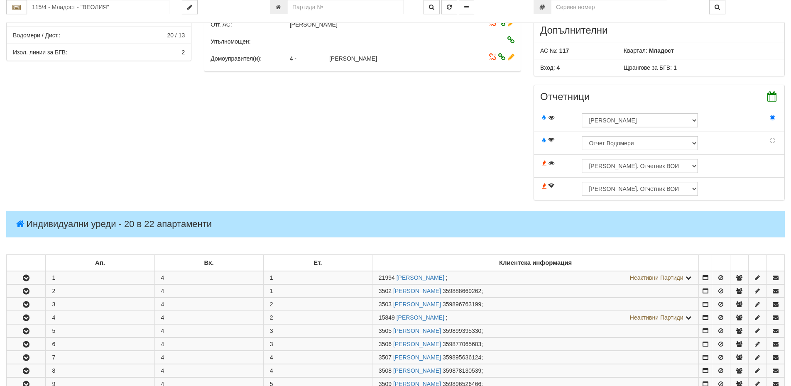
scroll to position [208, 0]
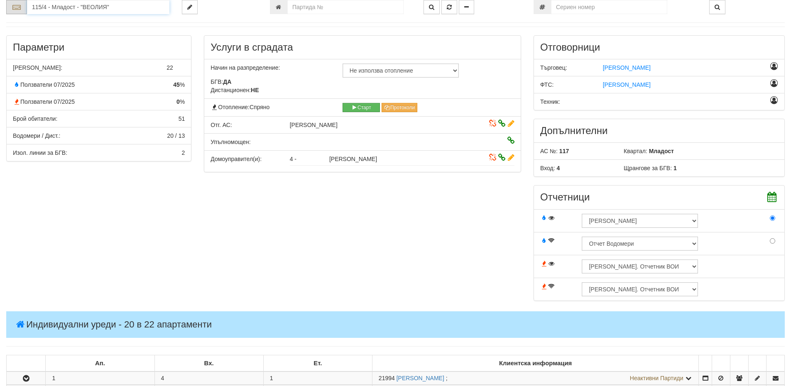
drag, startPoint x: 115, startPoint y: 3, endPoint x: 10, endPoint y: 3, distance: 105.9
click at [10, 3] on div "115/4 - Младост - "ВЕОЛИЯ"" at bounding box center [87, 7] width 163 height 14
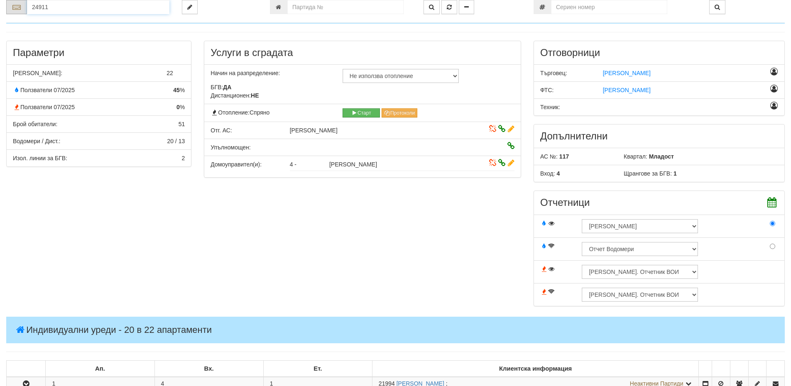
type input "24911"
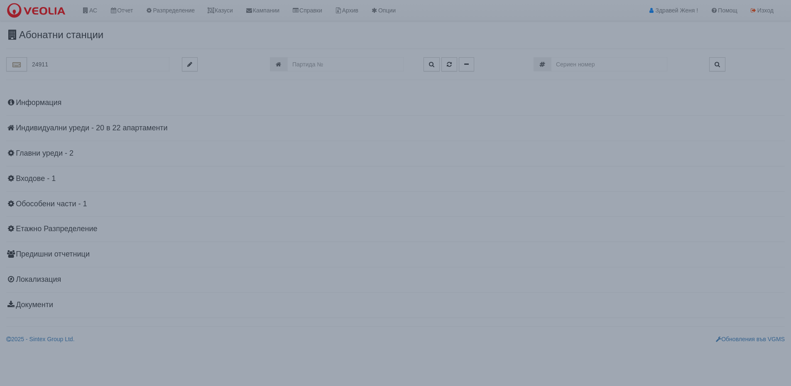
scroll to position [0, 0]
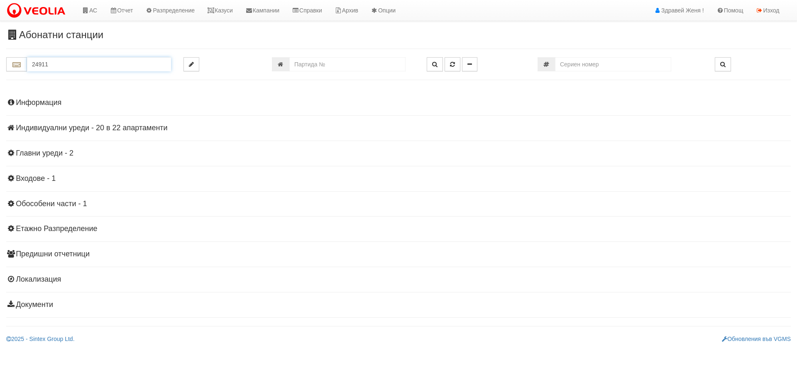
click at [63, 67] on input "24911" at bounding box center [99, 64] width 144 height 14
click at [304, 68] on input "number" at bounding box center [347, 64] width 116 height 14
type input "24911"
type input "217/1 - "ТЕХЕМ СЪРВИСИС" ЕООД"
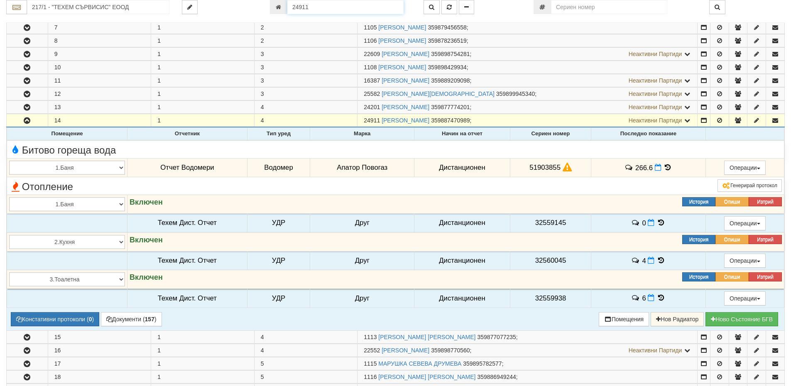
scroll to position [212, 0]
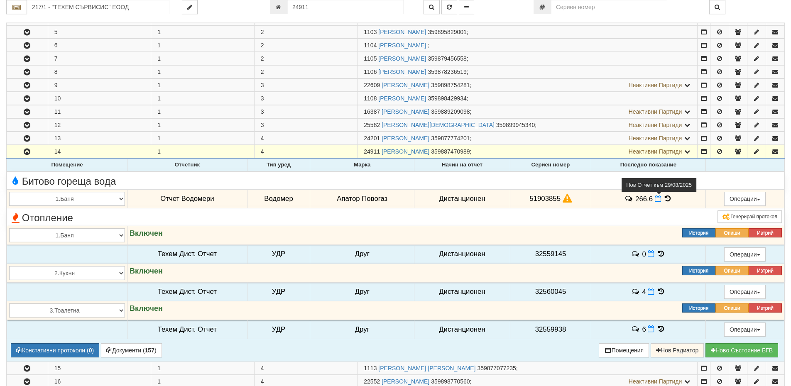
click at [656, 201] on icon at bounding box center [658, 198] width 7 height 7
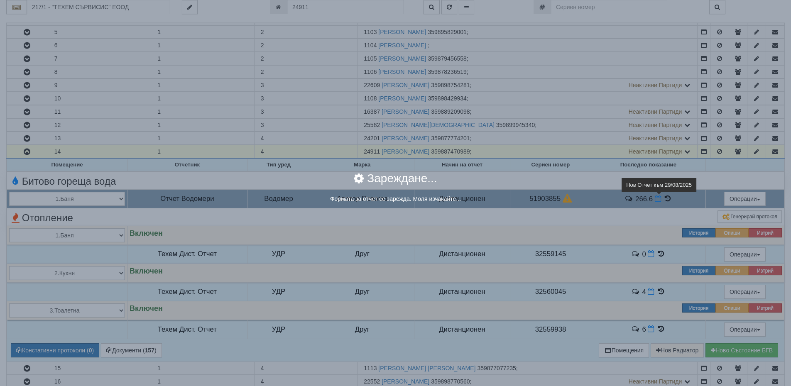
select select "8ac75930-9bfd-e511-80be-8d5a1dced85a"
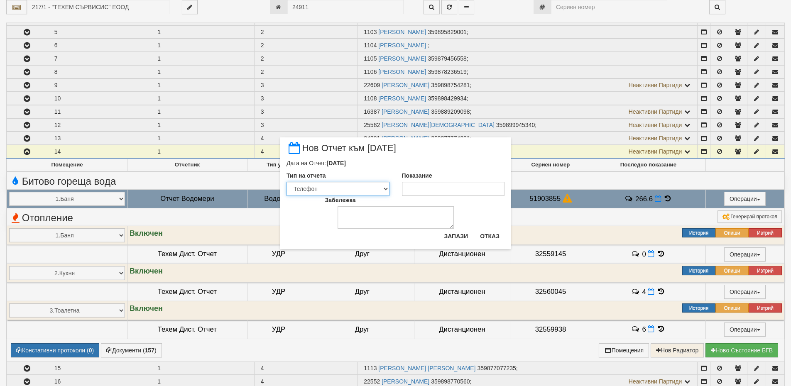
click at [385, 189] on select "Визуален Телефон Бележка Неосигурен достъп Самоотчет Служебно Дистанционен" at bounding box center [338, 189] width 103 height 14
click at [287, 182] on select "Визуален Телефон Бележка Неосигурен достъп Самоотчет Служебно Дистанционен" at bounding box center [338, 189] width 103 height 14
click at [408, 187] on input "Показание" at bounding box center [453, 189] width 103 height 14
type input "267.553"
click at [459, 237] on button "Запази" at bounding box center [456, 236] width 34 height 13
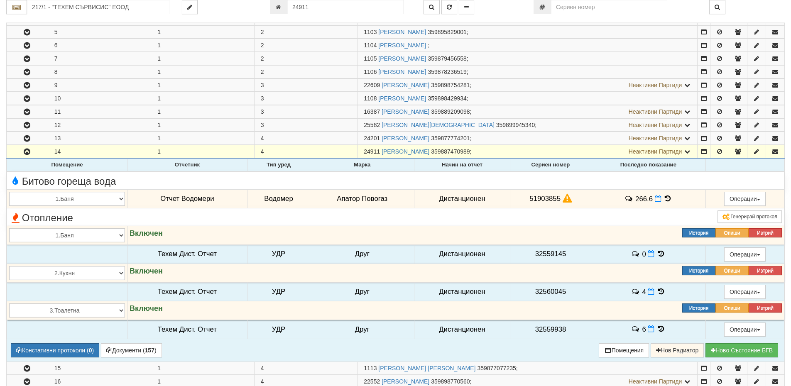
click at [668, 198] on icon at bounding box center [667, 198] width 9 height 7
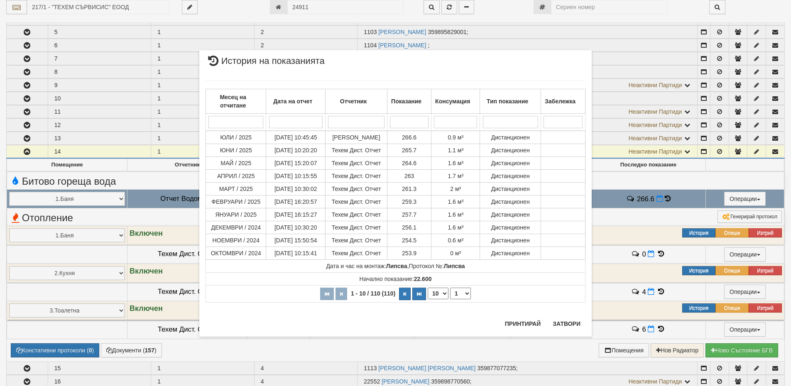
click at [657, 199] on div "× История на показанията Месец на отчитане Дата на отчет Отчетник Показание Кон…" at bounding box center [395, 193] width 791 height 386
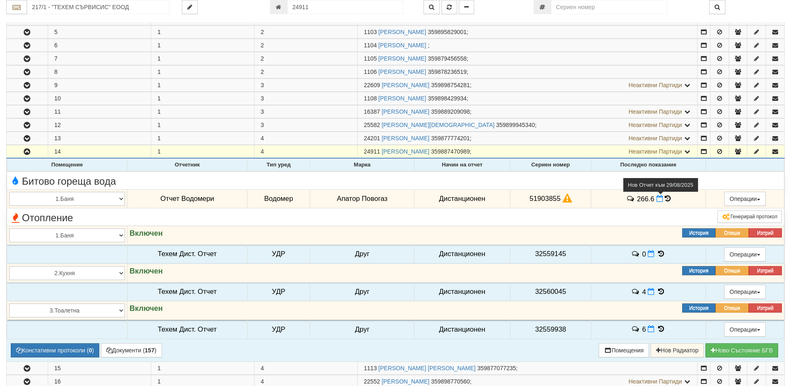
click at [657, 200] on icon at bounding box center [660, 198] width 7 height 7
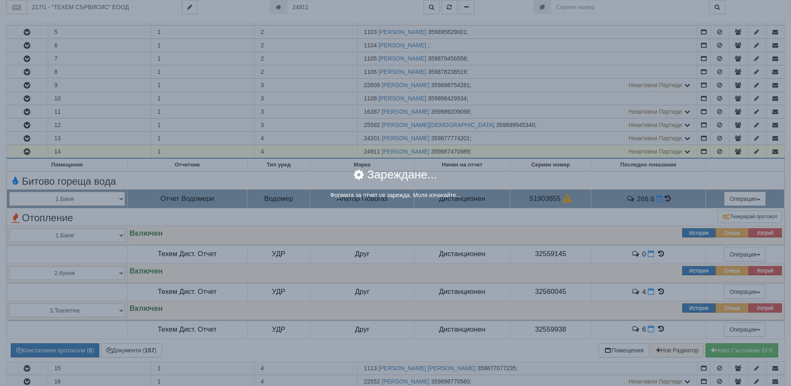
select select "8ac75930-9bfd-e511-80be-8d5a1dced85a"
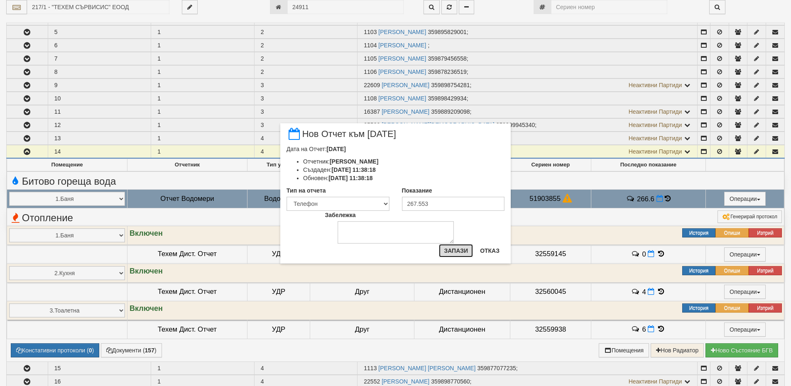
click at [456, 251] on button "Запази" at bounding box center [456, 250] width 34 height 13
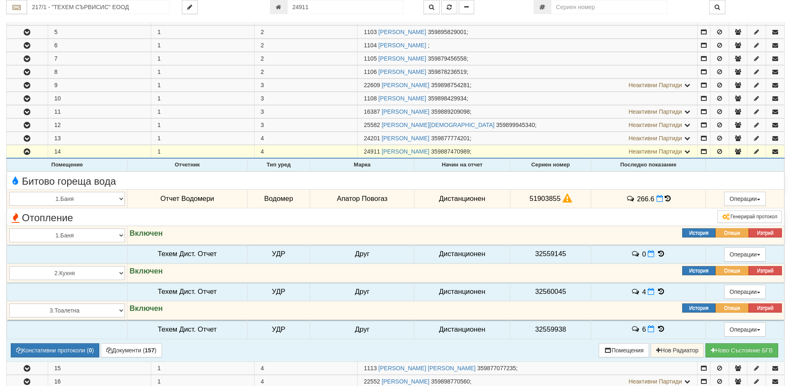
click at [665, 198] on icon at bounding box center [668, 198] width 6 height 7
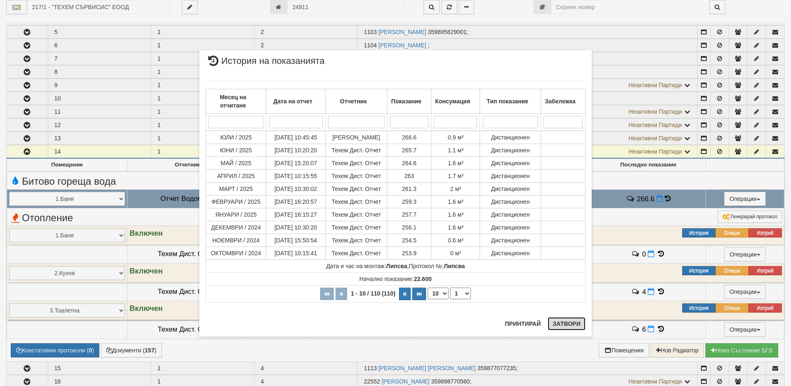
click at [585, 327] on button "Затвори" at bounding box center [567, 323] width 38 height 13
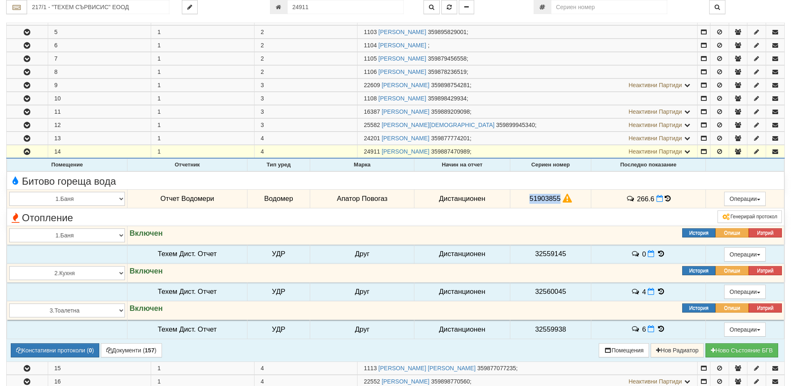
drag, startPoint x: 559, startPoint y: 196, endPoint x: 526, endPoint y: 198, distance: 33.8
click at [526, 198] on td "51903855" at bounding box center [550, 198] width 81 height 19
copy span "51903855"
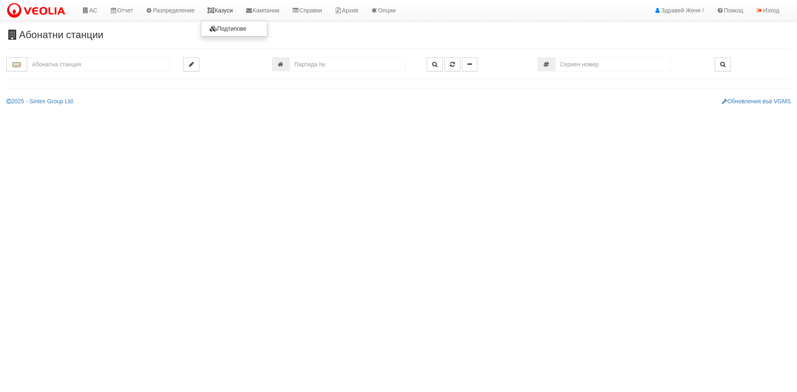
click at [229, 11] on link "Казуси" at bounding box center [220, 10] width 38 height 21
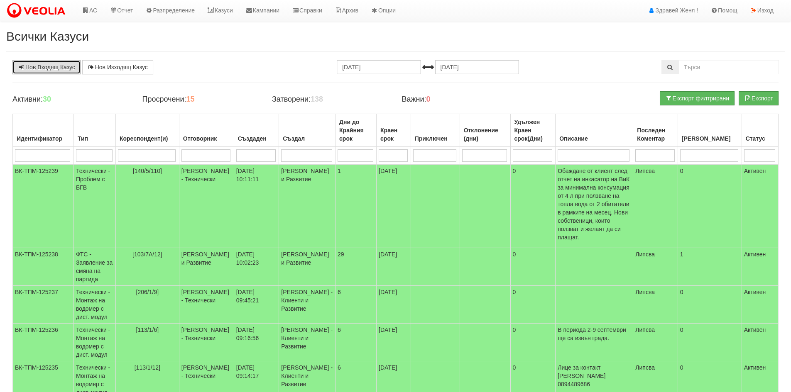
click at [75, 69] on link "Нов Входящ Казус" at bounding box center [46, 67] width 68 height 14
click at [63, 63] on link "Нов Входящ Казус" at bounding box center [46, 67] width 68 height 14
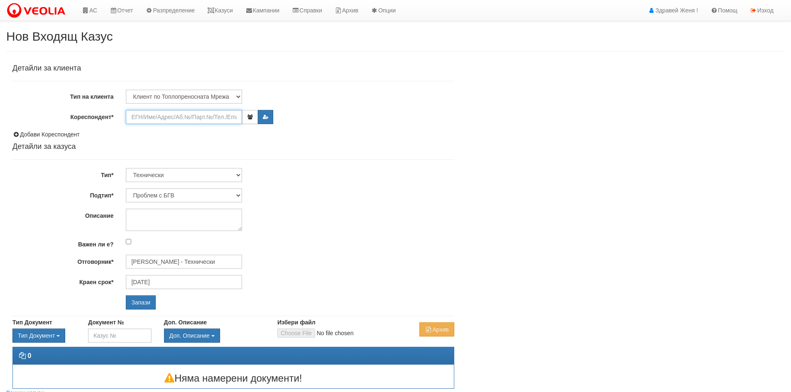
click at [146, 118] on input "Кореспондент*" at bounding box center [184, 117] width 116 height 14
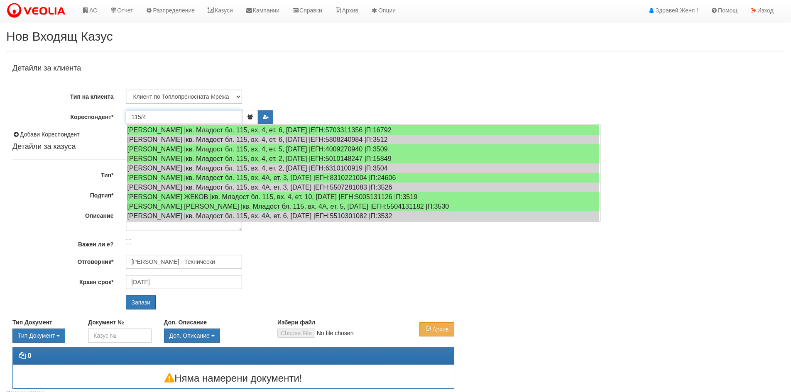
type input "115/4"
click at [328, 98] on div "Клиент по Топлопреносната Мрежа Институция Партньори Други" at bounding box center [290, 97] width 341 height 14
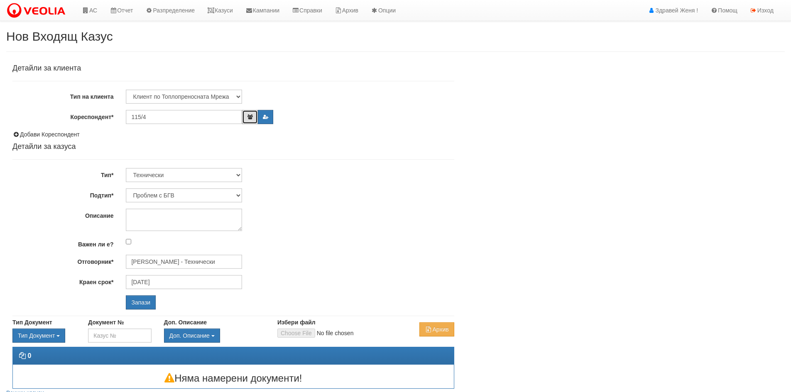
click at [248, 120] on button "button" at bounding box center [249, 117] width 15 height 14
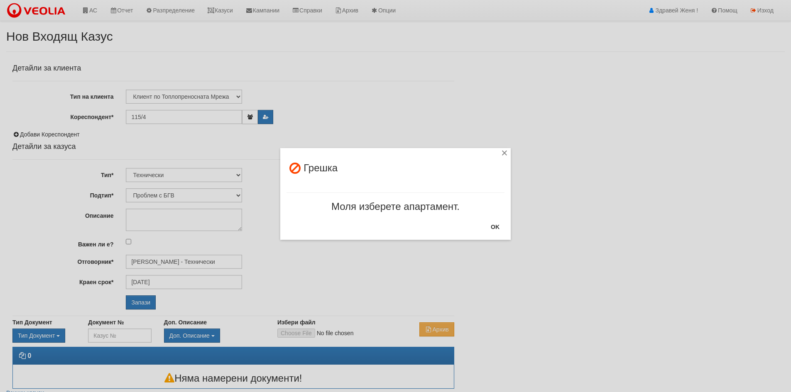
click at [245, 122] on div "× Грешка Моля изберете апартамент. OK" at bounding box center [396, 120] width 486 height 240
click at [250, 117] on div "× Грешка Моля изберете апартамент. OK" at bounding box center [396, 120] width 486 height 240
click at [496, 229] on button "OK" at bounding box center [495, 226] width 19 height 13
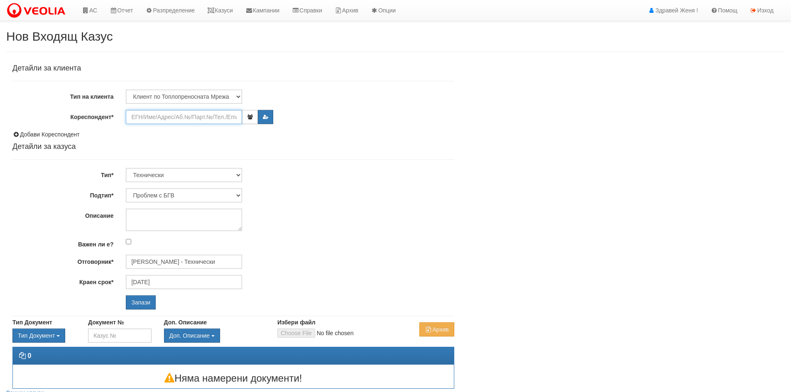
click at [167, 120] on input "Кореспондент*" at bounding box center [184, 117] width 116 height 14
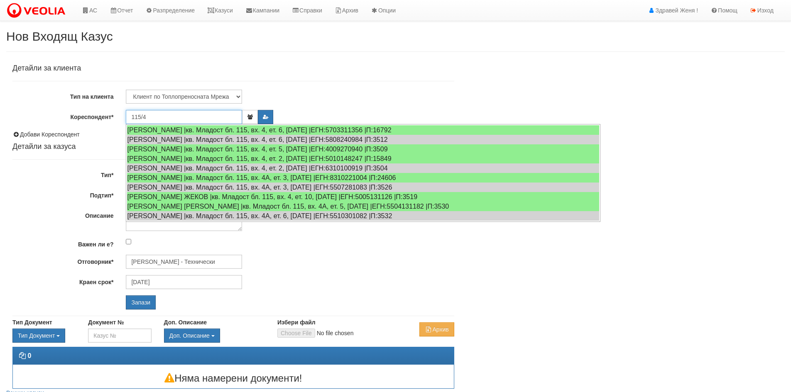
click at [155, 118] on input "115/4" at bounding box center [184, 117] width 116 height 14
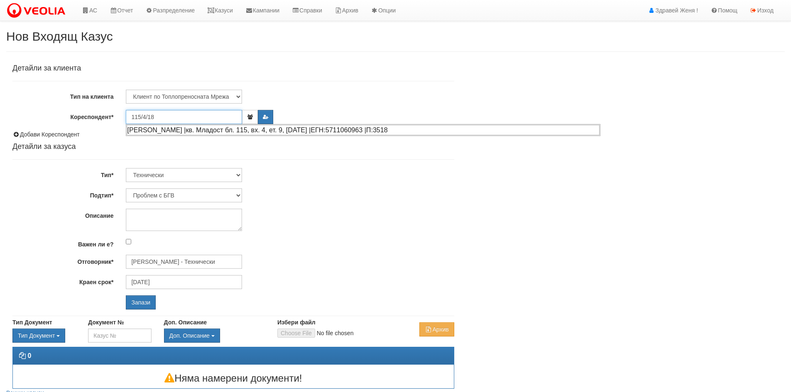
click at [168, 127] on div "[PERSON_NAME] |кв. Младост бл. 115, вх. 4, ет. 9, [DATE] |ЕГН:5711060963 |П:3518" at bounding box center [363, 130] width 473 height 10
type input "[PERSON_NAME]"
type input "[PERSON_NAME] - Технически"
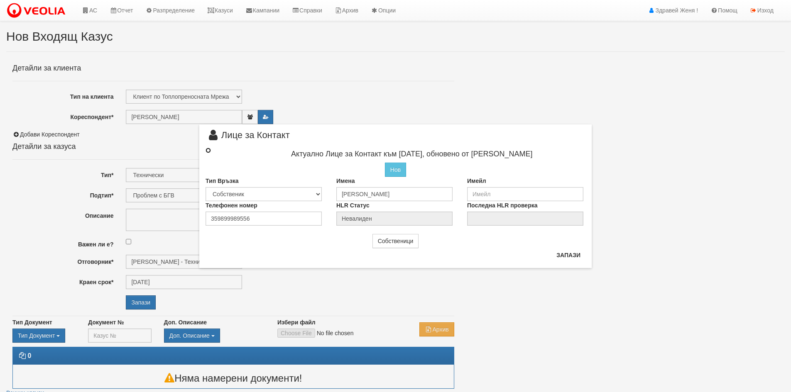
click at [208, 151] on input "radio" at bounding box center [208, 150] width 5 height 5
radio input "true"
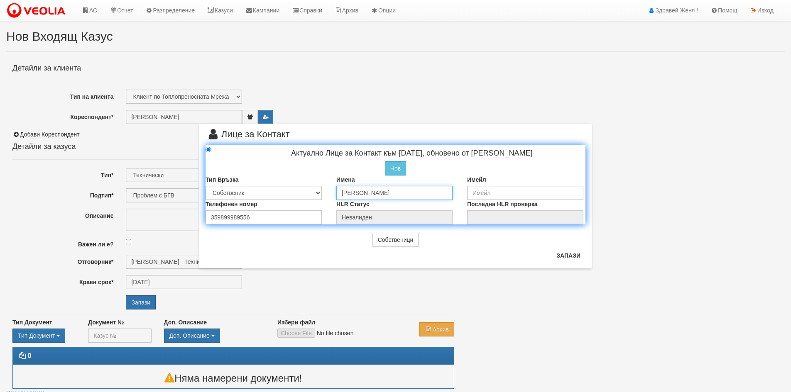
drag, startPoint x: 390, startPoint y: 191, endPoint x: 335, endPoint y: 195, distance: 55.4
click at [335, 195] on div "Имена Надя Желязкова" at bounding box center [395, 188] width 131 height 24
click at [375, 193] on input "Надя Желязкова" at bounding box center [394, 193] width 116 height 14
drag, startPoint x: 375, startPoint y: 193, endPoint x: 406, endPoint y: 185, distance: 31.3
click at [406, 185] on div "Имена Надя Желязкова" at bounding box center [395, 188] width 131 height 24
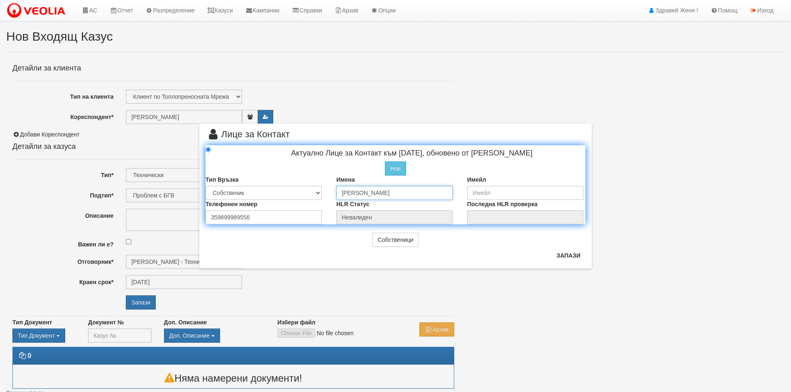
drag, startPoint x: 398, startPoint y: 191, endPoint x: 325, endPoint y: 186, distance: 73.3
click at [325, 186] on div "Тип Връзка Собственик Наемател Роднина Съсед Приятел Имена Надя Желязкова Имейл" at bounding box center [395, 188] width 392 height 24
paste input "ристиана Стоян"
type input "[PERSON_NAME]"
click at [490, 191] on input "email" at bounding box center [525, 193] width 116 height 14
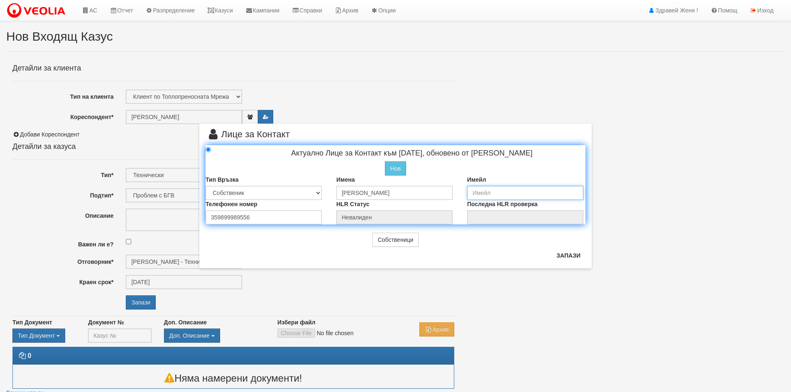
paste input "[EMAIL_ADDRESS][DOMAIN_NAME]"
type input "[EMAIL_ADDRESS][DOMAIN_NAME]"
drag, startPoint x: 234, startPoint y: 218, endPoint x: 187, endPoint y: 215, distance: 47.4
click at [187, 215] on div "× Лице за Контакт Актуално Лице за Контакт към 01/02/2024, обновено от Веселина…" at bounding box center [396, 134] width 486 height 269
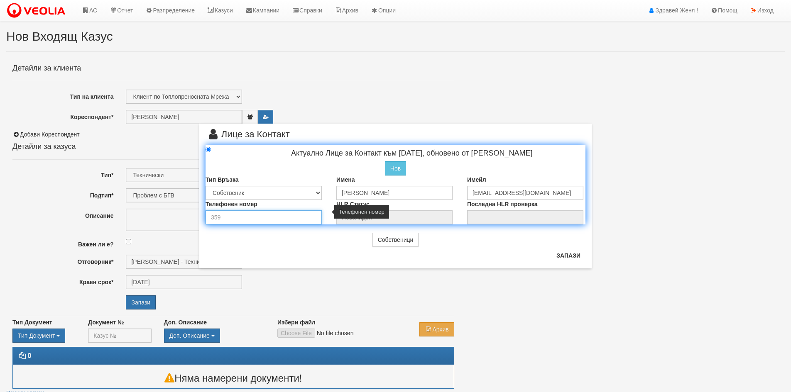
click at [250, 215] on input "number" at bounding box center [264, 218] width 116 height 14
paste input "0898602197"
type input "0898602197"
click at [573, 256] on button "Запази" at bounding box center [568, 255] width 34 height 13
type input "[PERSON_NAME]"
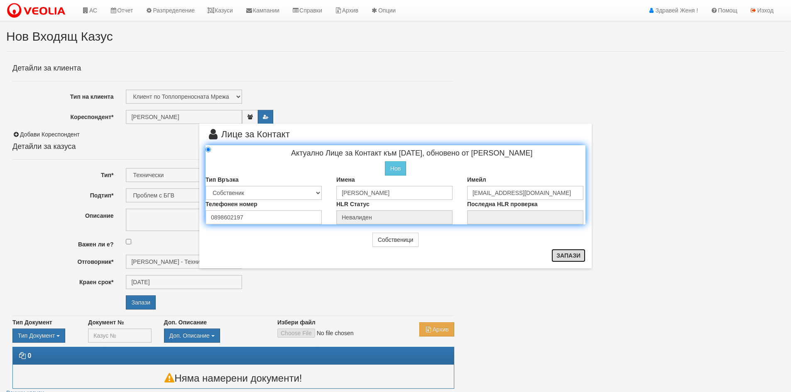
radio input "true"
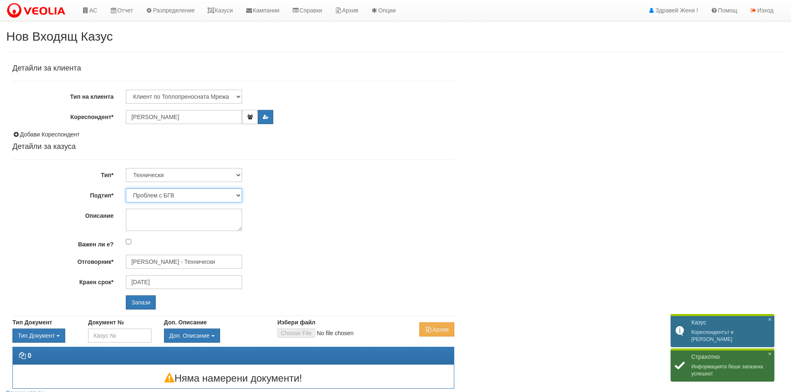
click at [238, 195] on select "Проблем с БГВ Теч ВОИ Теч БГВ Теч в АС Теч от водомер Проблем в АС Интервенция …" at bounding box center [184, 196] width 116 height 14
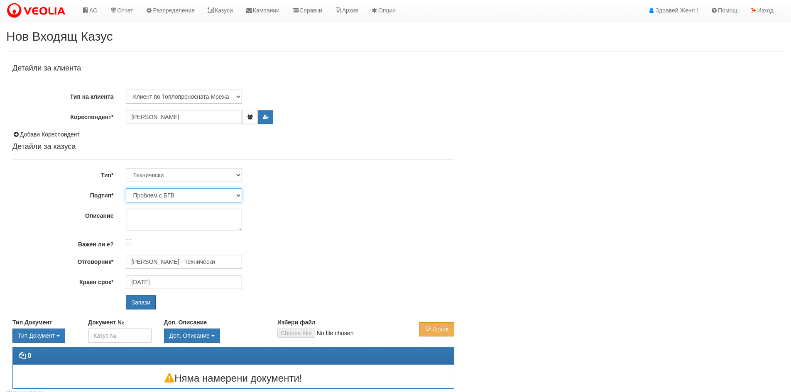
select select "Писмена молба/жалба"
click at [126, 189] on select "Проблем с БГВ Теч ВОИ Теч БГВ Теч в АС Теч от водомер Проблем в АС Интервенция …" at bounding box center [184, 196] width 116 height 14
type input "[DATE]"
type input "[PERSON_NAME] - Технически"
click at [170, 223] on textarea "Описание" at bounding box center [184, 220] width 116 height 22
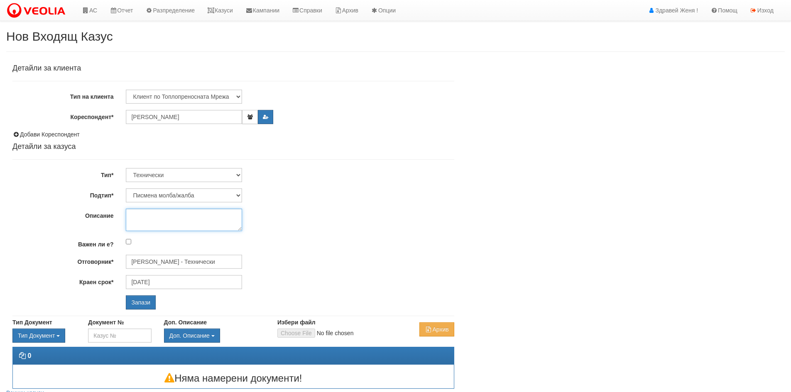
click at [144, 217] on textarea "Описание" at bounding box center [184, 220] width 116 height 22
click at [144, 300] on input "Запази" at bounding box center [141, 303] width 30 height 14
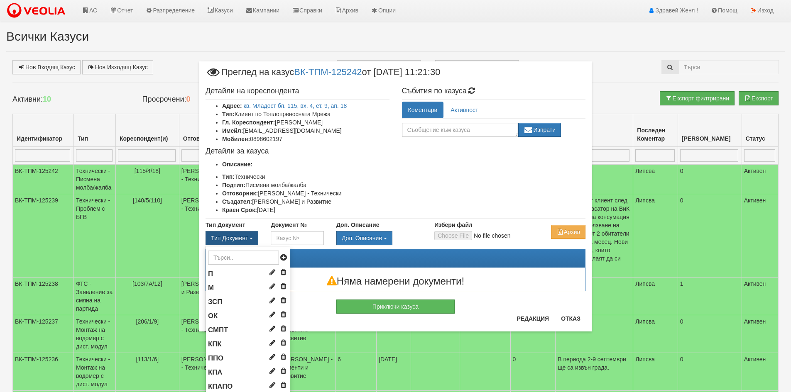
click at [251, 237] on button "Тип Документ" at bounding box center [232, 238] width 53 height 14
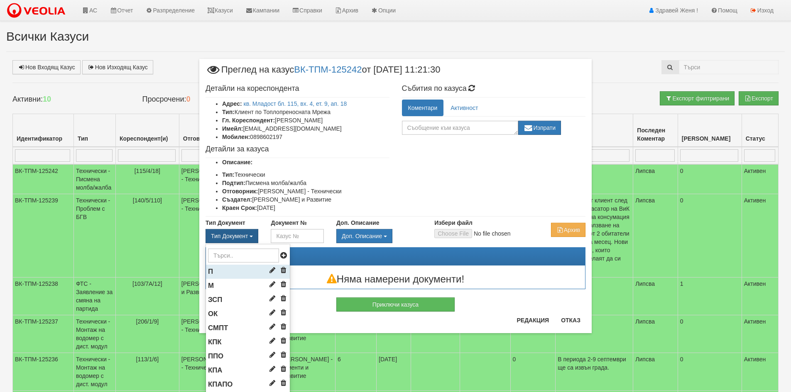
click at [224, 275] on li "П" at bounding box center [248, 272] width 84 height 14
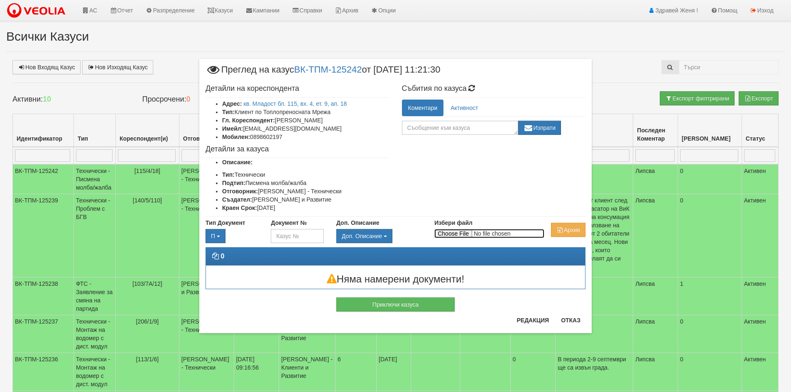
click at [452, 233] on input "Избери файл" at bounding box center [489, 233] width 110 height 9
type input "C:\fakepath\Поща на Veolia - Ремонт [PERSON_NAME].pdf"
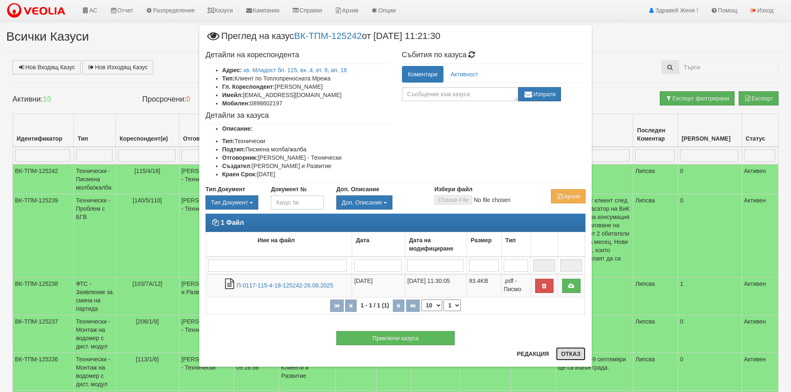
click at [579, 353] on button "Отказ" at bounding box center [570, 354] width 29 height 13
